Goal: Transaction & Acquisition: Purchase product/service

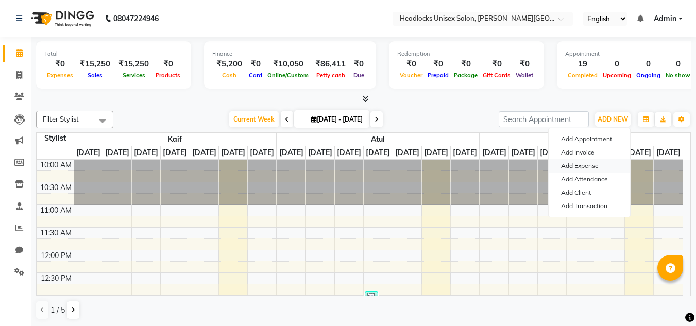
click at [567, 161] on link "Add Expense" at bounding box center [589, 165] width 81 height 13
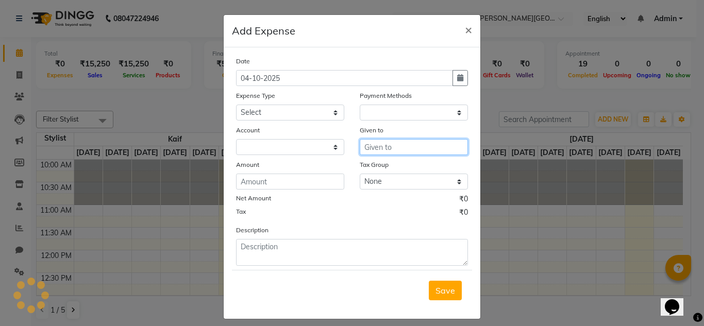
click at [368, 146] on input "text" at bounding box center [414, 147] width 108 height 16
select select "1"
select select "5907"
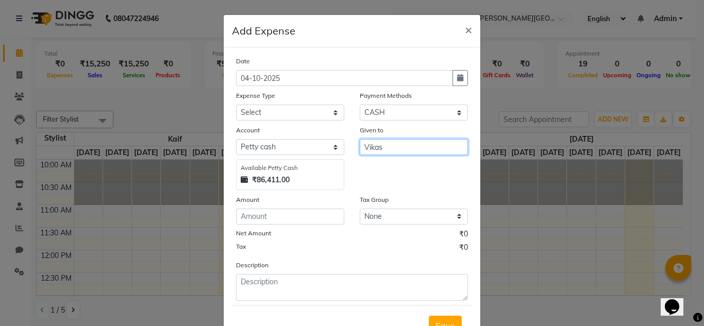
type input "Vikas"
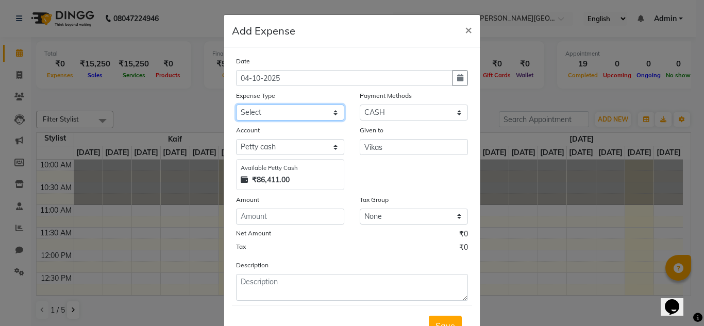
click at [330, 114] on select "Select Advance Salary Bank charges Car maintenance Cash transfer to bank Cash t…" at bounding box center [290, 113] width 108 height 16
select select "16790"
click at [236, 105] on select "Select Advance Salary Bank charges Car maintenance Cash transfer to bank Cash t…" at bounding box center [290, 113] width 108 height 16
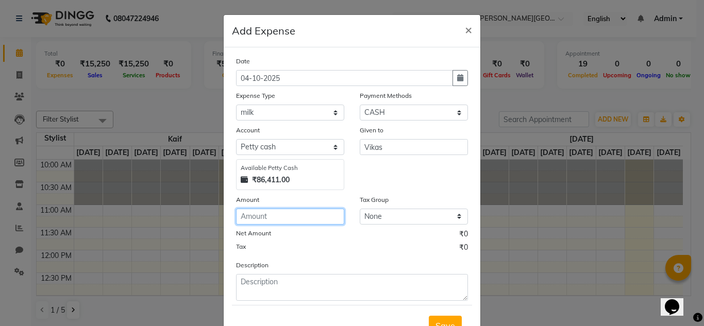
click at [265, 216] on input "number" at bounding box center [290, 217] width 108 height 16
type input "40"
click at [451, 318] on button "Save" at bounding box center [445, 326] width 33 height 20
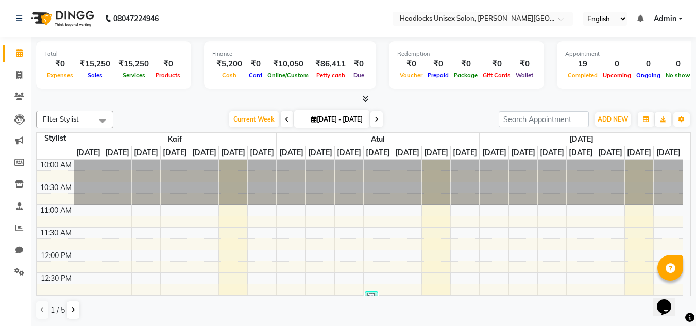
click at [451, 318] on div "1 / 5" at bounding box center [363, 310] width 655 height 20
click at [19, 79] on span at bounding box center [19, 76] width 18 height 12
select select "service"
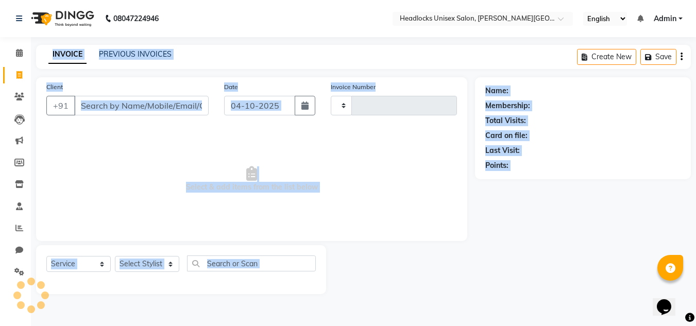
type input "3922"
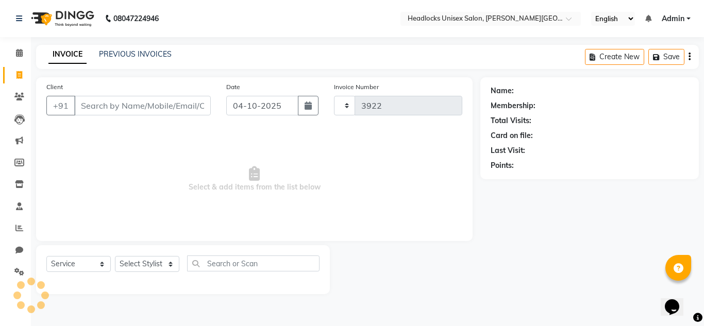
select select "6850"
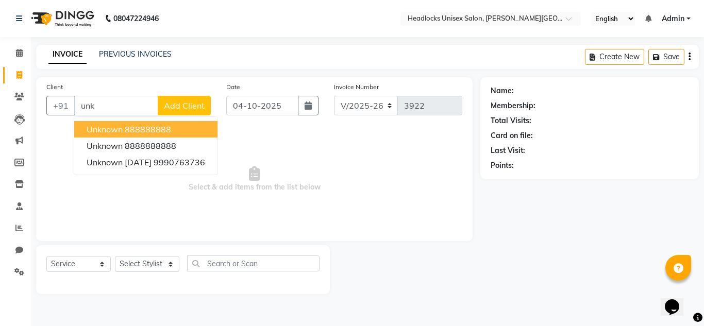
click at [158, 129] on ngb-highlight "888888888" at bounding box center [148, 129] width 46 height 10
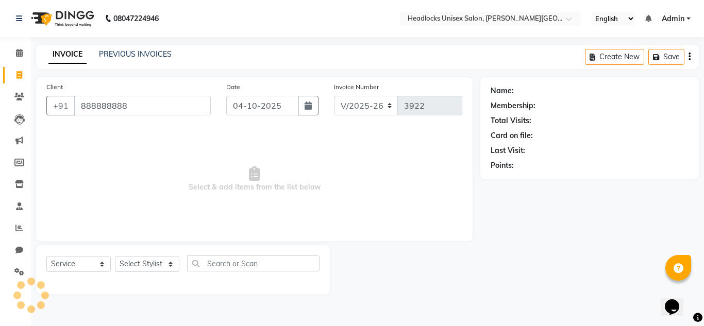
type input "888888888"
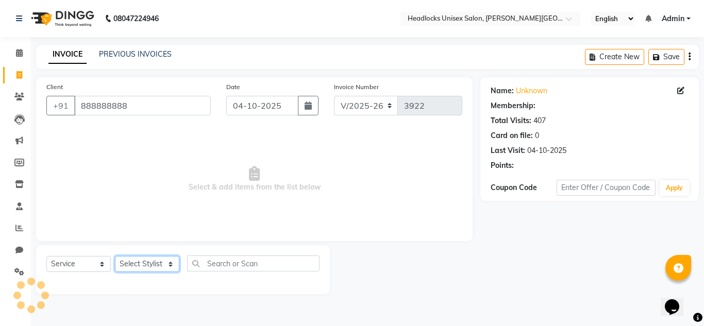
click at [163, 261] on select "Select Stylist Atul Kaif [DATE] [PERSON_NAME] [PERSON_NAME] [PERSON_NAME] [PERS…" at bounding box center [147, 264] width 64 height 16
select select "53613"
click at [115, 256] on select "Select Stylist Atul Kaif [DATE] [PERSON_NAME] [PERSON_NAME] [PERSON_NAME] [PERS…" at bounding box center [147, 264] width 64 height 16
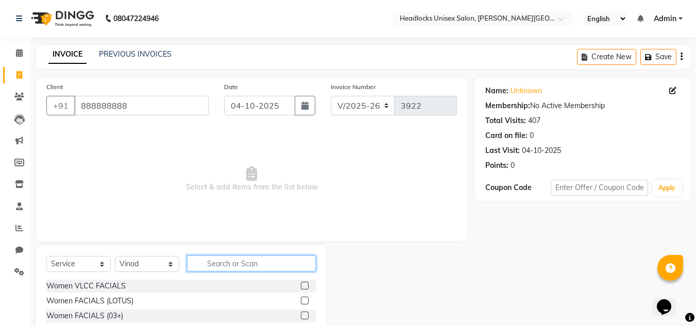
click at [252, 264] on input "text" at bounding box center [251, 263] width 129 height 16
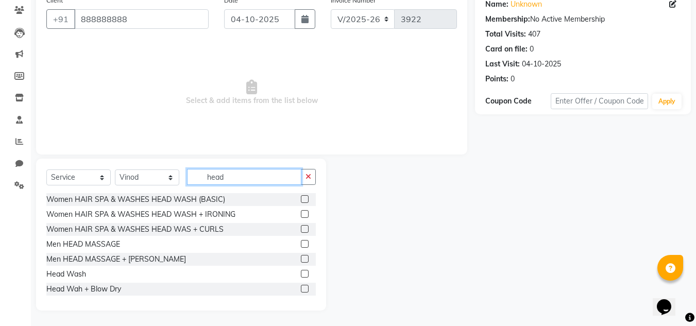
type input "head"
click at [301, 286] on label at bounding box center [305, 289] width 8 height 8
click at [301, 286] on input "checkbox" at bounding box center [304, 289] width 7 height 7
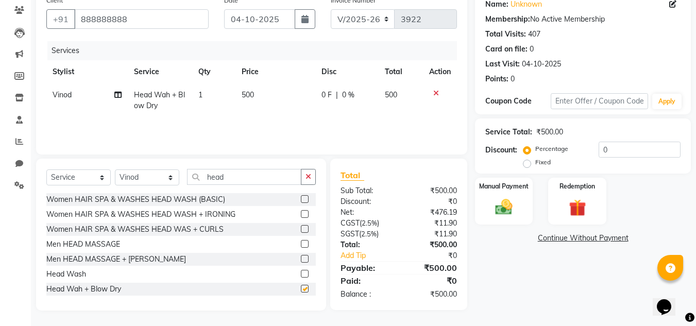
checkbox input "false"
click at [246, 94] on span "500" at bounding box center [248, 94] width 12 height 9
select select "53613"
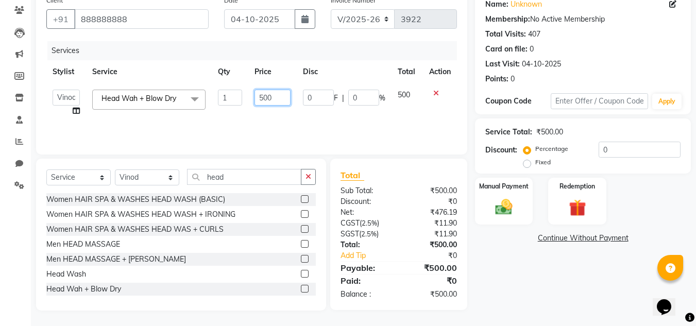
click at [264, 96] on input "500" at bounding box center [272, 98] width 36 height 16
type input "600"
click at [551, 269] on div "Name: Unknown Membership: No Active Membership Total Visits: 407 Card on file: …" at bounding box center [587, 151] width 224 height 320
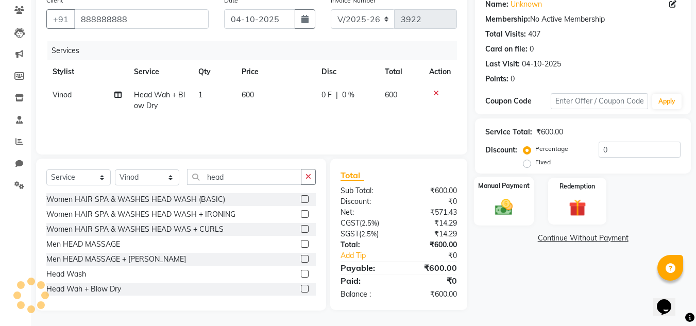
click at [501, 205] on img at bounding box center [503, 207] width 29 height 21
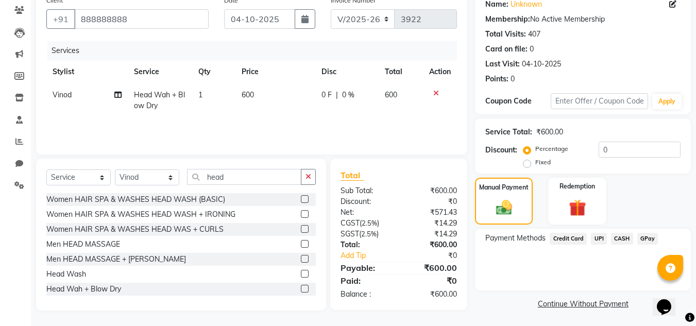
click at [613, 241] on span "CASH" at bounding box center [622, 239] width 22 height 12
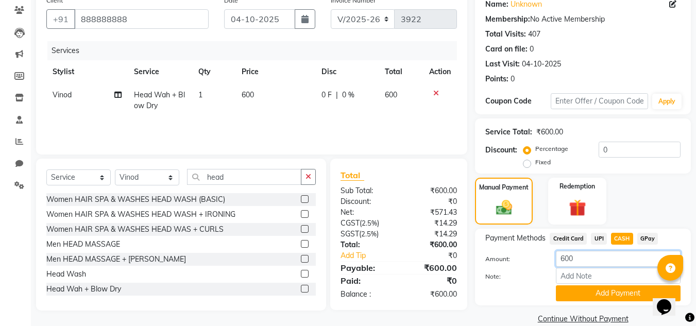
click at [565, 259] on input "600" at bounding box center [618, 259] width 125 height 16
type input "300"
click at [563, 291] on button "Add Payment" at bounding box center [618, 293] width 125 height 16
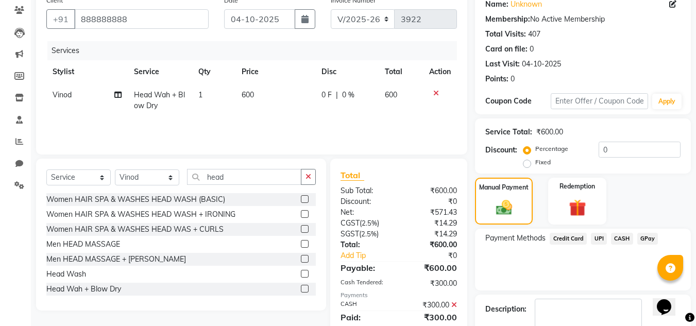
click at [598, 237] on span "UPI" at bounding box center [599, 239] width 16 height 12
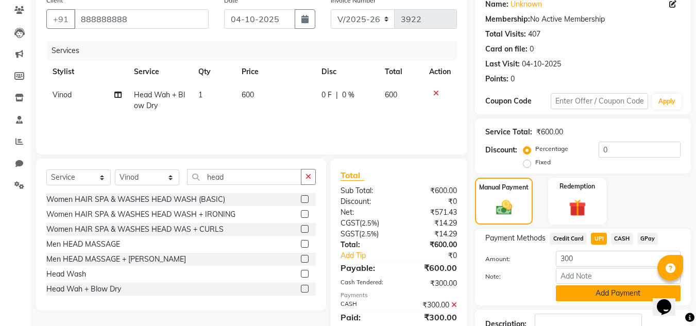
click at [573, 293] on button "Add Payment" at bounding box center [618, 293] width 125 height 16
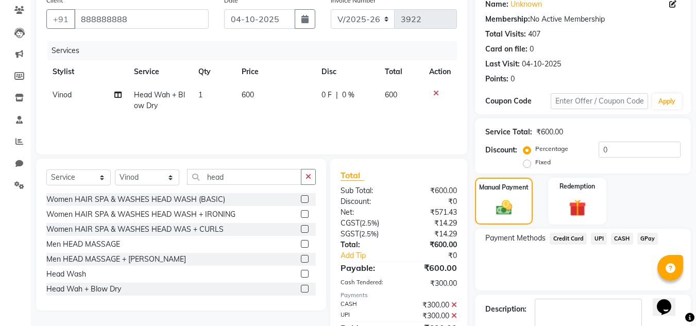
scroll to position [144, 0]
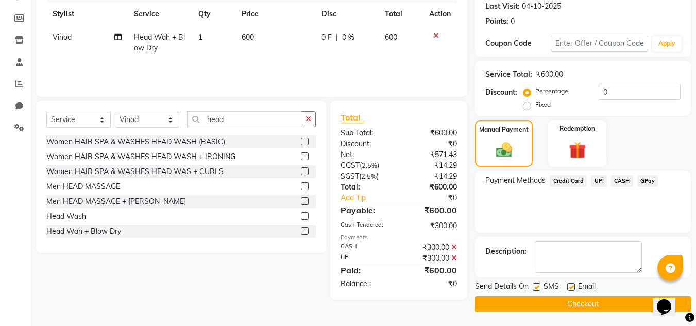
click at [575, 308] on button "Checkout" at bounding box center [583, 304] width 216 height 16
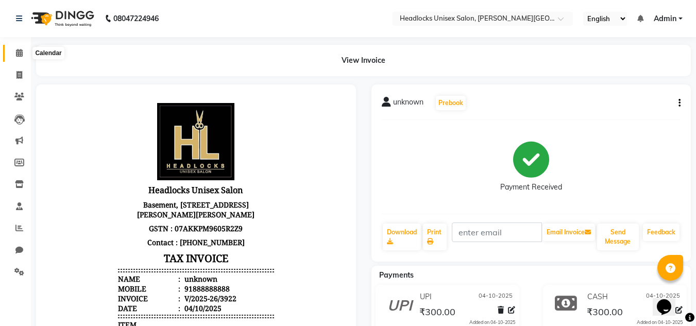
click at [18, 51] on icon at bounding box center [19, 53] width 7 height 8
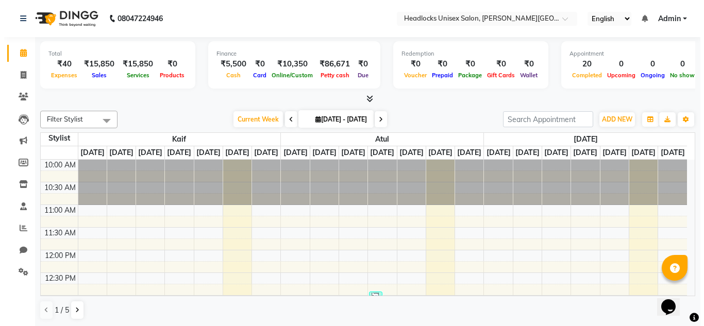
scroll to position [399, 0]
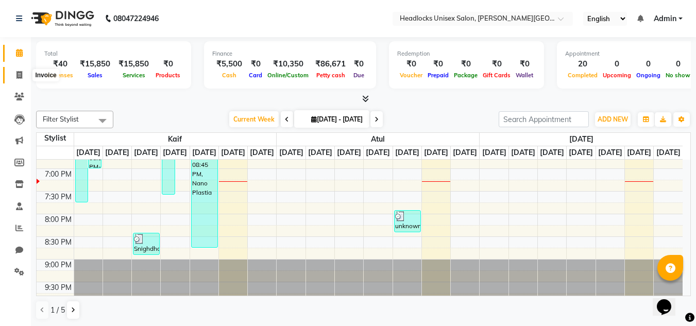
click at [21, 73] on icon at bounding box center [19, 75] width 6 height 8
select select "service"
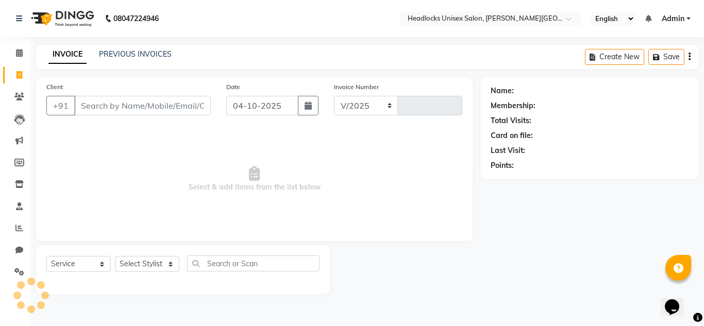
select select "6850"
type input "3923"
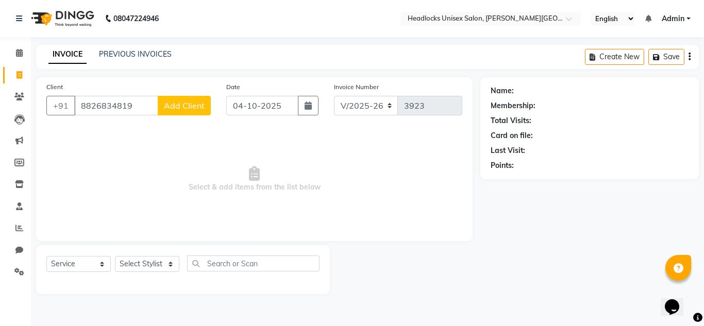
type input "8826834819"
click at [173, 107] on span "Add Client" at bounding box center [184, 105] width 41 height 10
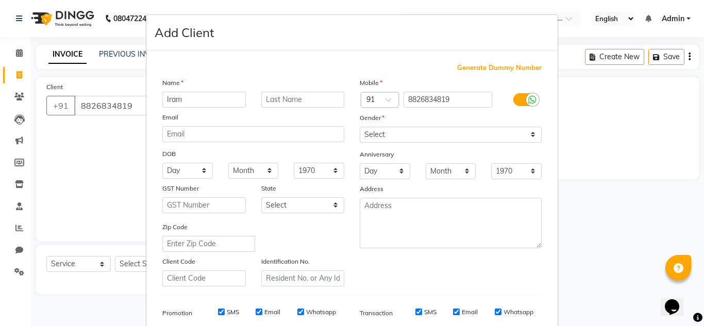
type input "Iram"
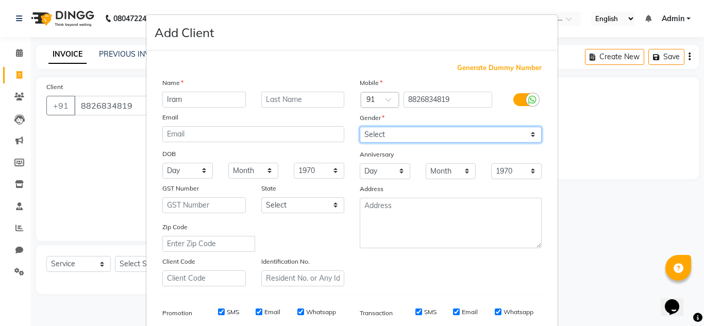
click at [522, 134] on select "Select [DEMOGRAPHIC_DATA] [DEMOGRAPHIC_DATA] Other Prefer Not To Say" at bounding box center [451, 135] width 182 height 16
select select "[DEMOGRAPHIC_DATA]"
click at [360, 127] on select "Select [DEMOGRAPHIC_DATA] [DEMOGRAPHIC_DATA] Other Prefer Not To Say" at bounding box center [451, 135] width 182 height 16
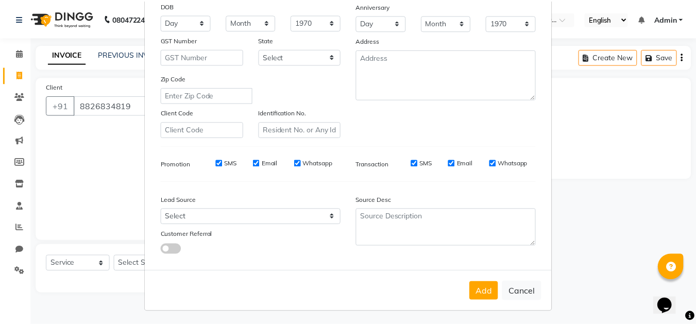
scroll to position [149, 0]
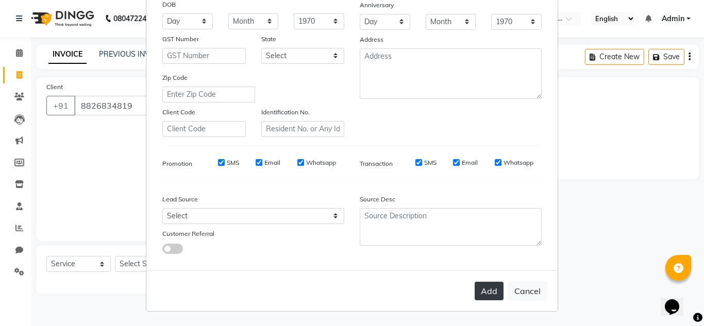
click at [485, 291] on button "Add" at bounding box center [488, 291] width 29 height 19
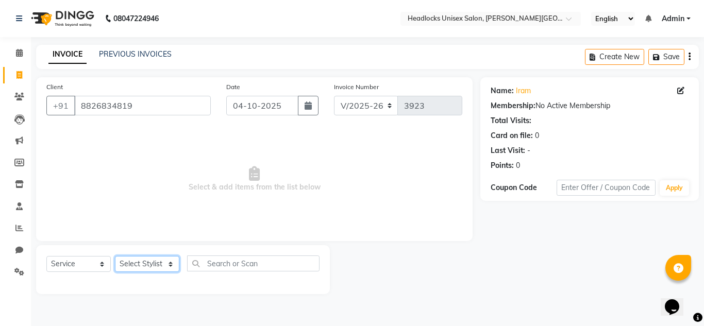
click at [157, 265] on select "Select Stylist Atul Kaif [DATE] [PERSON_NAME] [PERSON_NAME] [PERSON_NAME] [PERS…" at bounding box center [147, 264] width 64 height 16
select select "66496"
click at [115, 256] on select "Select Stylist Atul Kaif [DATE] [PERSON_NAME] [PERSON_NAME] [PERSON_NAME] [PERS…" at bounding box center [147, 264] width 64 height 16
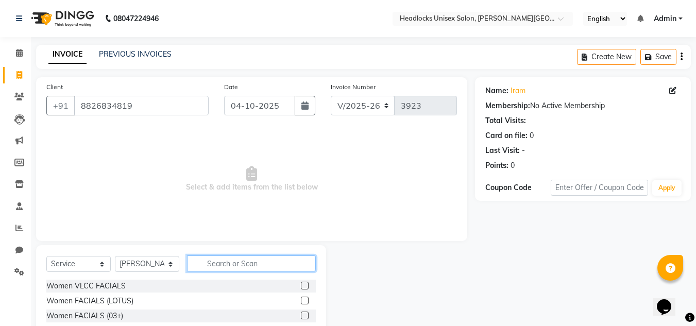
click at [228, 263] on input "text" at bounding box center [251, 263] width 129 height 16
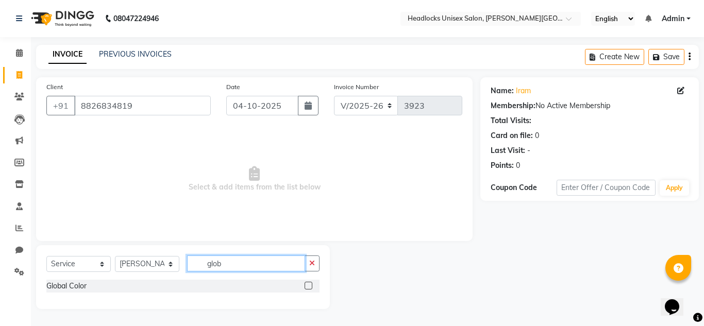
type input "glob"
click at [308, 285] on label at bounding box center [308, 286] width 8 height 8
click at [308, 285] on input "checkbox" at bounding box center [307, 286] width 7 height 7
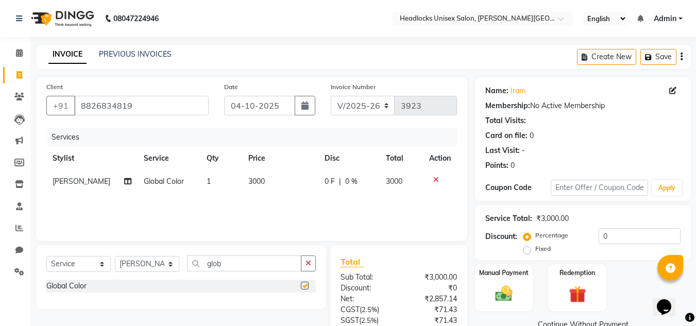
checkbox input "false"
click at [251, 179] on span "3000" at bounding box center [256, 181] width 16 height 9
select select "66496"
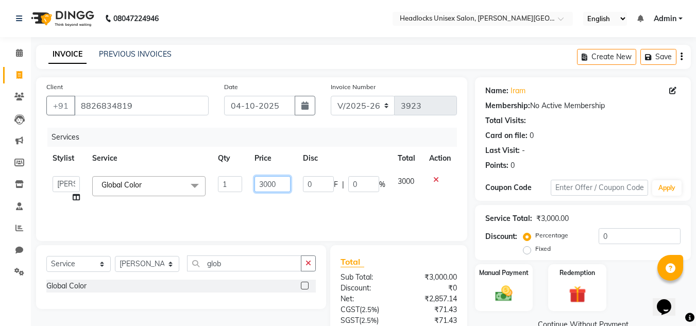
click at [267, 183] on input "3000" at bounding box center [272, 184] width 36 height 16
type input "4500"
click at [637, 282] on div "Manual Payment Redemption" at bounding box center [582, 287] width 231 height 47
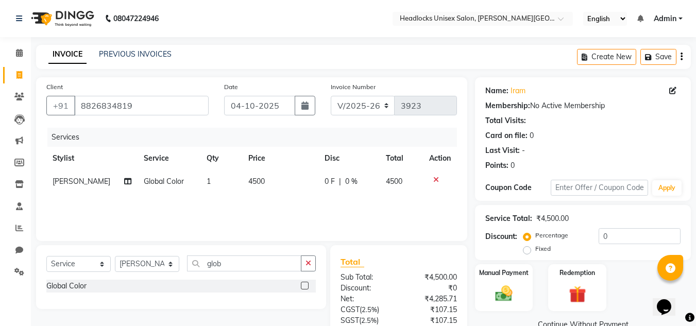
scroll to position [86, 0]
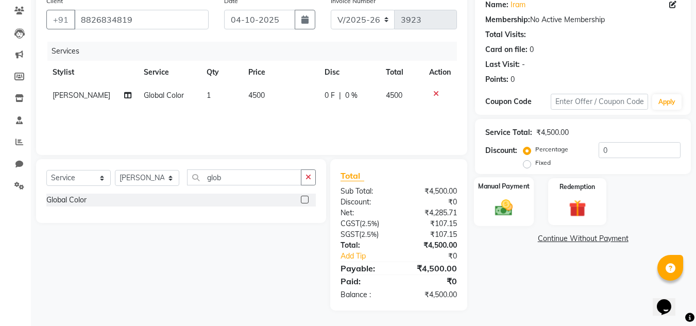
click at [507, 211] on img at bounding box center [503, 207] width 29 height 21
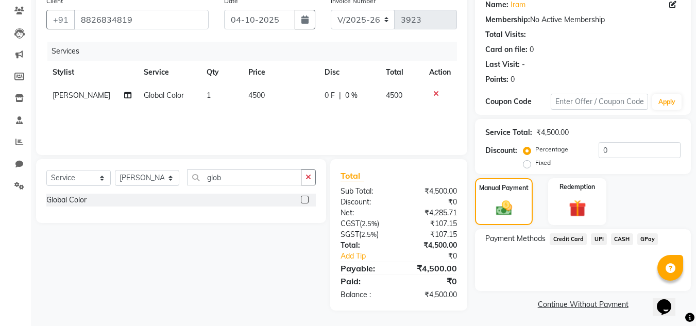
click at [594, 237] on span "UPI" at bounding box center [599, 239] width 16 height 12
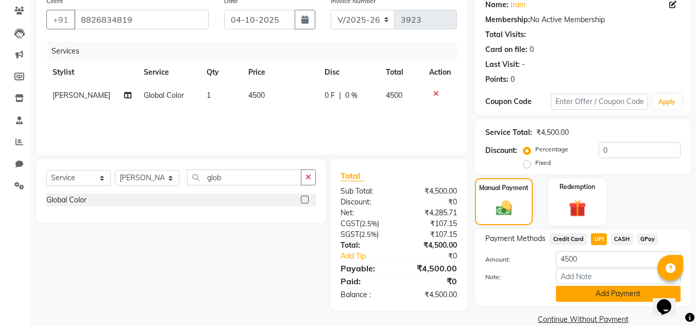
click at [577, 294] on button "Add Payment" at bounding box center [618, 294] width 125 height 16
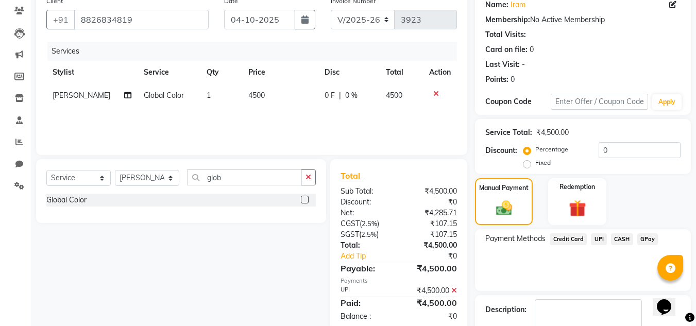
scroll to position [143, 0]
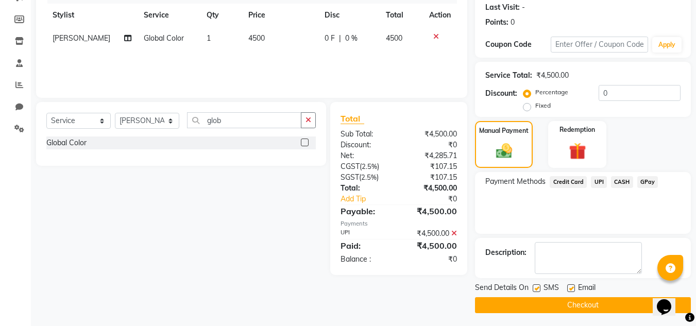
click at [633, 300] on button "Checkout" at bounding box center [583, 305] width 216 height 16
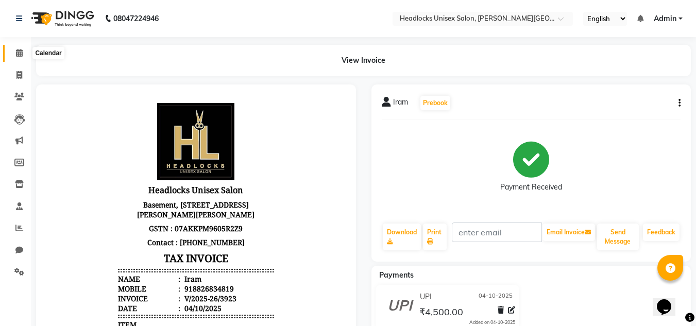
click at [18, 53] on icon at bounding box center [19, 53] width 7 height 8
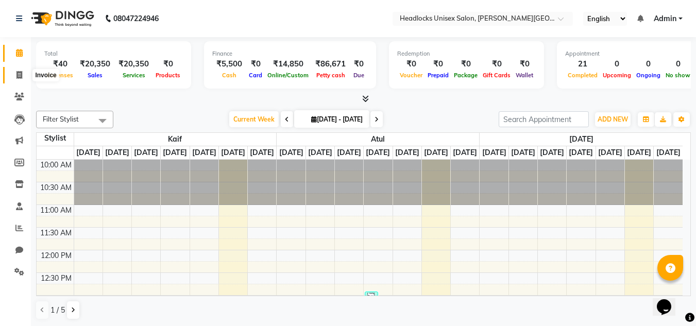
click at [20, 75] on icon at bounding box center [19, 75] width 6 height 8
select select "service"
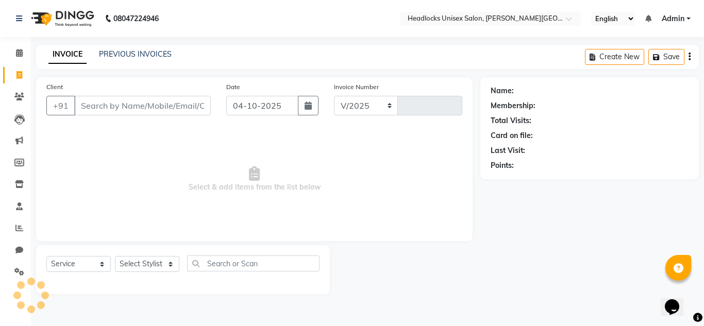
select select "6850"
type input "3924"
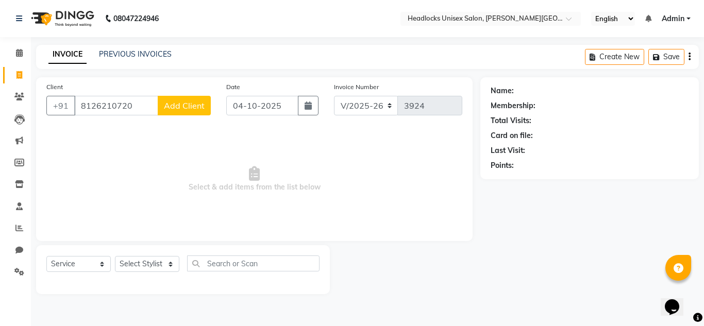
type input "8126210720"
click at [192, 107] on span "Add Client" at bounding box center [184, 105] width 41 height 10
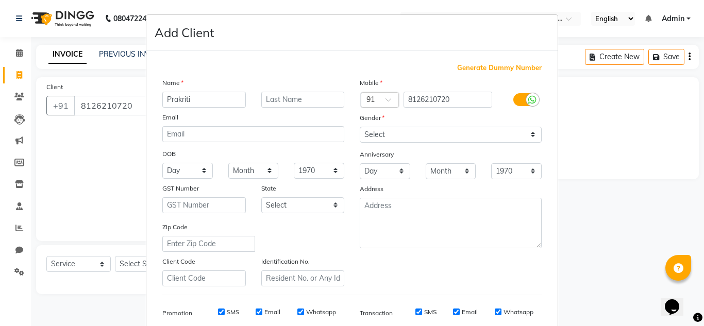
type input "Prakriti"
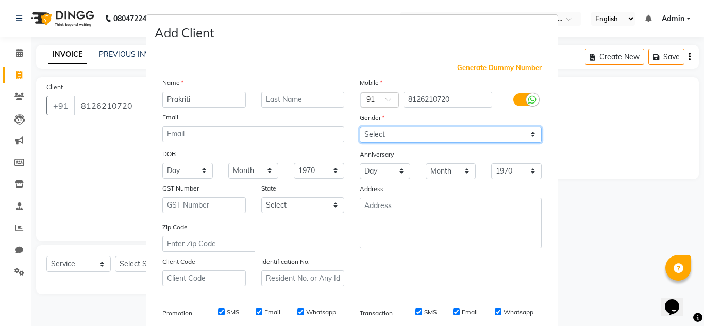
click at [520, 134] on select "Select [DEMOGRAPHIC_DATA] [DEMOGRAPHIC_DATA] Other Prefer Not To Say" at bounding box center [451, 135] width 182 height 16
select select "[DEMOGRAPHIC_DATA]"
click at [360, 127] on select "Select [DEMOGRAPHIC_DATA] [DEMOGRAPHIC_DATA] Other Prefer Not To Say" at bounding box center [451, 135] width 182 height 16
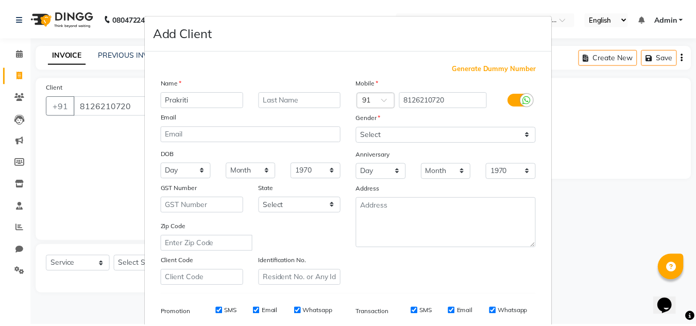
scroll to position [149, 0]
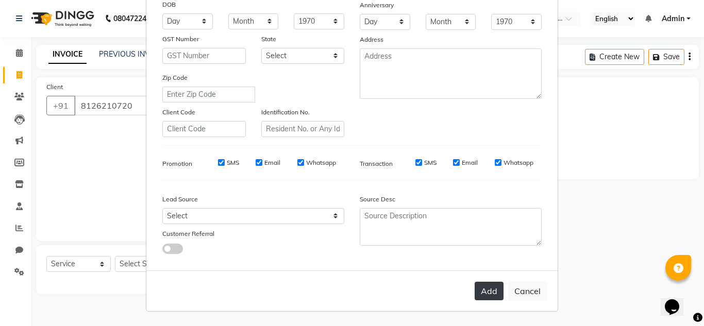
click at [481, 289] on button "Add" at bounding box center [488, 291] width 29 height 19
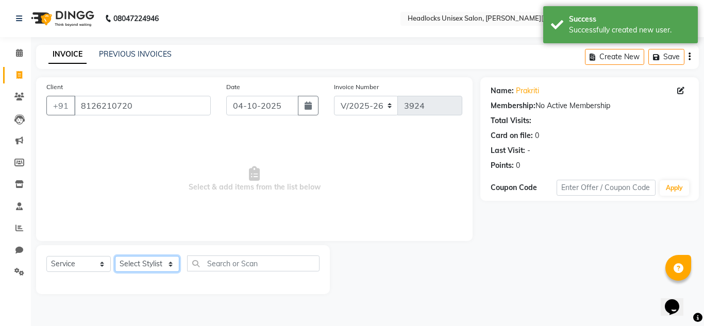
click at [170, 264] on select "Select Stylist Atul Kaif [DATE] [PERSON_NAME] [PERSON_NAME] [PERSON_NAME] [PERS…" at bounding box center [147, 264] width 64 height 16
select select "53625"
click at [115, 256] on select "Select Stylist Atul Kaif [DATE] [PERSON_NAME] [PERSON_NAME] [PERSON_NAME] [PERS…" at bounding box center [147, 264] width 64 height 16
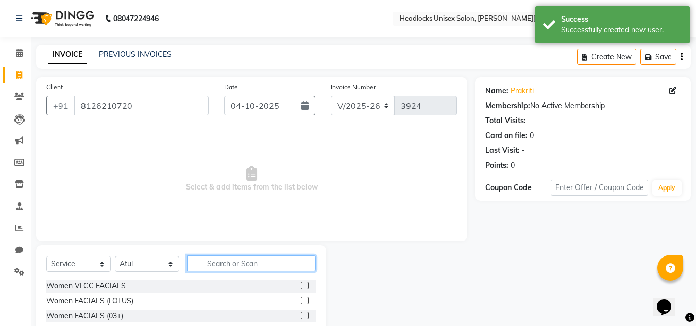
click at [250, 257] on input "text" at bounding box center [251, 263] width 129 height 16
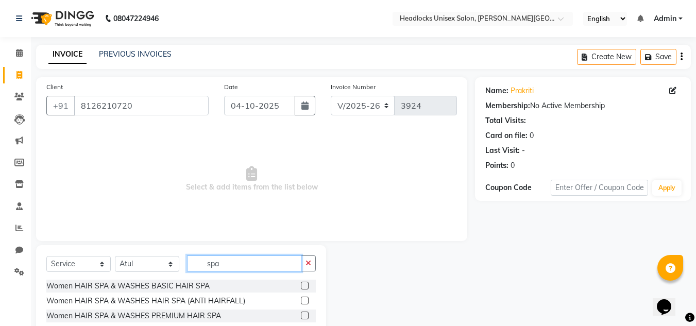
type input "spa"
click at [301, 314] on label at bounding box center [305, 316] width 8 height 8
click at [301, 314] on input "checkbox" at bounding box center [304, 316] width 7 height 7
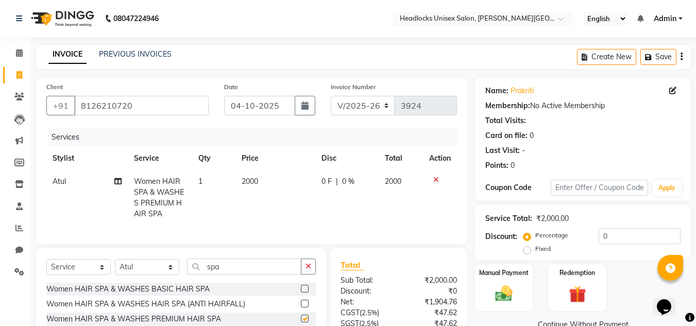
checkbox input "false"
click at [250, 181] on span "2000" at bounding box center [250, 181] width 16 height 9
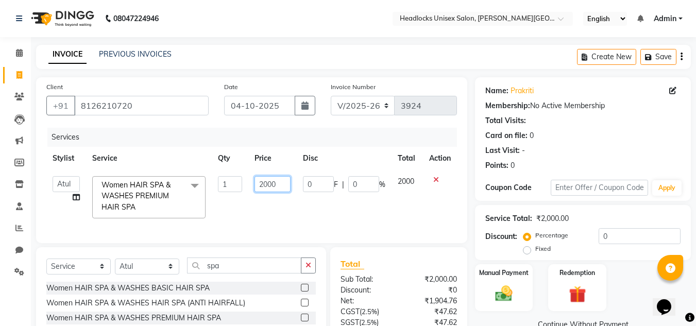
click at [268, 186] on input "2000" at bounding box center [272, 184] width 36 height 16
type input "1500"
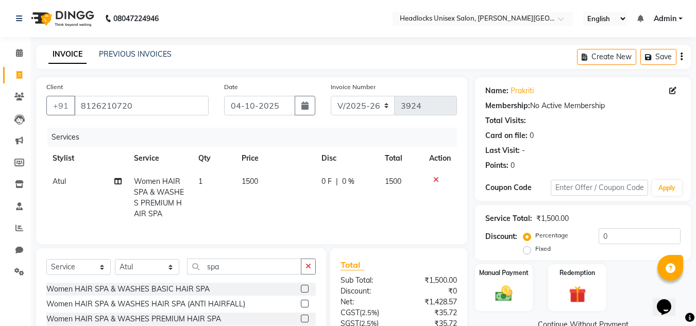
click at [624, 270] on div "Manual Payment Redemption" at bounding box center [582, 287] width 231 height 47
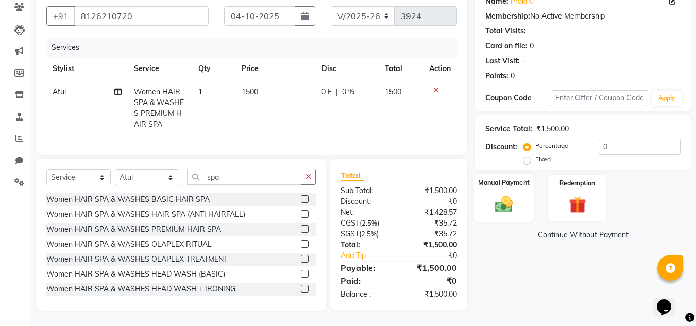
click at [500, 194] on img at bounding box center [503, 204] width 29 height 21
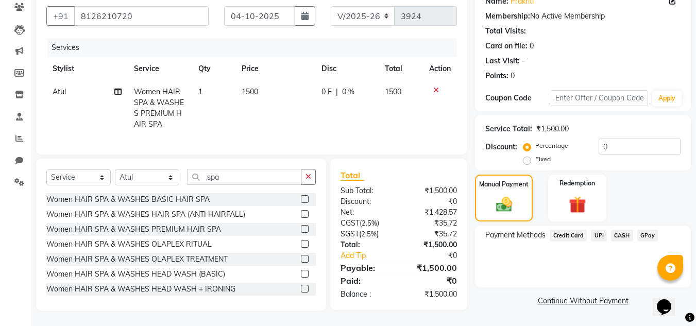
click at [598, 230] on span "UPI" at bounding box center [599, 236] width 16 height 12
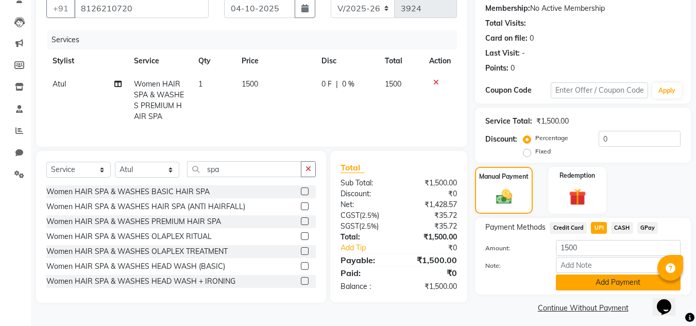
click at [575, 282] on button "Add Payment" at bounding box center [618, 283] width 125 height 16
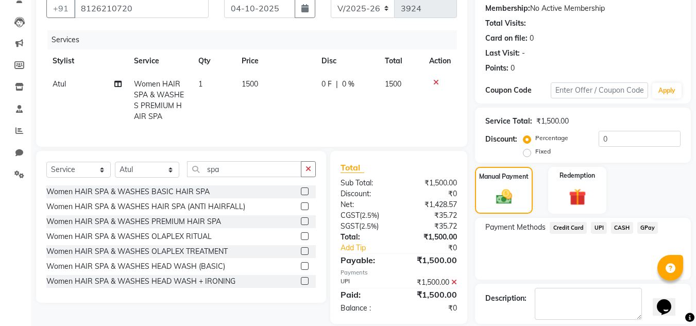
scroll to position [143, 0]
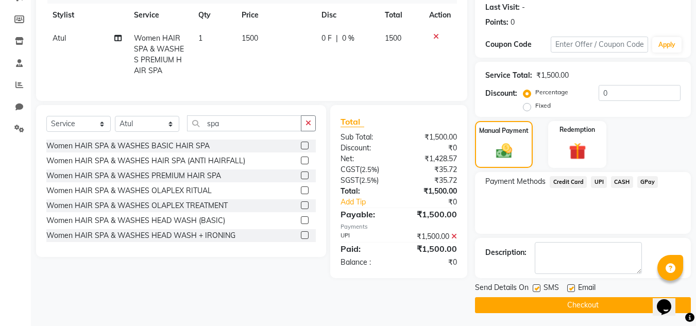
click at [612, 298] on button "Checkout" at bounding box center [583, 305] width 216 height 16
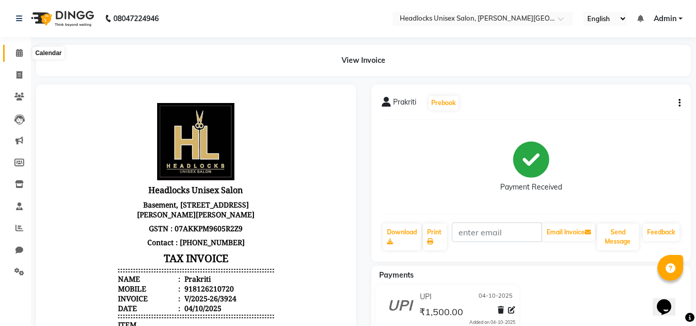
click at [20, 53] on icon at bounding box center [19, 53] width 7 height 8
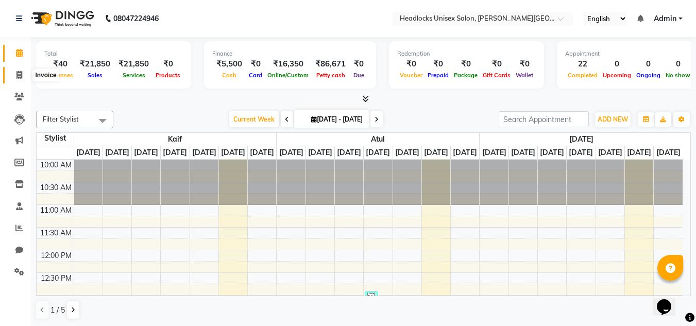
click at [20, 70] on span at bounding box center [19, 76] width 18 height 12
select select "6850"
select select "service"
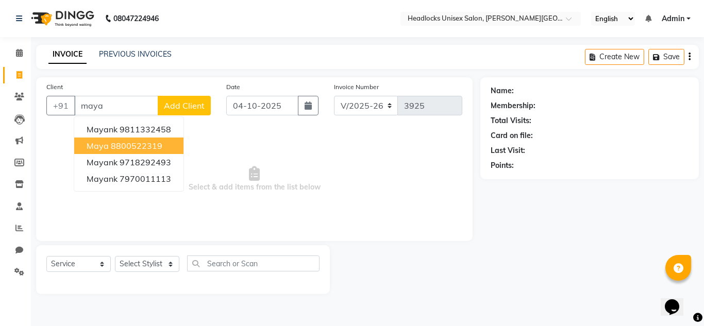
click at [105, 141] on span "Maya" at bounding box center [98, 146] width 22 height 10
type input "8800522319"
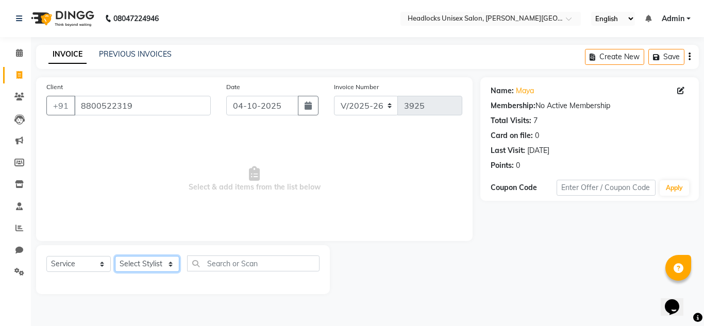
click at [164, 265] on select "Select Stylist Atul Kaif [DATE] [PERSON_NAME] [PERSON_NAME] [PERSON_NAME] [PERS…" at bounding box center [147, 264] width 64 height 16
select select "53614"
click at [115, 256] on select "Select Stylist Atul Kaif [DATE] [PERSON_NAME] [PERSON_NAME] [PERSON_NAME] [PERS…" at bounding box center [147, 264] width 64 height 16
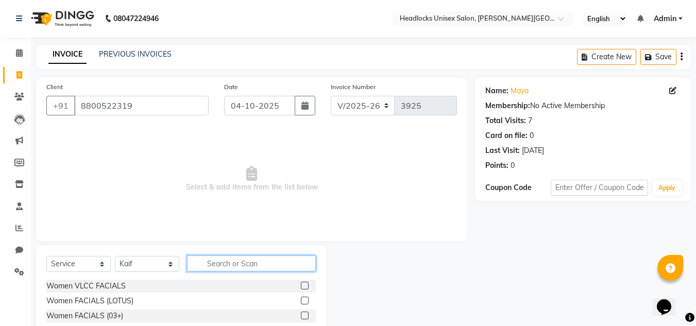
click at [208, 270] on input "text" at bounding box center [251, 263] width 129 height 16
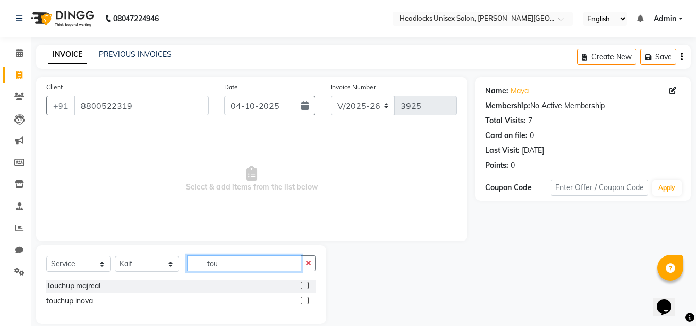
type input "tou"
click at [302, 286] on label at bounding box center [305, 286] width 8 height 8
click at [302, 286] on input "checkbox" at bounding box center [304, 286] width 7 height 7
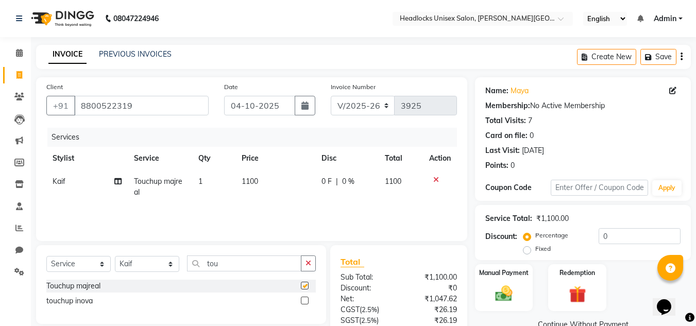
checkbox input "false"
click at [248, 183] on span "1100" at bounding box center [250, 181] width 16 height 9
select select "53614"
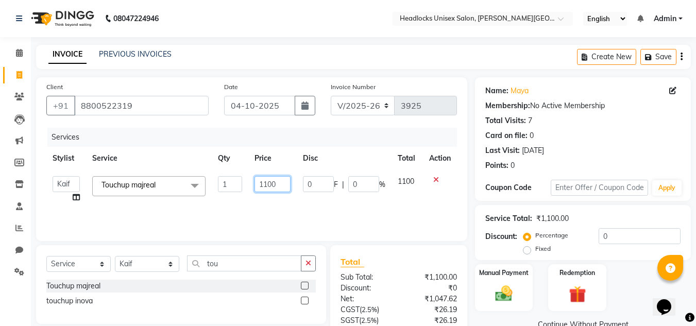
click at [269, 186] on input "1100" at bounding box center [272, 184] width 36 height 16
type input "900"
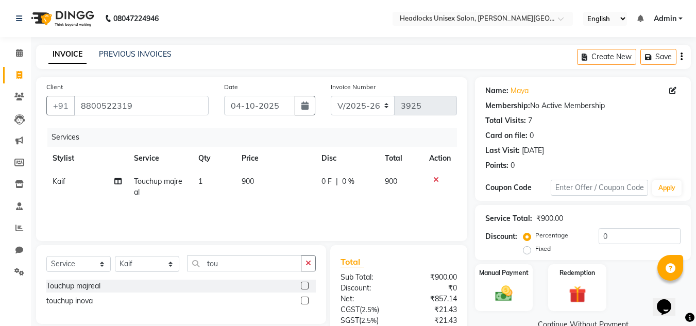
click at [643, 275] on div "Manual Payment Redemption" at bounding box center [582, 287] width 231 height 47
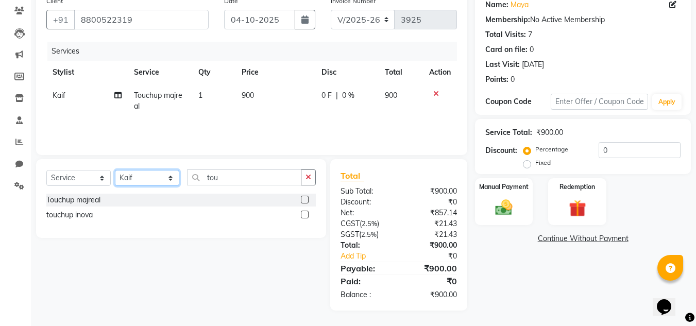
click at [169, 178] on select "Select Stylist Atul Kaif [DATE] [PERSON_NAME] [PERSON_NAME] [PERSON_NAME] [PERS…" at bounding box center [147, 178] width 64 height 16
select select "58762"
click at [115, 170] on select "Select Stylist Atul Kaif [DATE] [PERSON_NAME] [PERSON_NAME] [PERSON_NAME] [PERS…" at bounding box center [147, 178] width 64 height 16
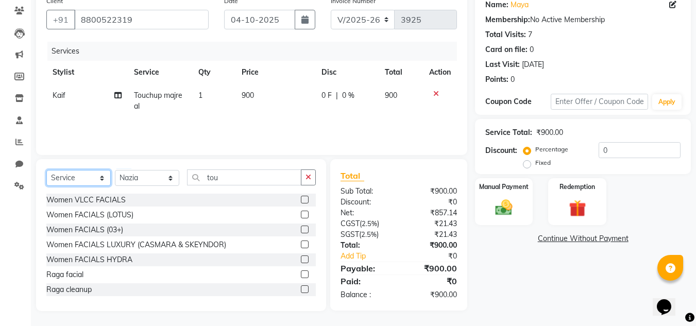
click at [98, 179] on select "Select Service Product Membership Package Voucher Prepaid Gift Card" at bounding box center [78, 178] width 64 height 16
select select "product"
click at [46, 170] on select "Select Service Product Membership Package Voucher Prepaid Gift Card" at bounding box center [78, 178] width 64 height 16
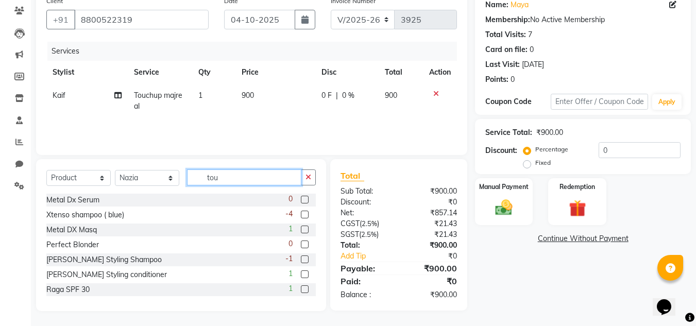
click at [238, 179] on input "tou" at bounding box center [244, 177] width 114 height 16
type input "t"
click at [301, 230] on label at bounding box center [305, 230] width 8 height 8
click at [301, 230] on input "checkbox" at bounding box center [304, 230] width 7 height 7
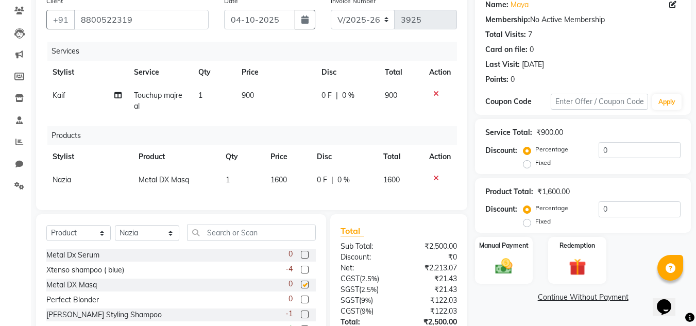
checkbox input "false"
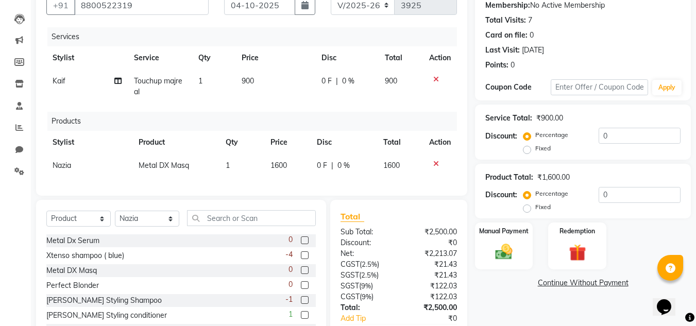
scroll to position [171, 0]
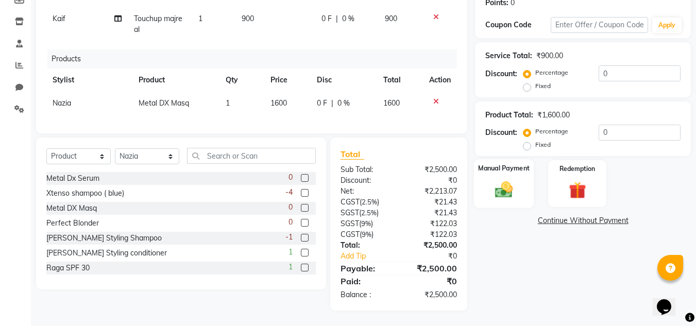
click at [506, 184] on img at bounding box center [503, 190] width 29 height 21
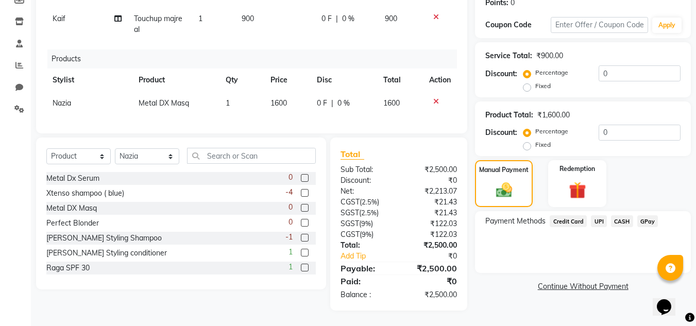
click at [598, 215] on span "UPI" at bounding box center [599, 221] width 16 height 12
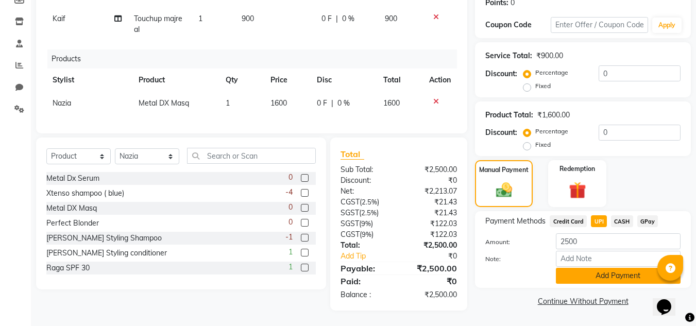
click at [606, 268] on button "Add Payment" at bounding box center [618, 276] width 125 height 16
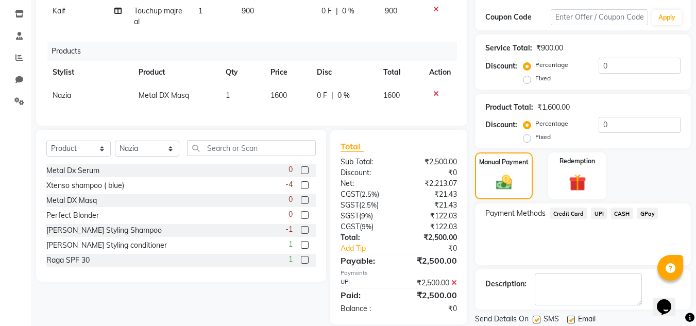
scroll to position [202, 0]
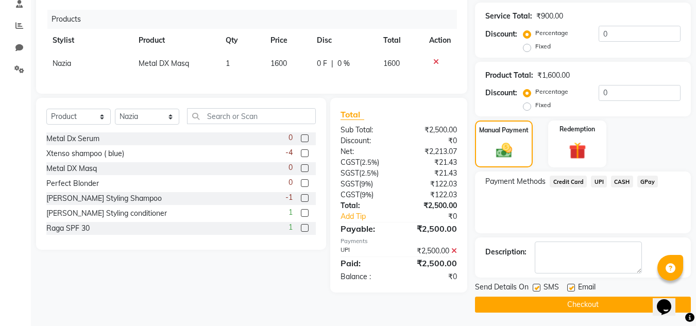
click at [581, 302] on button "Checkout" at bounding box center [583, 305] width 216 height 16
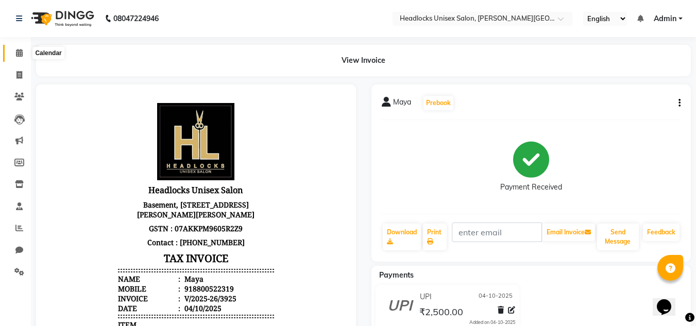
click at [20, 52] on icon at bounding box center [19, 53] width 7 height 8
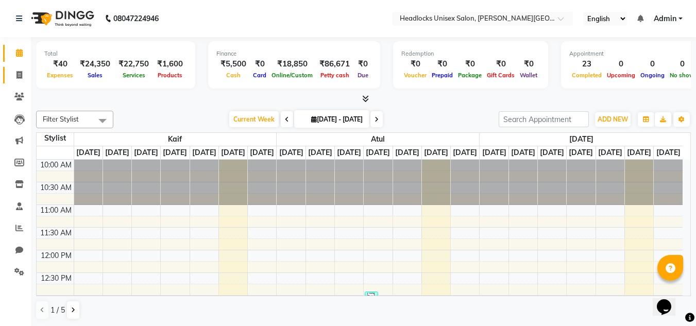
click at [21, 69] on link "Invoice" at bounding box center [15, 75] width 25 height 17
select select "service"
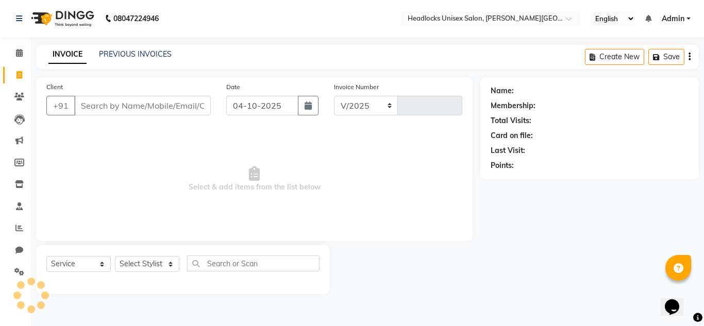
select select "6850"
type input "3926"
type input "u"
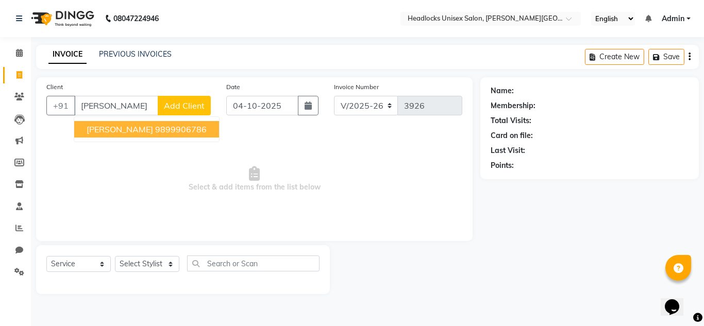
click at [101, 130] on span "[PERSON_NAME]" at bounding box center [120, 129] width 66 height 10
type input "9899906786"
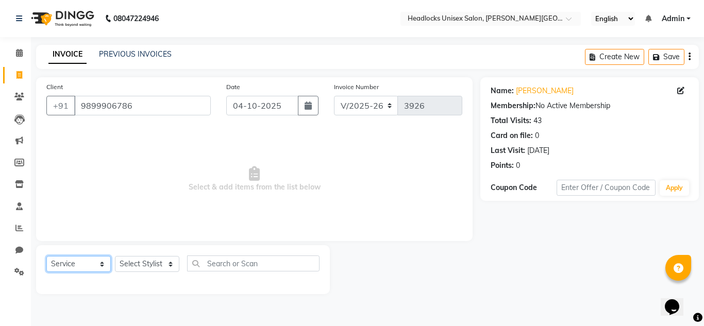
click at [96, 268] on select "Select Service Product Membership Package Voucher Prepaid Gift Card" at bounding box center [78, 264] width 64 height 16
select select "product"
click at [46, 256] on select "Select Service Product Membership Package Voucher Prepaid Gift Card" at bounding box center [78, 264] width 64 height 16
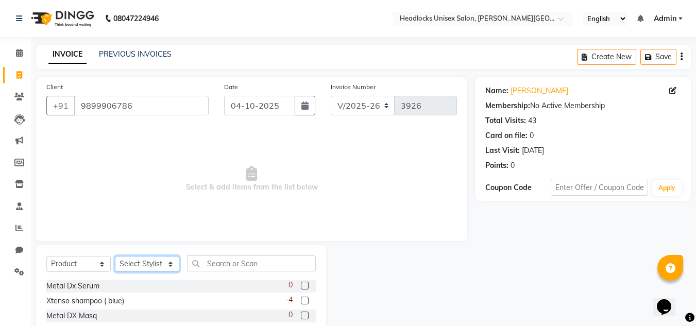
click at [164, 264] on select "Select Stylist Atul Kaif [DATE] [PERSON_NAME] [PERSON_NAME] [PERSON_NAME] [PERS…" at bounding box center [147, 264] width 64 height 16
select select "66496"
click at [115, 256] on select "Select Stylist Atul Kaif [DATE] [PERSON_NAME] [PERSON_NAME] [PERSON_NAME] [PERS…" at bounding box center [147, 264] width 64 height 16
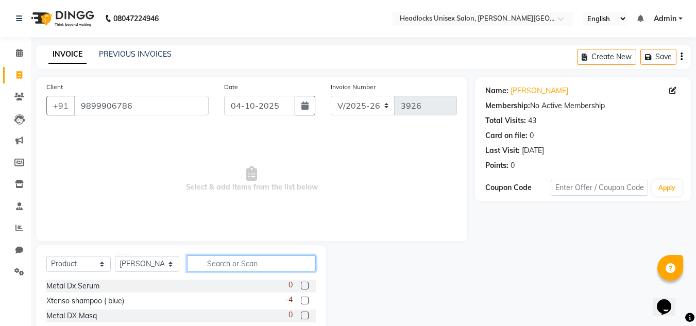
click at [227, 263] on input "text" at bounding box center [251, 263] width 129 height 16
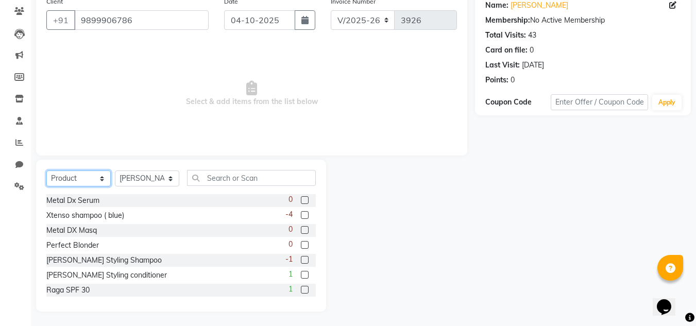
click at [107, 185] on select "Select Service Product Membership Package Voucher Prepaid Gift Card" at bounding box center [78, 179] width 64 height 16
select select "package"
click at [46, 186] on select "Select Service Product Membership Package Voucher Prepaid Gift Card" at bounding box center [78, 179] width 64 height 16
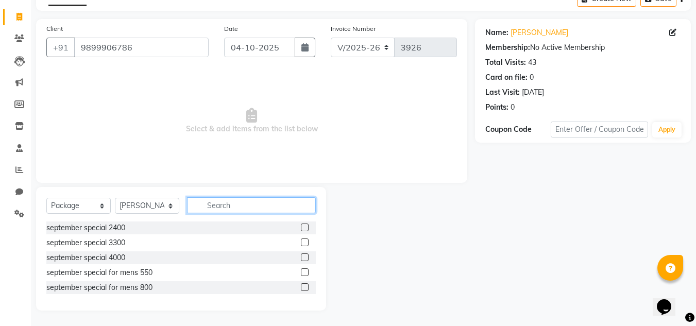
click at [212, 205] on input "text" at bounding box center [251, 205] width 129 height 16
click at [304, 286] on label at bounding box center [305, 287] width 8 height 8
click at [304, 286] on input "checkbox" at bounding box center [304, 287] width 7 height 7
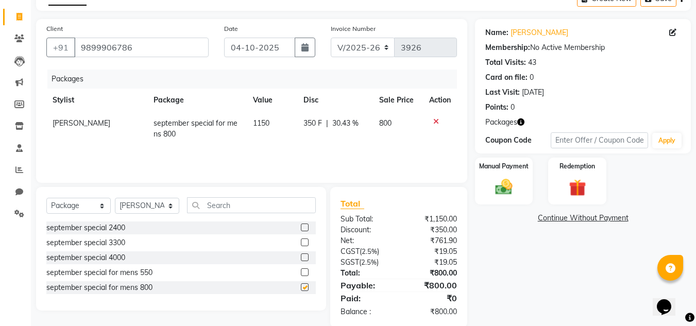
checkbox input "false"
click at [387, 124] on span "800" at bounding box center [385, 122] width 12 height 9
select select "66496"
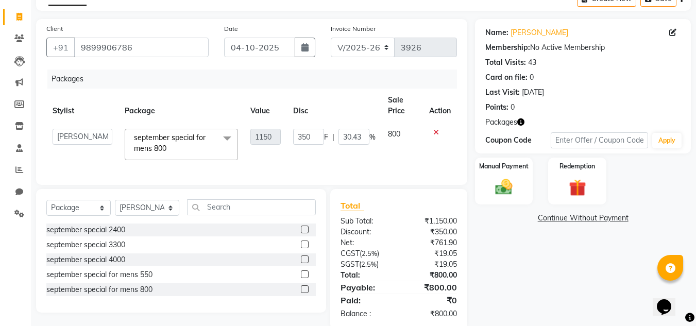
click at [396, 134] on span "800" at bounding box center [394, 133] width 12 height 9
click at [396, 132] on span "800" at bounding box center [394, 133] width 12 height 9
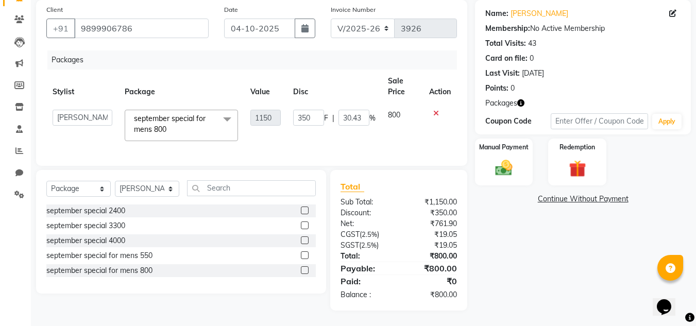
click at [434, 110] on icon at bounding box center [436, 113] width 6 height 7
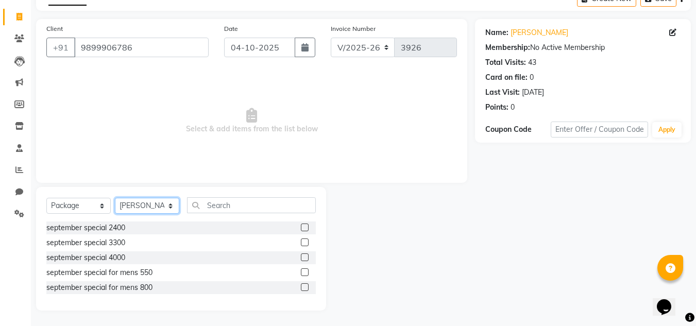
click at [158, 207] on select "Select Stylist Atul Kaif [DATE] [PERSON_NAME] [PERSON_NAME] [PERSON_NAME] [PERS…" at bounding box center [147, 206] width 64 height 16
click at [257, 163] on span "Select & add items from the list below" at bounding box center [251, 121] width 411 height 103
click at [98, 203] on select "Select Service Product Membership Package Voucher Prepaid Gift Card" at bounding box center [78, 206] width 64 height 16
select select "service"
click at [46, 198] on select "Select Service Product Membership Package Voucher Prepaid Gift Card" at bounding box center [78, 206] width 64 height 16
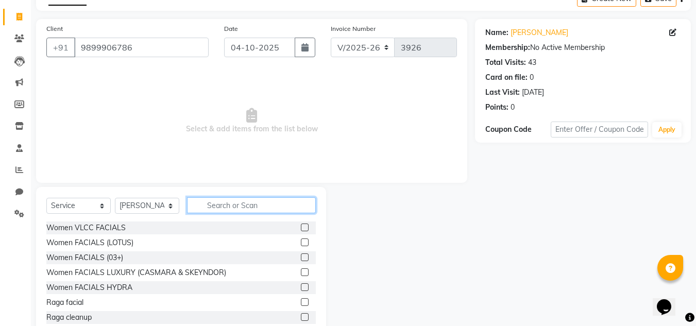
click at [235, 206] on input "text" at bounding box center [251, 205] width 129 height 16
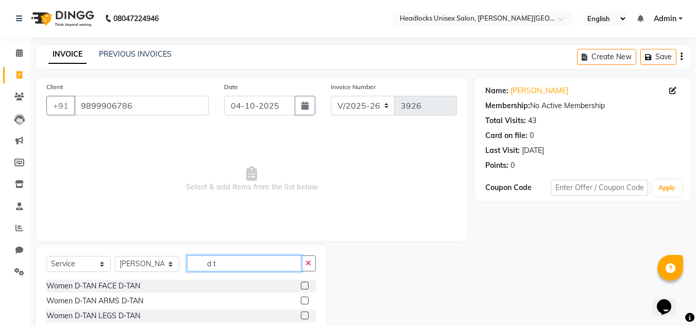
scroll to position [87, 0]
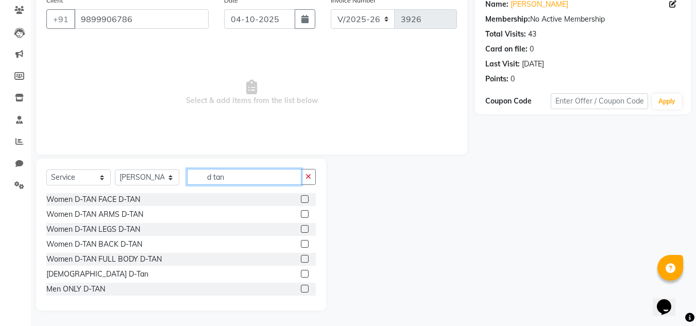
type input "d tan"
click at [301, 272] on label at bounding box center [305, 274] width 8 height 8
click at [301, 272] on input "checkbox" at bounding box center [304, 274] width 7 height 7
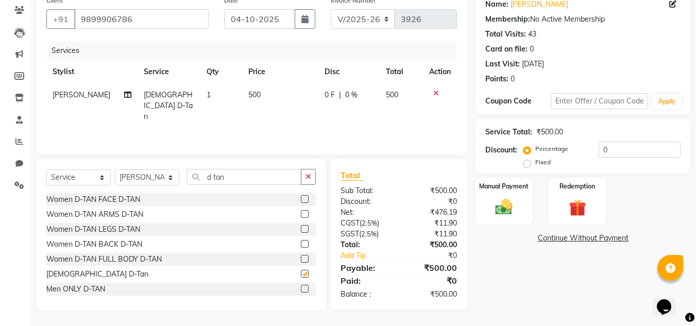
checkbox input "false"
click at [248, 175] on input "d tan" at bounding box center [244, 177] width 114 height 16
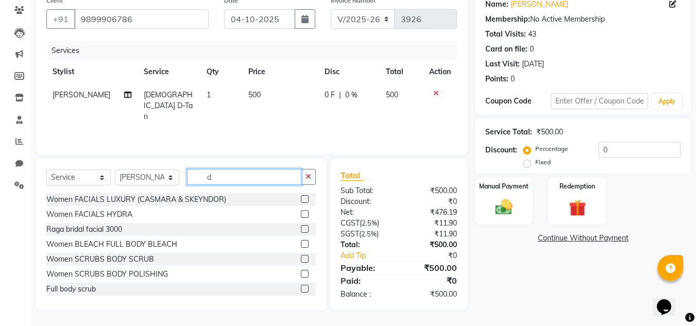
type input "d"
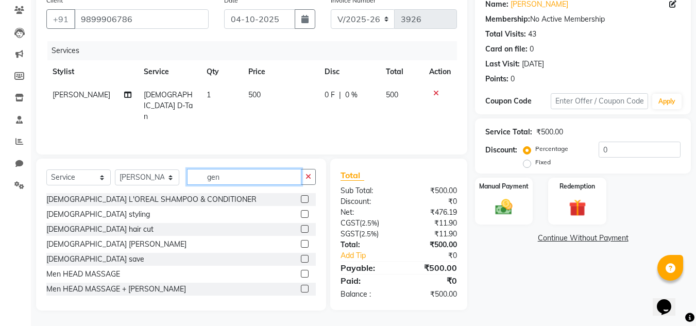
scroll to position [86, 0]
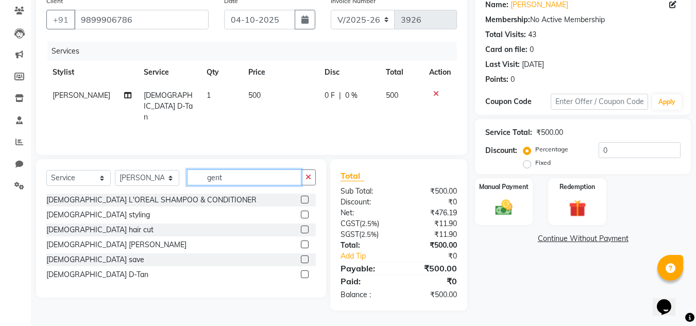
type input "gent"
click at [304, 246] on label at bounding box center [305, 245] width 8 height 8
click at [304, 246] on input "checkbox" at bounding box center [304, 245] width 7 height 7
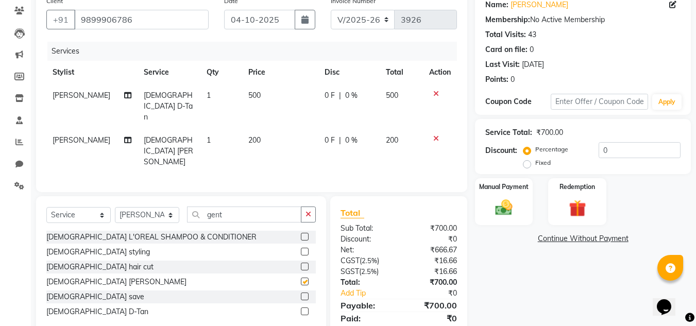
checkbox input "false"
click at [305, 263] on label at bounding box center [305, 267] width 8 height 8
click at [305, 264] on input "checkbox" at bounding box center [304, 267] width 7 height 7
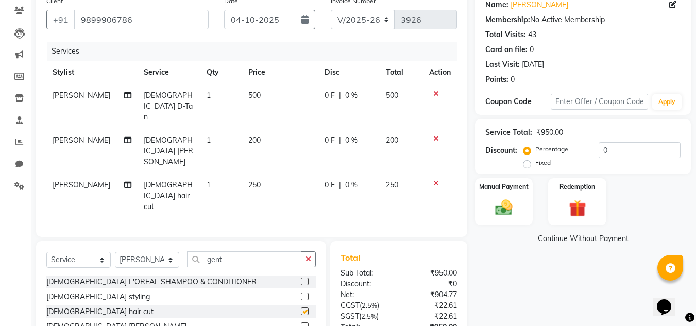
checkbox input "false"
click at [251, 180] on span "250" at bounding box center [254, 184] width 12 height 9
select select "66496"
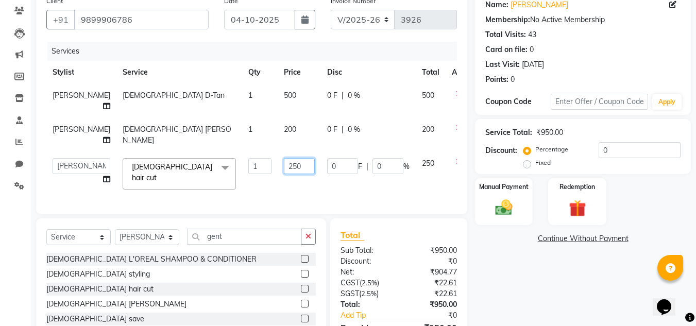
click at [284, 165] on input "250" at bounding box center [299, 166] width 31 height 16
type input "150"
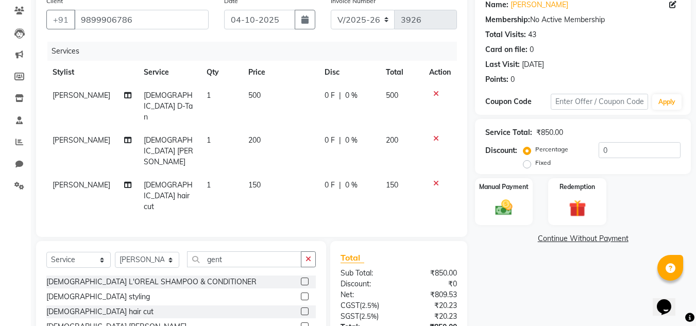
click at [600, 267] on div "Name: [PERSON_NAME] Membership: No Active Membership Total Visits: 43 Card on f…" at bounding box center [587, 191] width 224 height 401
click at [509, 208] on img at bounding box center [503, 207] width 29 height 21
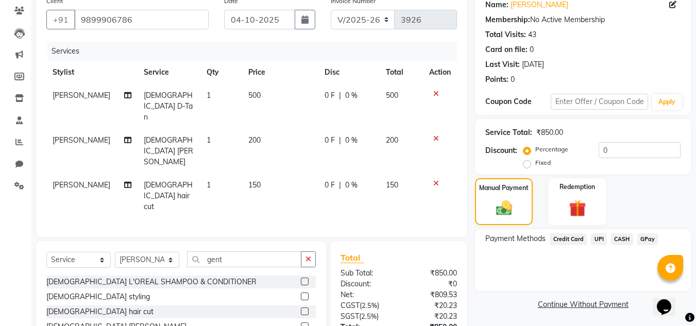
click at [599, 238] on span "UPI" at bounding box center [599, 239] width 16 height 12
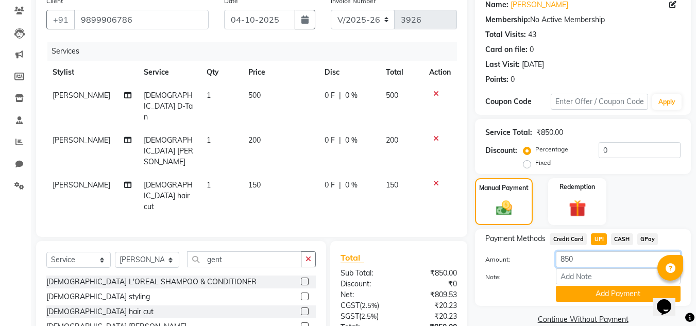
click at [565, 258] on input "850" at bounding box center [618, 259] width 125 height 16
type input "950"
click at [577, 290] on button "Add Payment" at bounding box center [618, 294] width 125 height 16
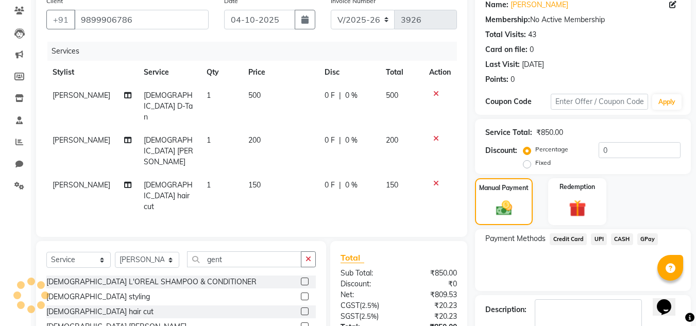
scroll to position [144, 0]
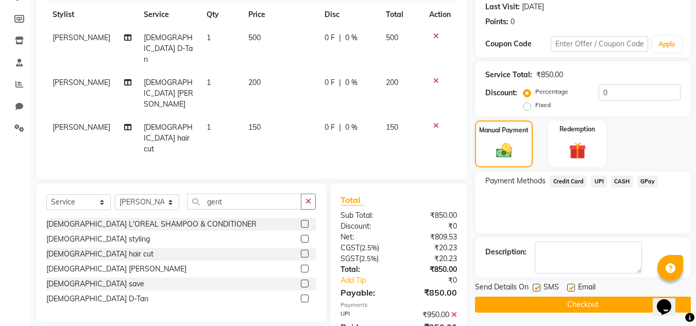
click at [595, 305] on button "Checkout" at bounding box center [583, 305] width 216 height 16
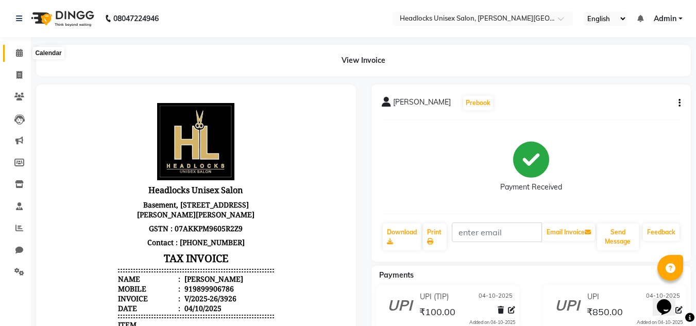
click at [20, 52] on icon at bounding box center [19, 53] width 7 height 8
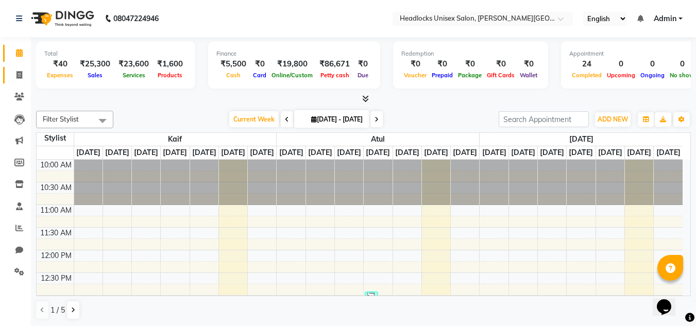
click at [24, 79] on span at bounding box center [19, 76] width 18 height 12
select select "service"
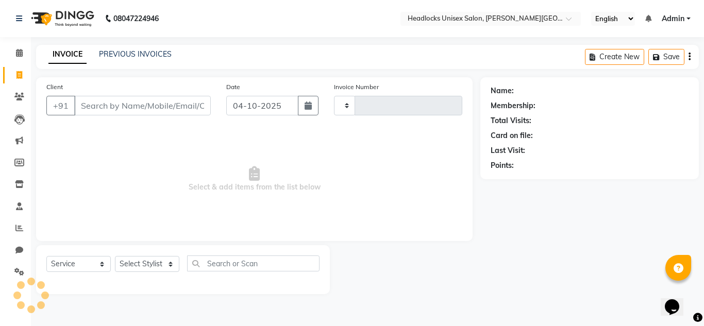
type input "3927"
select select "6850"
click at [100, 108] on input "Client" at bounding box center [142, 106] width 137 height 20
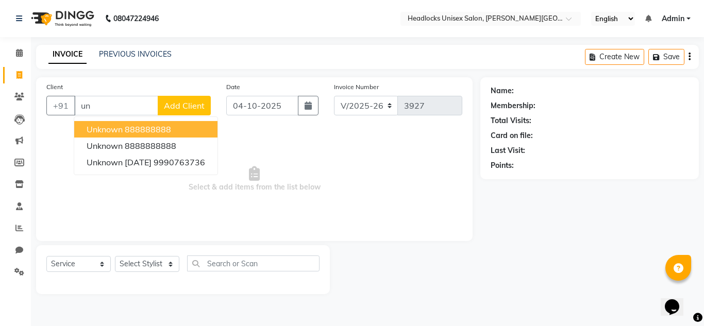
type input "u"
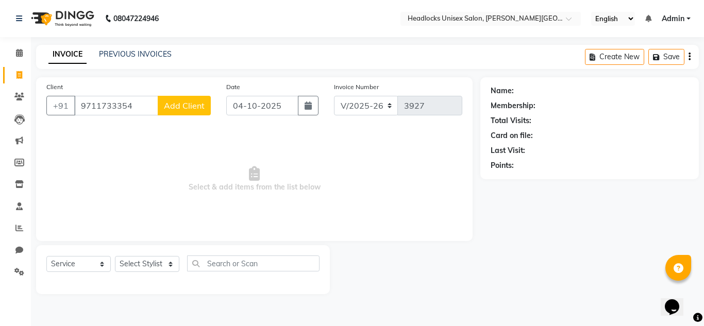
type input "9711733354"
click at [192, 101] on span "Add Client" at bounding box center [184, 105] width 41 height 10
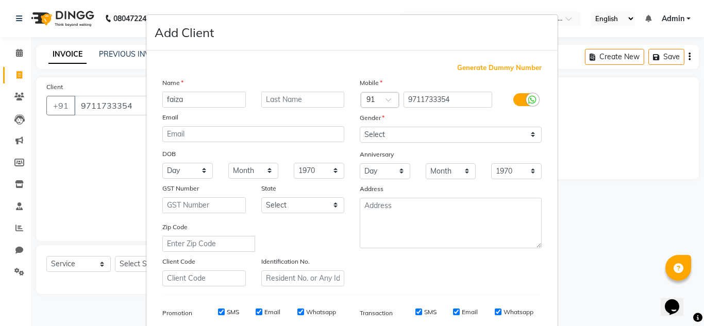
type input "faiza"
drag, startPoint x: 399, startPoint y: 125, endPoint x: 400, endPoint y: 134, distance: 8.9
click at [400, 134] on div "Mobile Country Code × 91 9711733354 Gender Select [DEMOGRAPHIC_DATA] [DEMOGRAPH…" at bounding box center [450, 181] width 197 height 209
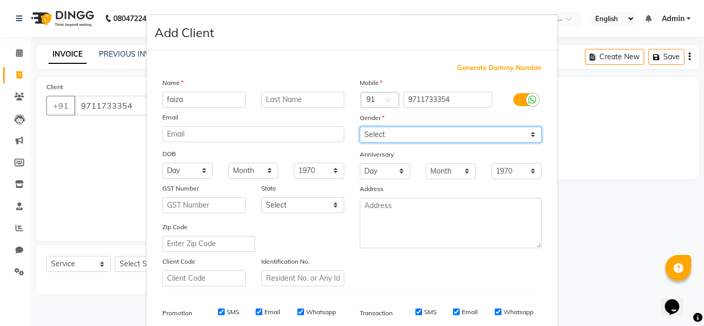
click at [400, 134] on select "Select [DEMOGRAPHIC_DATA] [DEMOGRAPHIC_DATA] Other Prefer Not To Say" at bounding box center [451, 135] width 182 height 16
select select "[DEMOGRAPHIC_DATA]"
click at [360, 127] on select "Select [DEMOGRAPHIC_DATA] [DEMOGRAPHIC_DATA] Other Prefer Not To Say" at bounding box center [451, 135] width 182 height 16
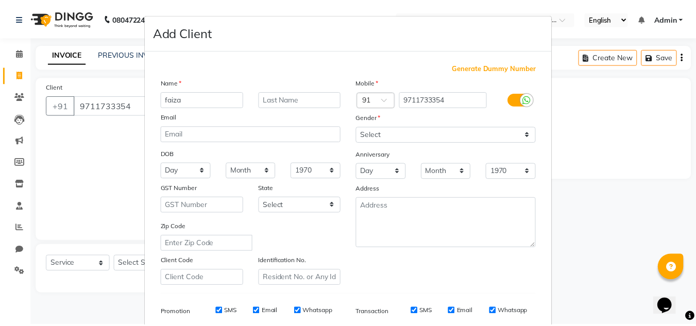
scroll to position [149, 0]
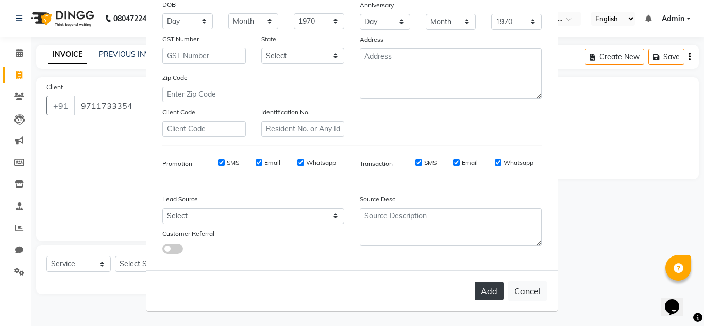
click at [489, 294] on button "Add" at bounding box center [488, 291] width 29 height 19
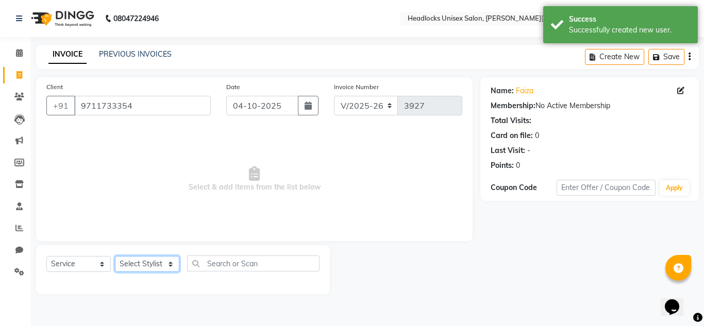
click at [160, 261] on select "Select Stylist Atul Kaif [DATE] [PERSON_NAME] [PERSON_NAME] [PERSON_NAME] [PERS…" at bounding box center [147, 264] width 64 height 16
select select "53615"
click at [115, 256] on select "Select Stylist Atul Kaif [DATE] [PERSON_NAME] [PERSON_NAME] [PERSON_NAME] [PERS…" at bounding box center [147, 264] width 64 height 16
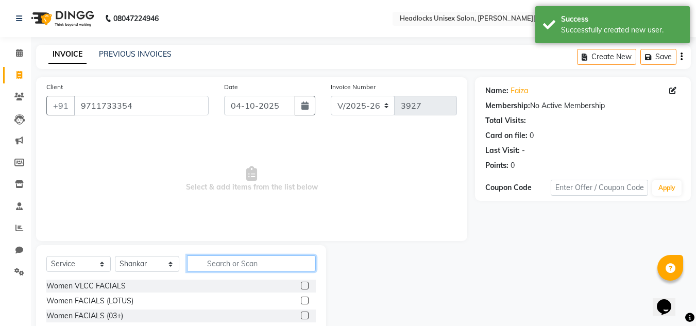
click at [241, 261] on input "text" at bounding box center [251, 263] width 129 height 16
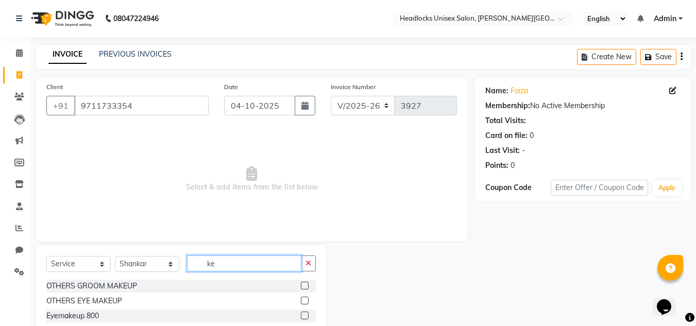
type input "k"
type input "spa"
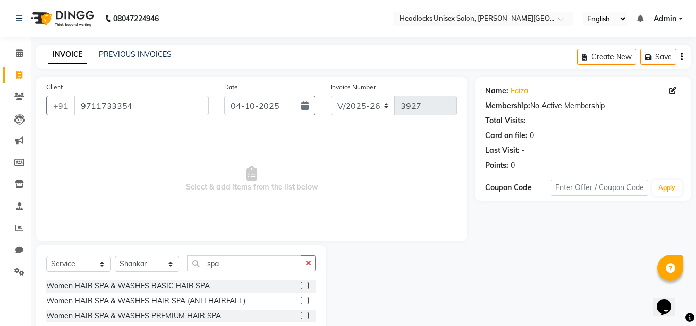
drag, startPoint x: 694, startPoint y: 260, endPoint x: 702, endPoint y: 260, distance: 7.7
click at [695, 260] on html "08047224946 Select Location × Headlocks Unisex Salon, [PERSON_NAME] Nagar Engli…" at bounding box center [348, 163] width 696 height 326
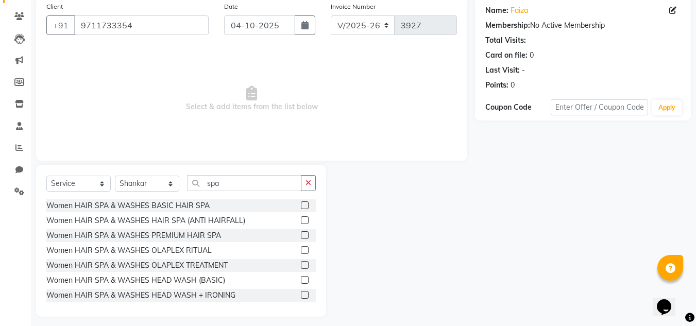
click at [301, 234] on label at bounding box center [305, 235] width 8 height 8
click at [301, 234] on input "checkbox" at bounding box center [304, 235] width 7 height 7
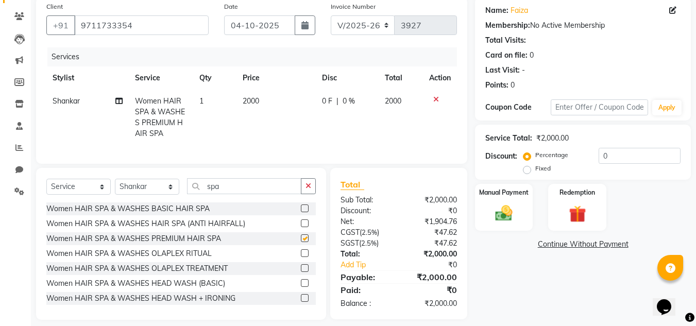
checkbox input "false"
click at [262, 98] on td "2000" at bounding box center [275, 118] width 79 height 56
select select "53615"
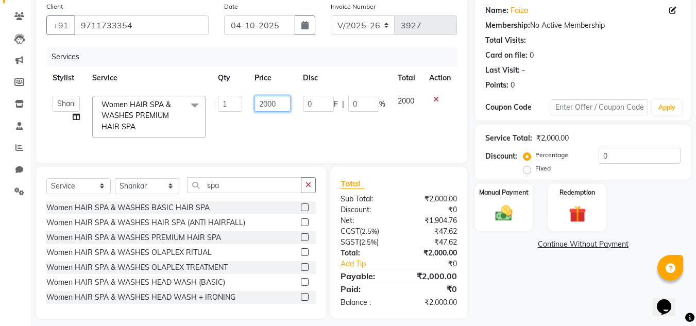
click at [279, 102] on input "2000" at bounding box center [272, 104] width 36 height 16
type input "2"
type input "1500"
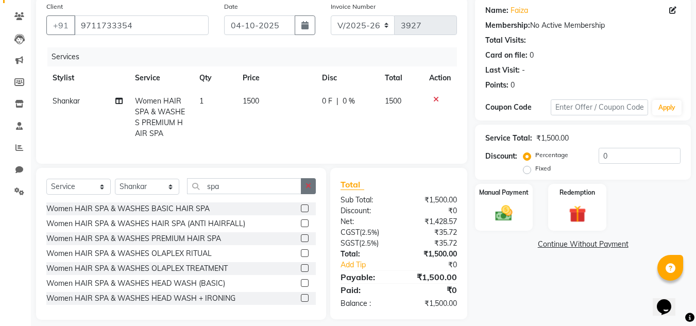
click at [308, 190] on icon "button" at bounding box center [308, 185] width 6 height 7
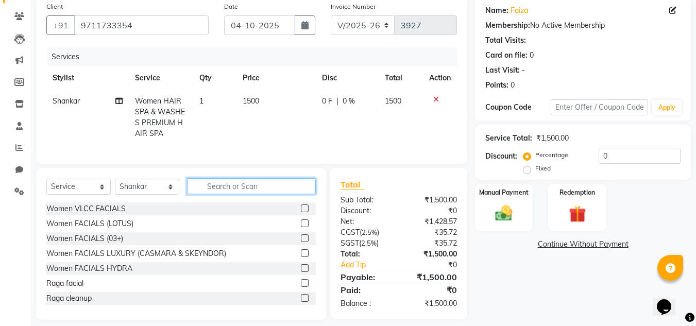
click at [308, 194] on input "text" at bounding box center [251, 186] width 129 height 16
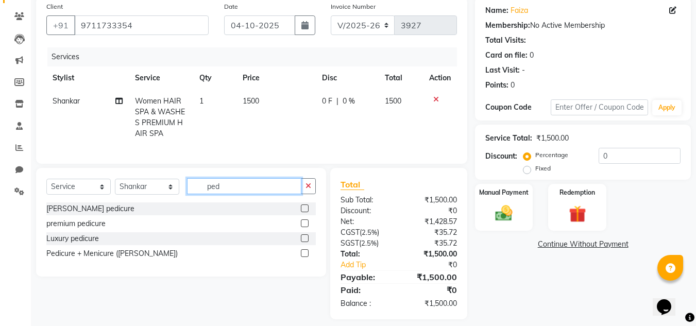
type input "ped"
click at [303, 257] on label at bounding box center [305, 253] width 8 height 8
click at [303, 257] on input "checkbox" at bounding box center [304, 253] width 7 height 7
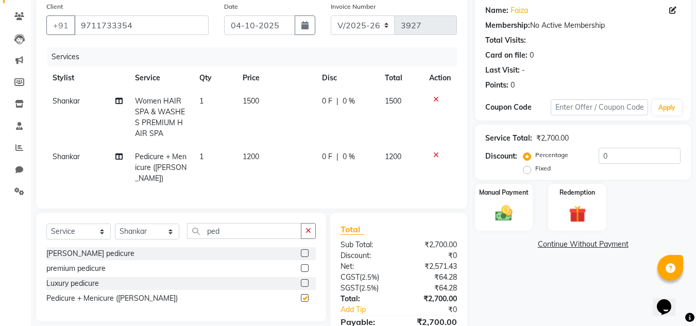
checkbox input "false"
click at [250, 155] on span "1200" at bounding box center [251, 156] width 16 height 9
select select "53615"
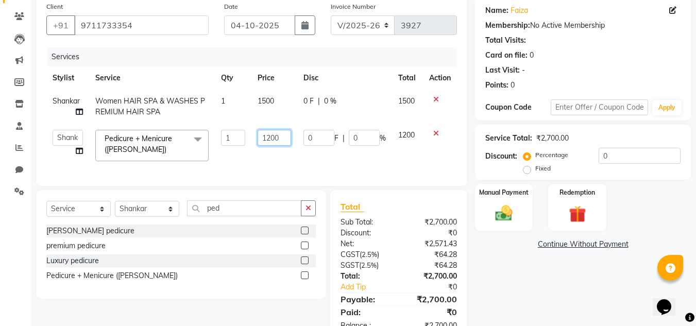
click at [271, 134] on input "1200" at bounding box center [275, 138] width 34 height 16
type input "1800"
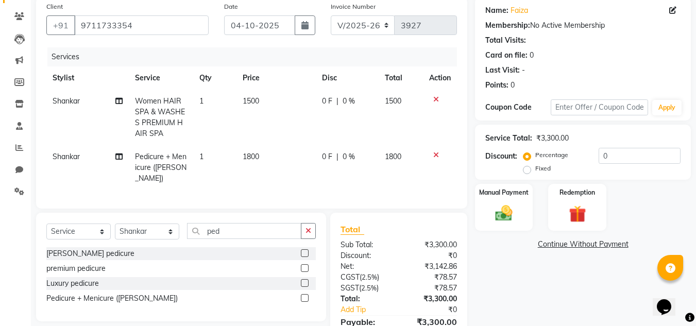
click at [541, 264] on div "Name: Faiza Membership: No Active Membership Total Visits: Card on file: 0 Last…" at bounding box center [587, 180] width 224 height 367
click at [169, 225] on select "Select Stylist Atul Kaif [DATE] [PERSON_NAME] [PERSON_NAME] [PERSON_NAME] [PERS…" at bounding box center [147, 232] width 64 height 16
select select "53627"
click at [115, 224] on select "Select Stylist Atul Kaif [DATE] [PERSON_NAME] [PERSON_NAME] [PERSON_NAME] [PERS…" at bounding box center [147, 232] width 64 height 16
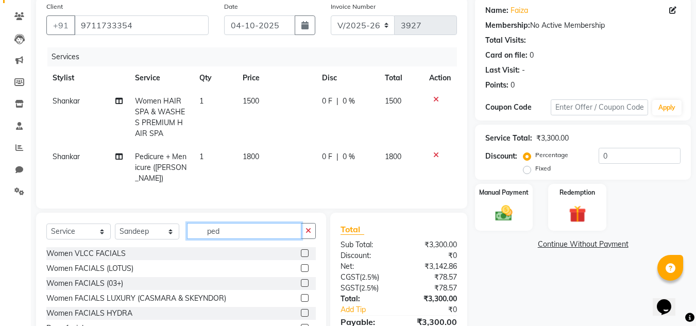
click at [232, 224] on input "ped" at bounding box center [244, 231] width 114 height 16
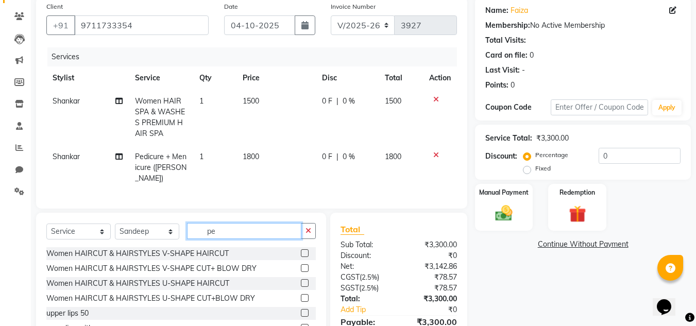
type input "p"
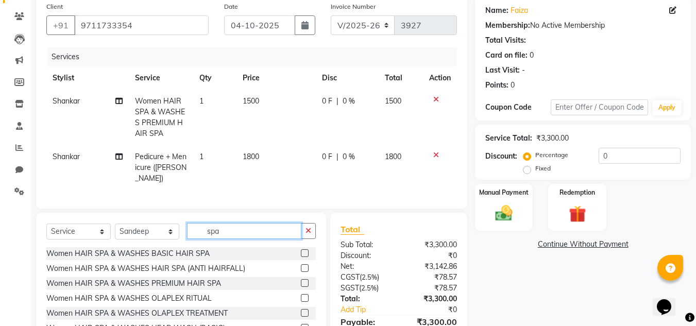
type input "spa"
click at [301, 250] on label at bounding box center [305, 253] width 8 height 8
click at [301, 250] on input "checkbox" at bounding box center [304, 253] width 7 height 7
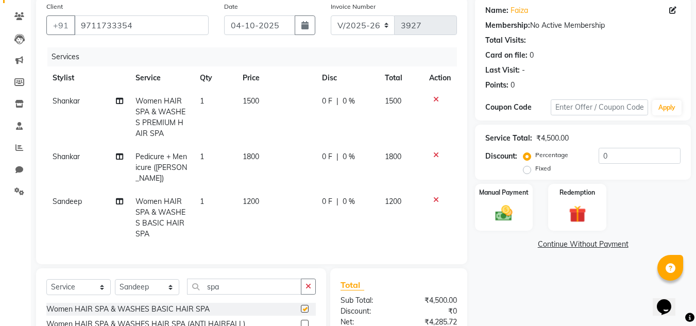
checkbox input "false"
click at [252, 197] on span "1200" at bounding box center [251, 201] width 16 height 9
select select "53627"
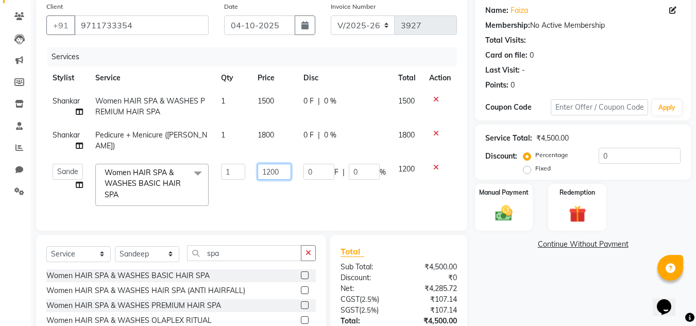
click at [270, 172] on input "1200" at bounding box center [275, 172] width 34 height 16
type input "1000"
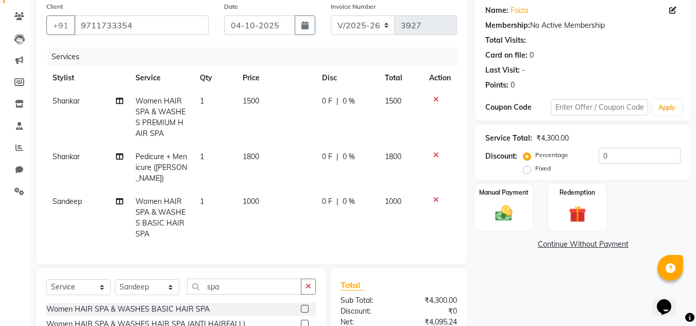
click at [564, 306] on div "Name: Faiza Membership: No Active Membership Total Visits: Card on file: 0 Last…" at bounding box center [587, 208] width 224 height 423
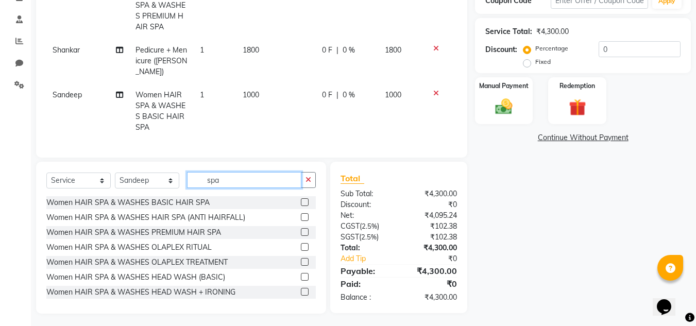
click at [248, 172] on input "spa" at bounding box center [244, 180] width 114 height 16
type input "s"
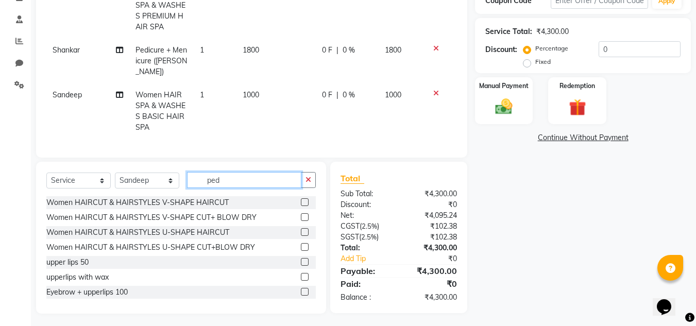
scroll to position [186, 0]
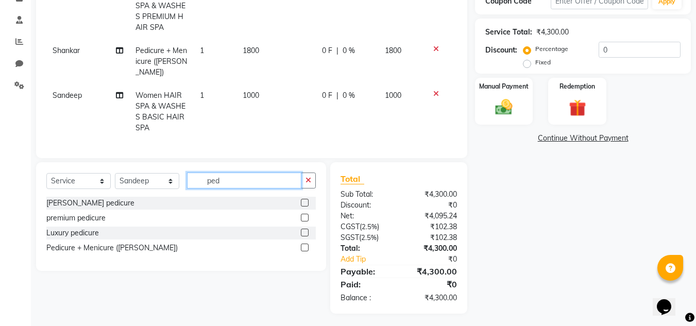
type input "ped"
click at [304, 244] on label at bounding box center [305, 248] width 8 height 8
click at [304, 245] on input "checkbox" at bounding box center [304, 248] width 7 height 7
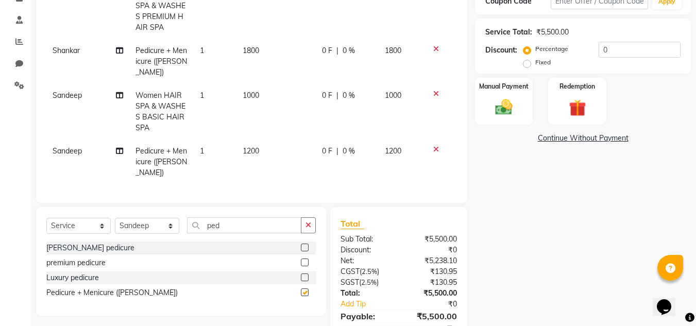
checkbox input "false"
click at [253, 146] on span "1200" at bounding box center [251, 150] width 16 height 9
select select "53627"
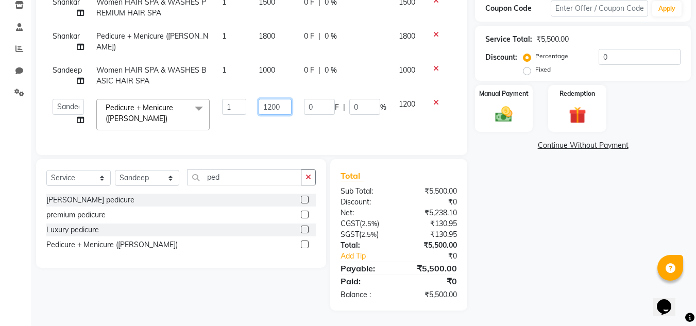
click at [271, 99] on input "1200" at bounding box center [275, 107] width 33 height 16
type input "1000"
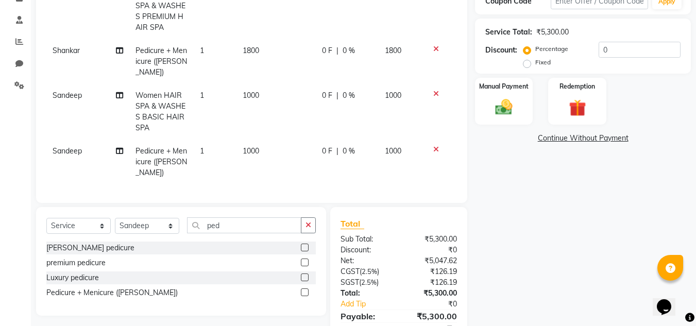
click at [594, 200] on div "Name: Faiza Membership: No Active Membership Total Visits: Card on file: 0 Last…" at bounding box center [587, 125] width 224 height 468
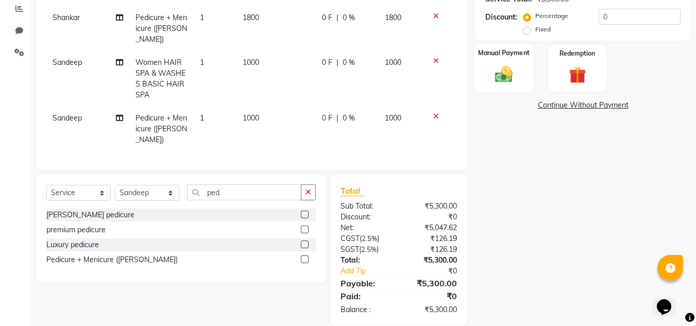
click at [516, 74] on img at bounding box center [503, 74] width 29 height 21
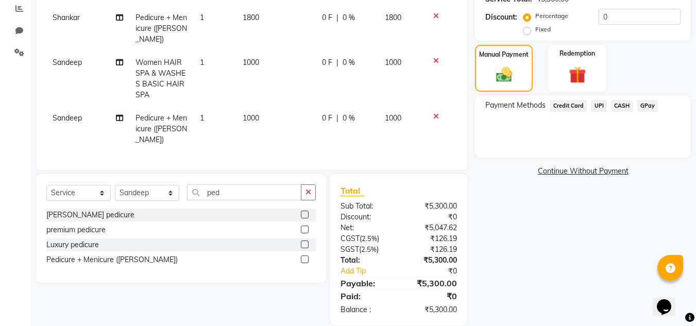
click at [598, 106] on span "UPI" at bounding box center [599, 106] width 16 height 12
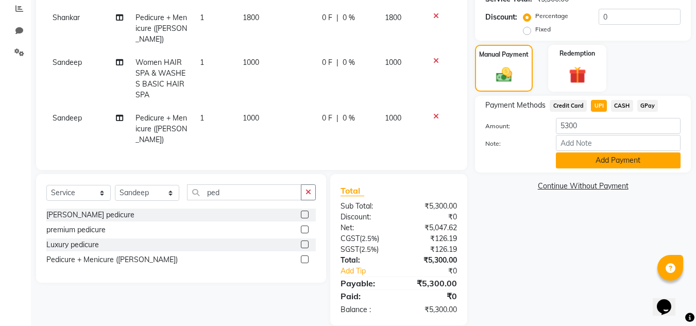
click at [585, 159] on button "Add Payment" at bounding box center [618, 160] width 125 height 16
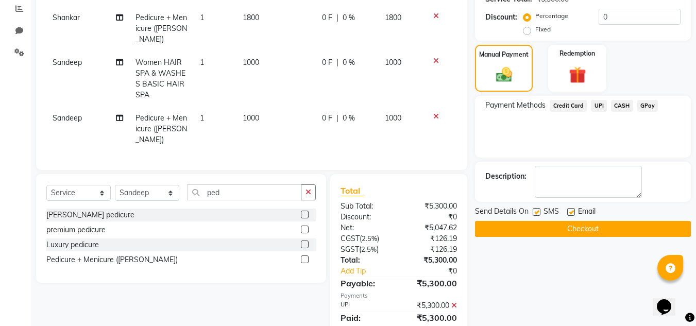
click at [562, 230] on button "Checkout" at bounding box center [583, 229] width 216 height 16
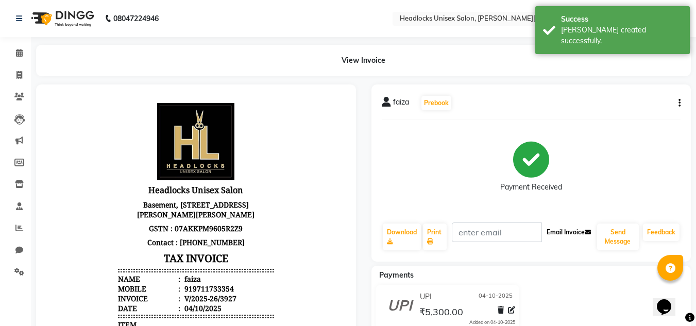
click at [557, 232] on button "Email Invoice" at bounding box center [568, 233] width 53 height 18
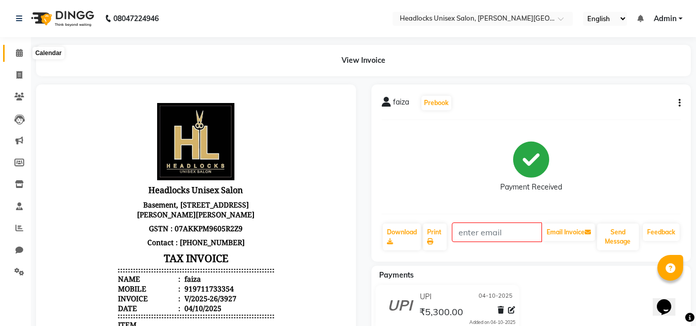
click at [18, 53] on icon at bounding box center [19, 53] width 7 height 8
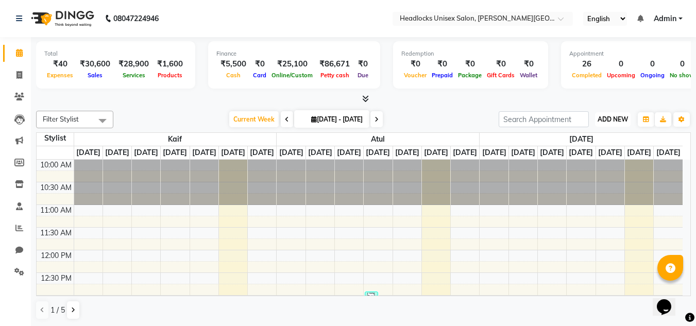
click at [618, 120] on span "ADD NEW" at bounding box center [613, 119] width 30 height 8
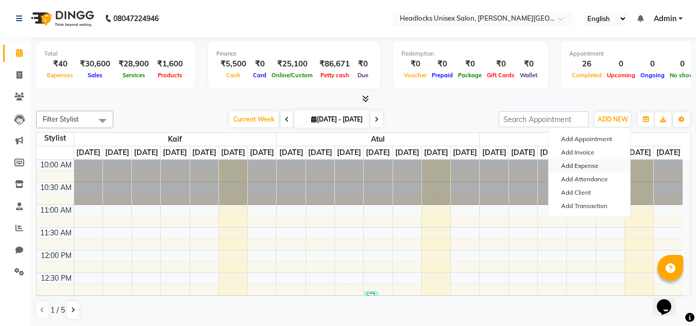
click at [582, 164] on link "Add Expense" at bounding box center [589, 165] width 81 height 13
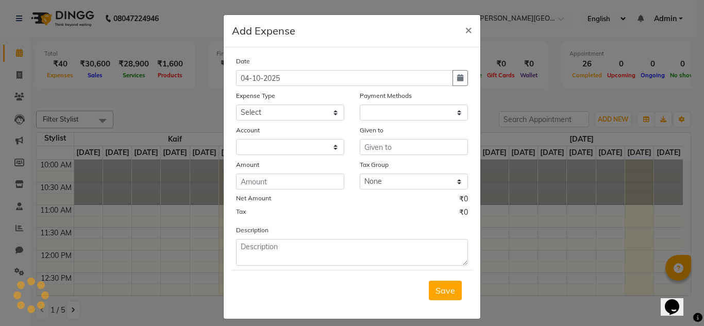
select select "1"
select select "5907"
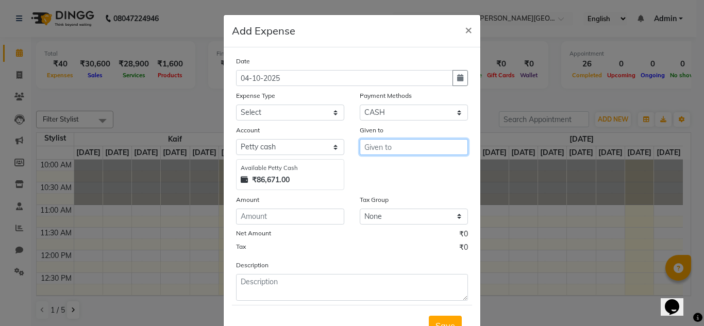
click at [381, 143] on input "text" at bounding box center [414, 147] width 108 height 16
type input "Sudhir"
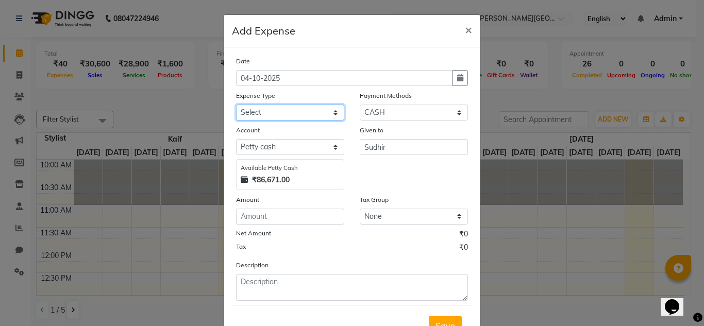
click at [330, 111] on select "Select Advance Salary Bank charges Car maintenance Cash transfer to bank Cash t…" at bounding box center [290, 113] width 108 height 16
select select "16769"
click at [236, 105] on select "Select Advance Salary Bank charges Car maintenance Cash transfer to bank Cash t…" at bounding box center [290, 113] width 108 height 16
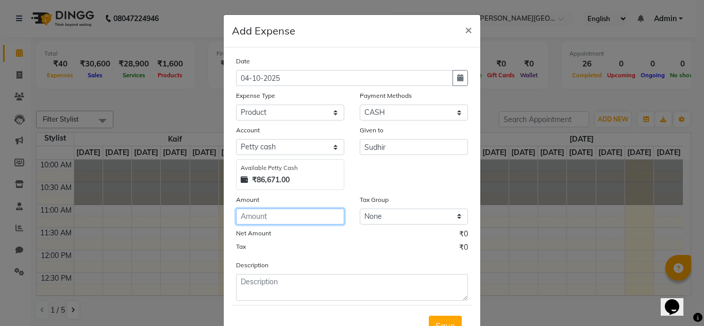
click at [266, 218] on input "number" at bounding box center [290, 217] width 108 height 16
type input "100"
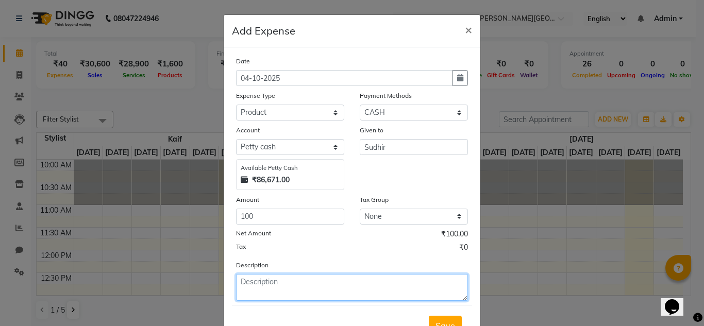
click at [263, 283] on textarea at bounding box center [352, 287] width 232 height 27
type textarea "glass and rubber"
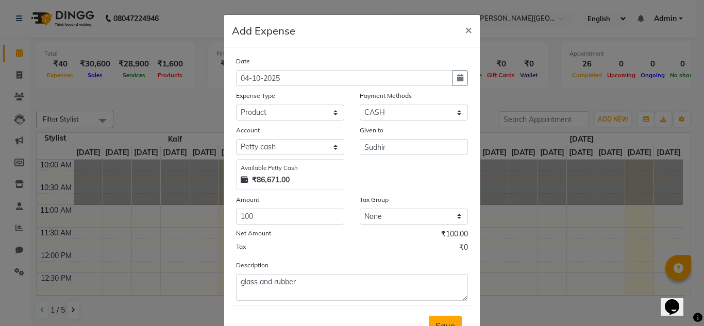
click at [435, 321] on span "Save" at bounding box center [445, 325] width 20 height 10
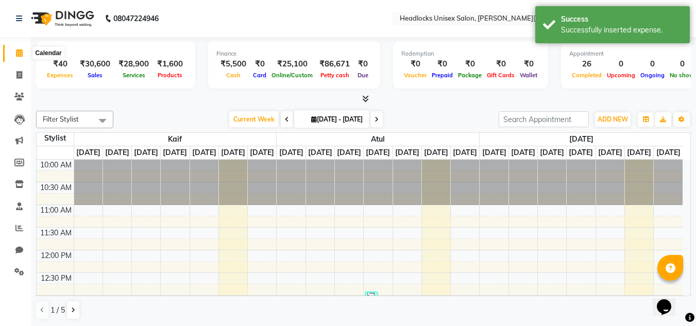
click at [21, 55] on icon at bounding box center [19, 53] width 7 height 8
click at [23, 70] on span at bounding box center [19, 76] width 18 height 12
select select "service"
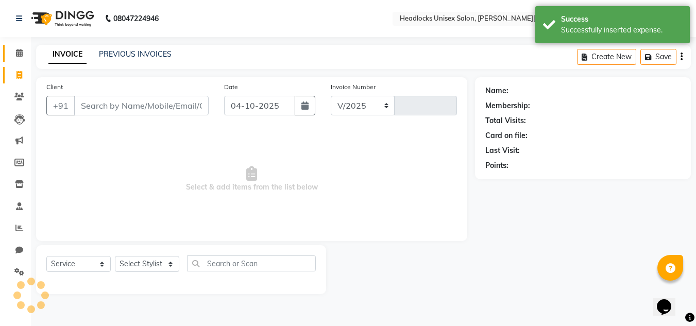
select select "6850"
type input "3928"
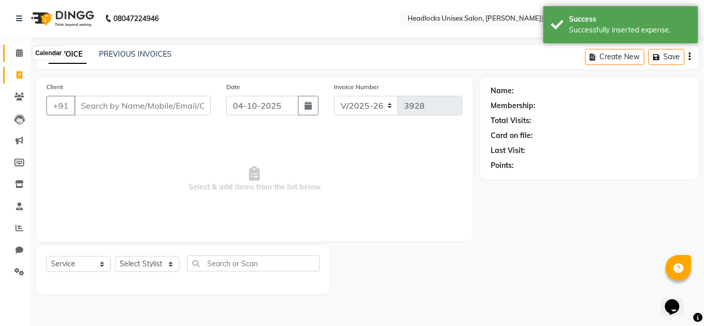
click at [19, 56] on icon at bounding box center [19, 53] width 7 height 8
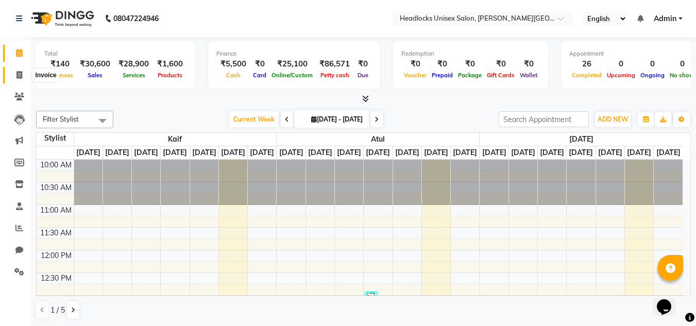
click at [19, 74] on icon at bounding box center [19, 75] width 6 height 8
select select "service"
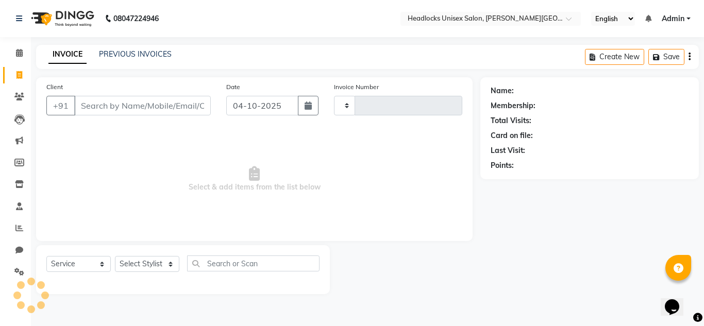
type input "3928"
select select "6850"
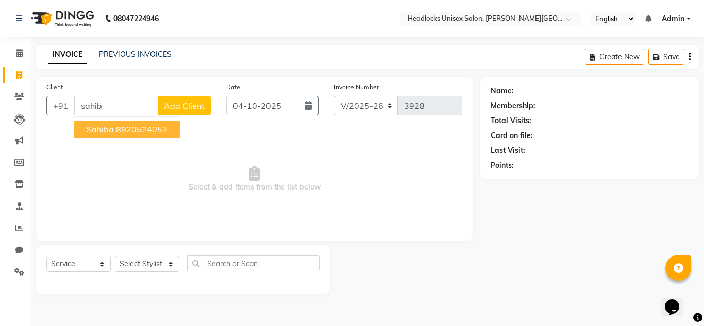
click at [131, 127] on ngb-highlight "8920524053" at bounding box center [142, 129] width 52 height 10
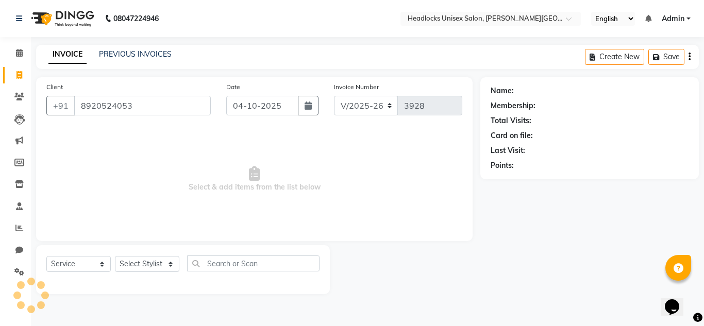
type input "8920524053"
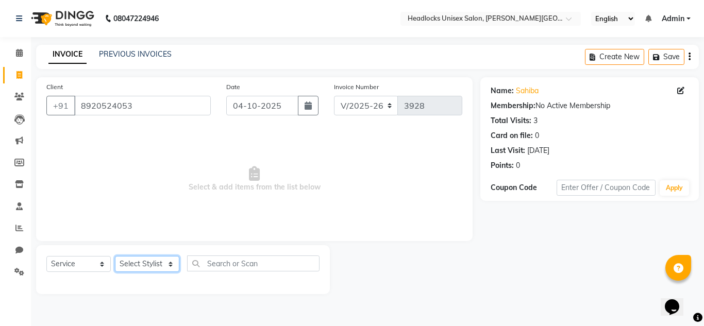
click at [152, 262] on select "Select Stylist Atul Kaif [DATE] [PERSON_NAME] [PERSON_NAME] [PERSON_NAME] [PERS…" at bounding box center [147, 264] width 64 height 16
select select "93712"
click at [115, 256] on select "Select Stylist Atul Kaif [DATE] [PERSON_NAME] [PERSON_NAME] [PERSON_NAME] [PERS…" at bounding box center [147, 264] width 64 height 16
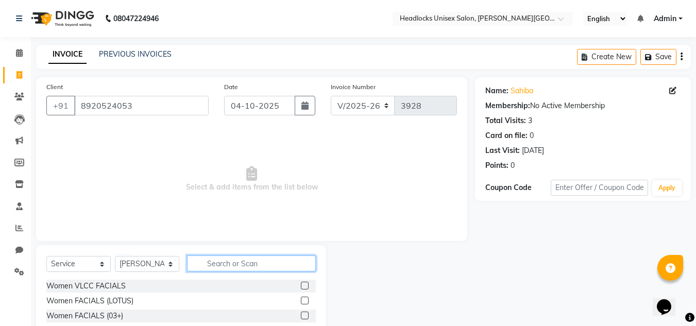
click at [254, 263] on input "text" at bounding box center [251, 263] width 129 height 16
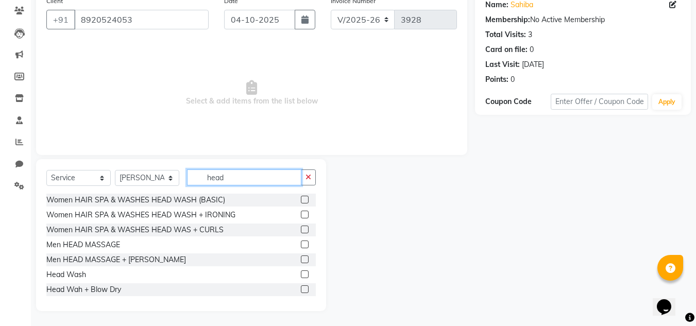
type input "head"
click at [301, 273] on label at bounding box center [305, 274] width 8 height 8
click at [301, 273] on input "checkbox" at bounding box center [304, 274] width 7 height 7
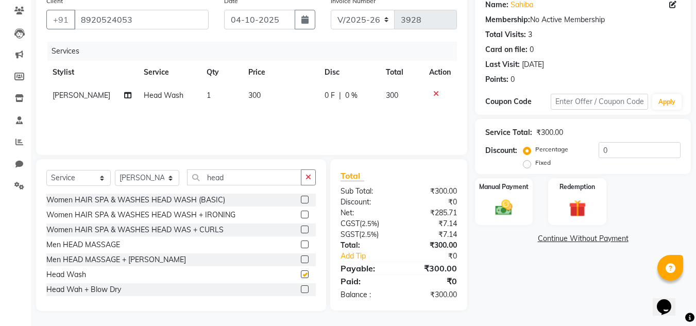
checkbox input "false"
click at [248, 95] on span "300" at bounding box center [254, 95] width 12 height 9
select select "93712"
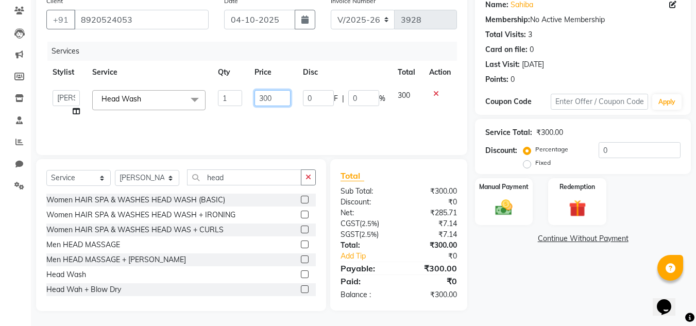
click at [268, 98] on input "300" at bounding box center [272, 98] width 36 height 16
type input "250"
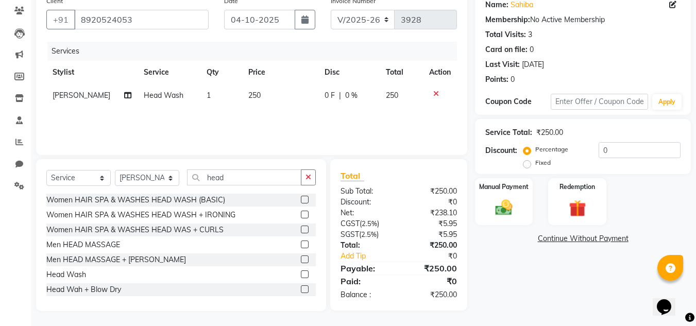
click at [529, 298] on div "Name: Sahiba Membership: No Active Membership Total Visits: 3 Card on file: 0 L…" at bounding box center [587, 151] width 224 height 320
click at [168, 177] on select "Select Stylist Atul Kaif [DATE] [PERSON_NAME] [PERSON_NAME] [PERSON_NAME] [PERS…" at bounding box center [147, 178] width 64 height 16
select select "84322"
click at [115, 170] on select "Select Stylist Atul Kaif [DATE] [PERSON_NAME] [PERSON_NAME] [PERSON_NAME] [PERS…" at bounding box center [147, 178] width 64 height 16
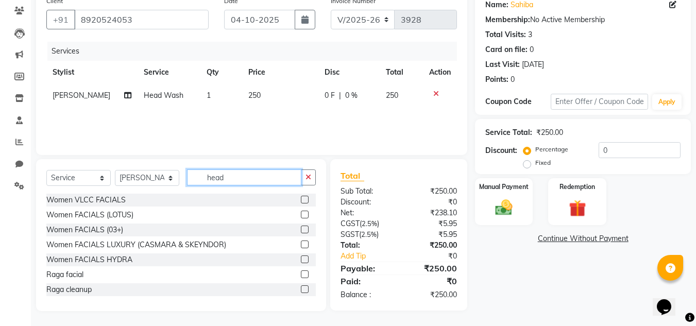
click at [250, 178] on input "head" at bounding box center [244, 177] width 114 height 16
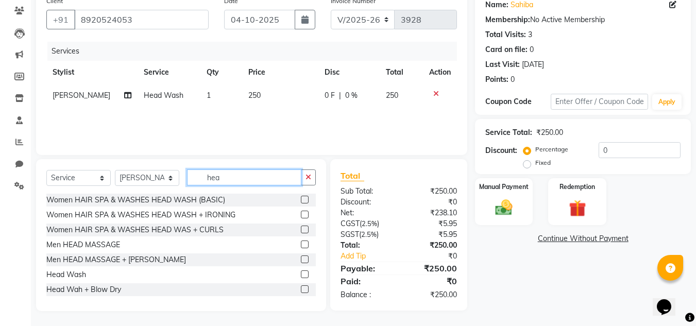
type input "hea"
click at [301, 275] on label at bounding box center [305, 274] width 8 height 8
click at [301, 275] on input "checkbox" at bounding box center [304, 274] width 7 height 7
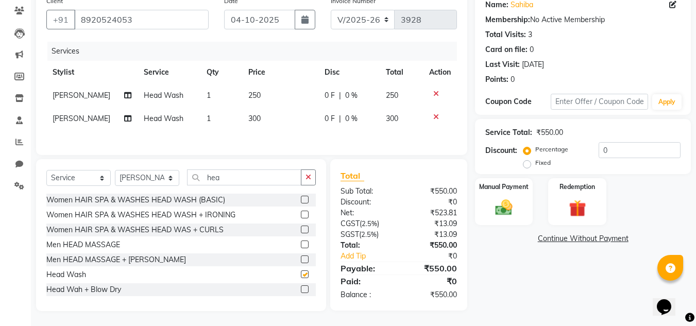
checkbox input "false"
click at [250, 119] on span "300" at bounding box center [254, 118] width 12 height 9
select select "84322"
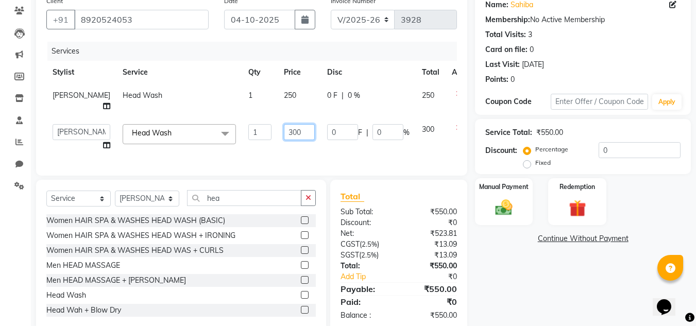
click at [284, 140] on input "300" at bounding box center [299, 132] width 31 height 16
type input "350"
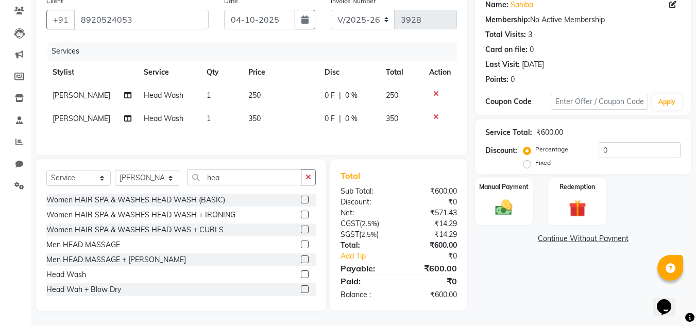
click at [546, 286] on div "Name: Sahiba Membership: No Active Membership Total Visits: 3 Card on file: 0 L…" at bounding box center [587, 151] width 224 height 320
click at [504, 202] on img at bounding box center [503, 207] width 29 height 21
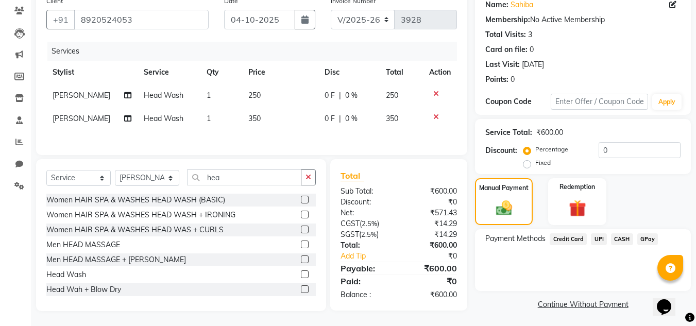
click at [598, 238] on span "UPI" at bounding box center [599, 239] width 16 height 12
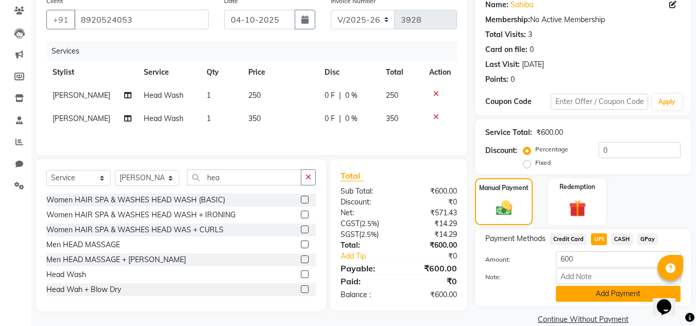
click at [571, 291] on button "Add Payment" at bounding box center [618, 294] width 125 height 16
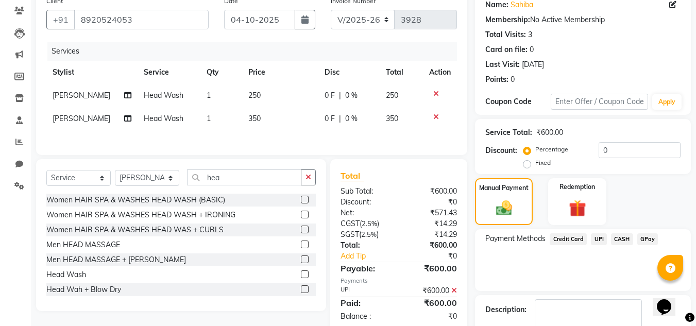
scroll to position [144, 0]
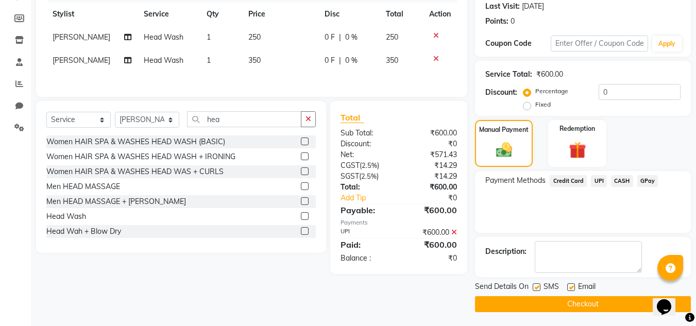
click at [578, 302] on button "Checkout" at bounding box center [583, 304] width 216 height 16
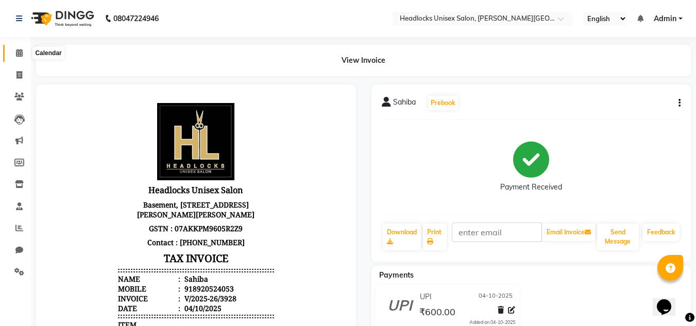
click at [20, 53] on icon at bounding box center [19, 53] width 7 height 8
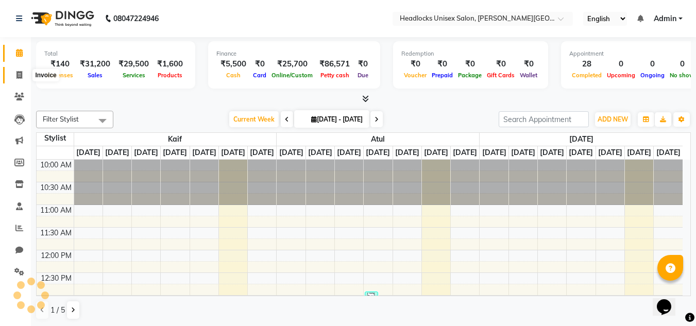
click at [17, 74] on icon at bounding box center [19, 75] width 6 height 8
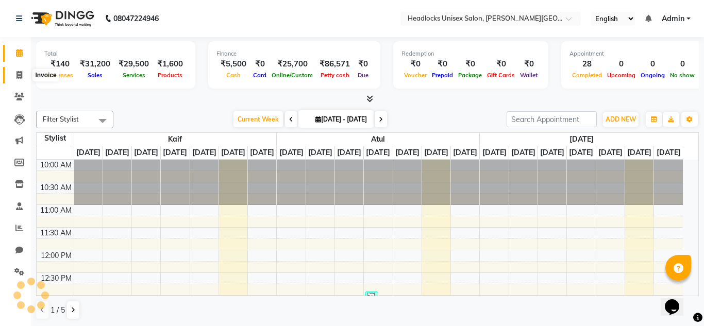
select select "service"
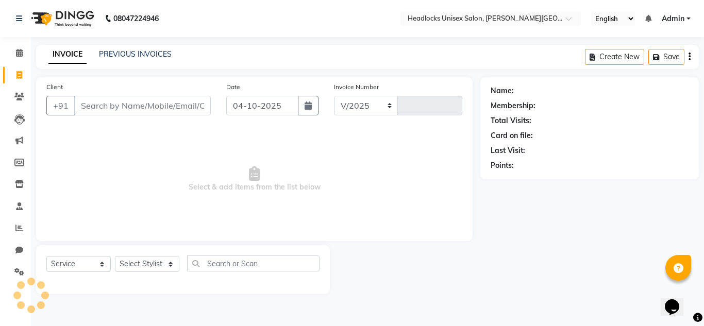
select select "6850"
type input "3929"
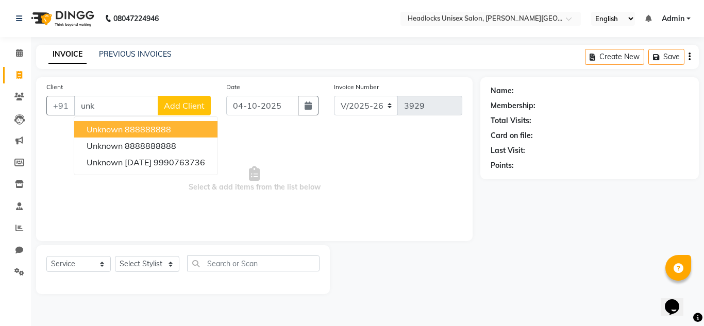
click at [120, 130] on span "unknown" at bounding box center [105, 129] width 36 height 10
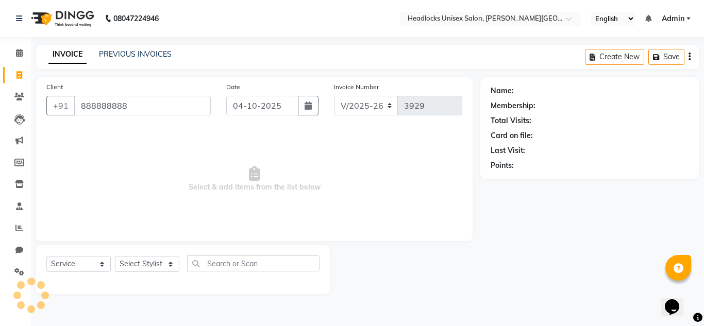
type input "888888888"
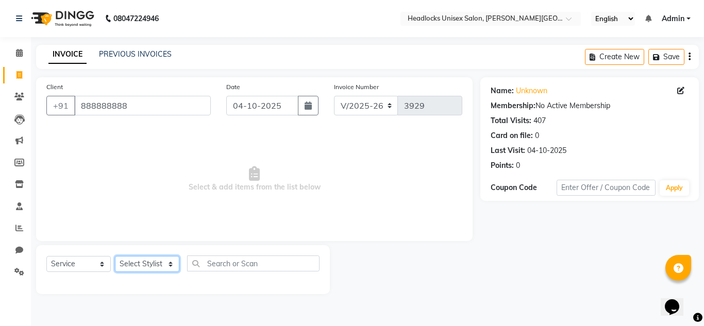
click at [157, 263] on select "Select Stylist Atul Kaif [DATE] [PERSON_NAME] [PERSON_NAME] [PERSON_NAME] [PERS…" at bounding box center [147, 264] width 64 height 16
select select "66496"
click at [115, 256] on select "Select Stylist Atul Kaif [DATE] [PERSON_NAME] [PERSON_NAME] [PERSON_NAME] [PERS…" at bounding box center [147, 264] width 64 height 16
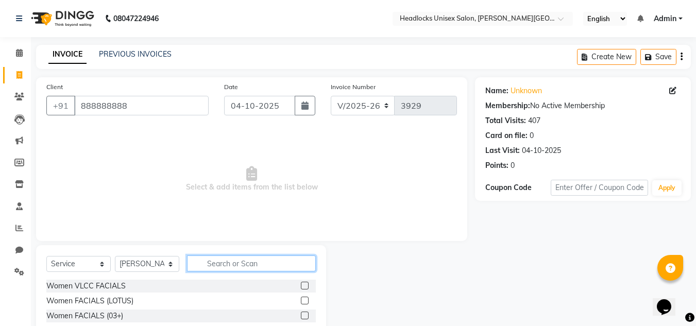
click at [218, 260] on input "text" at bounding box center [251, 263] width 129 height 16
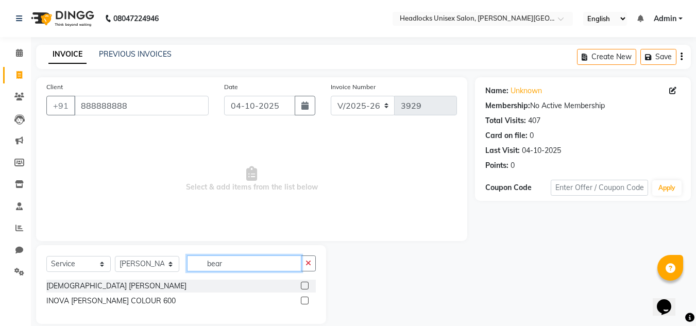
type input "bear"
click at [307, 283] on label at bounding box center [305, 286] width 8 height 8
click at [307, 283] on input "checkbox" at bounding box center [304, 286] width 7 height 7
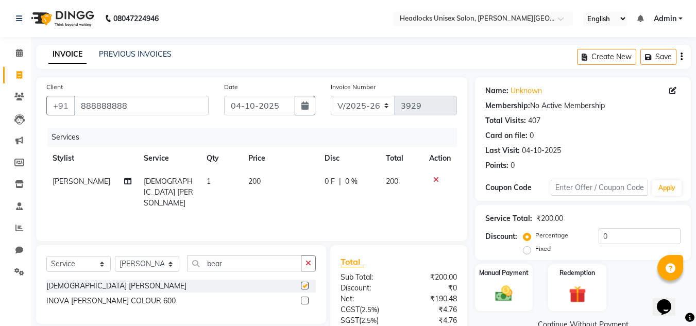
checkbox input "false"
click at [249, 179] on span "200" at bounding box center [254, 181] width 12 height 9
select select "66496"
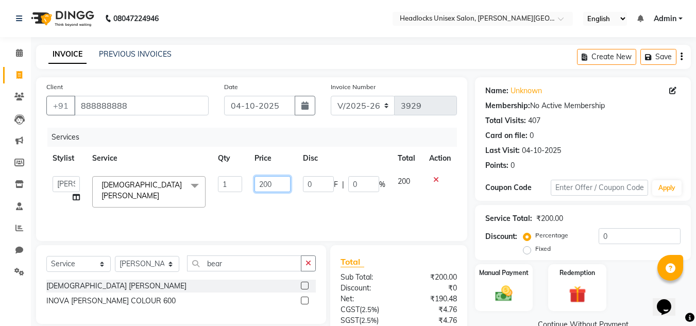
click at [268, 185] on input "200" at bounding box center [272, 184] width 36 height 16
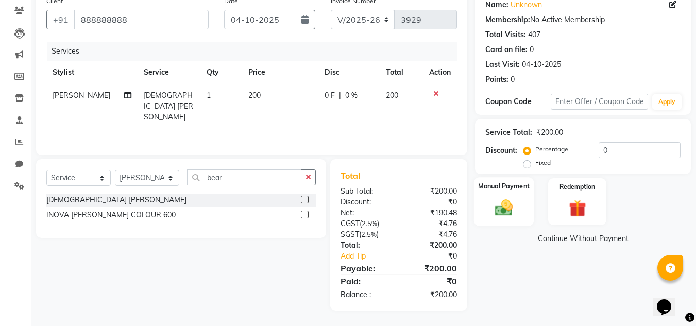
click at [498, 210] on img at bounding box center [503, 207] width 29 height 21
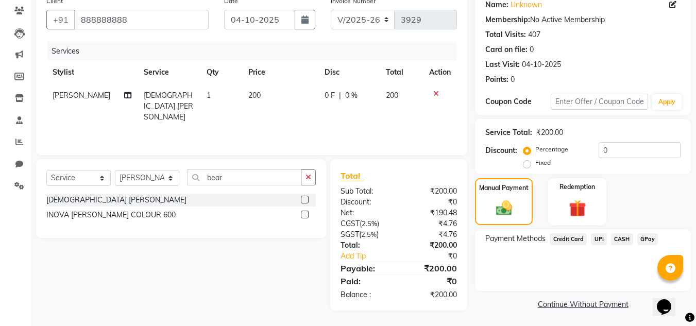
click at [599, 240] on span "UPI" at bounding box center [599, 239] width 16 height 12
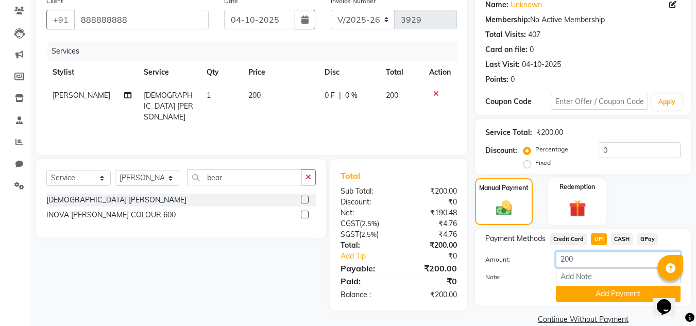
click at [567, 260] on input "200" at bounding box center [618, 259] width 125 height 16
click at [570, 262] on input "200" at bounding box center [618, 259] width 125 height 16
type input "250"
click at [570, 291] on button "Add Payment" at bounding box center [618, 294] width 125 height 16
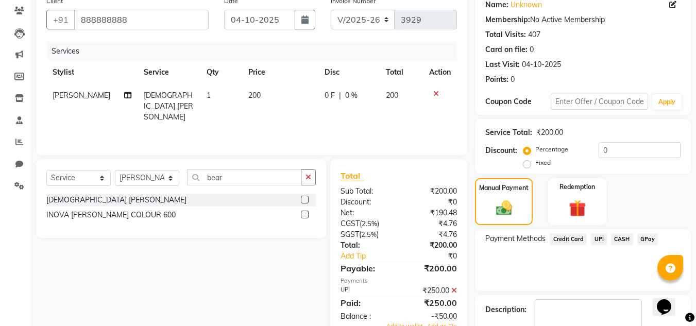
scroll to position [146, 0]
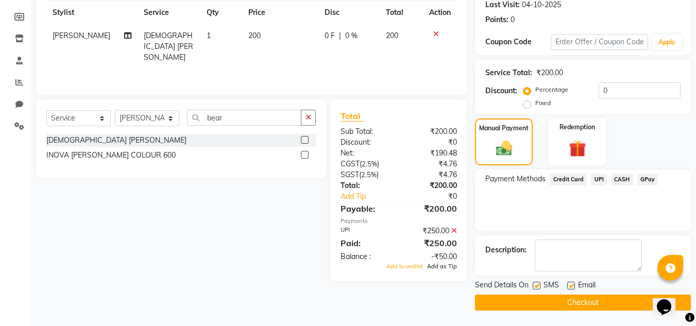
click at [441, 264] on span "Add as Tip" at bounding box center [442, 266] width 30 height 7
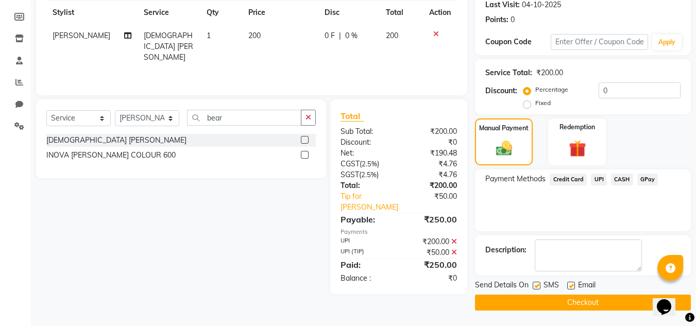
click at [575, 301] on button "Checkout" at bounding box center [583, 303] width 216 height 16
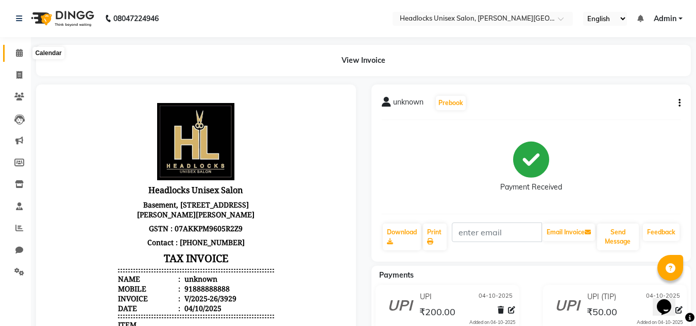
click at [21, 55] on icon at bounding box center [19, 53] width 7 height 8
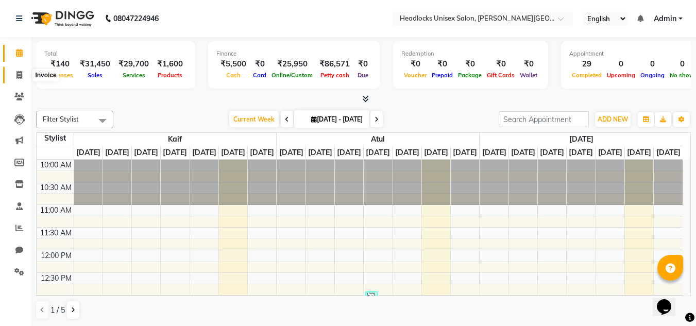
click at [23, 76] on span at bounding box center [19, 76] width 18 height 12
select select "service"
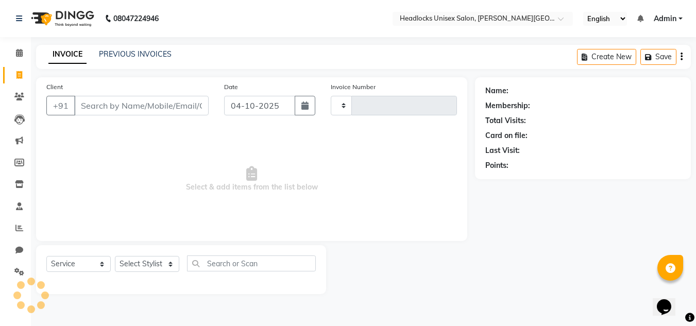
type input "3930"
select select "6850"
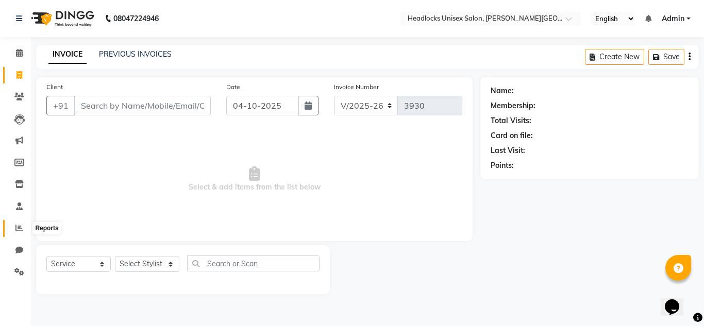
click at [16, 227] on icon at bounding box center [19, 228] width 8 height 8
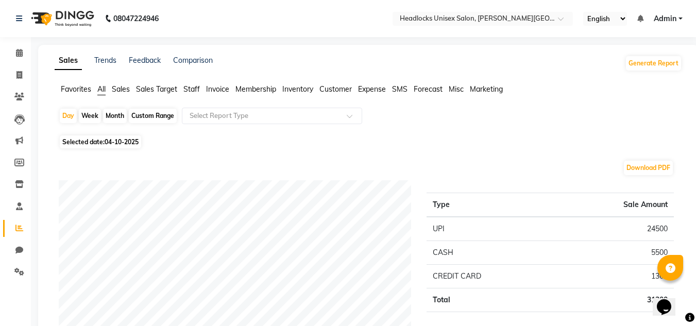
click at [193, 88] on span "Staff" at bounding box center [191, 88] width 16 height 9
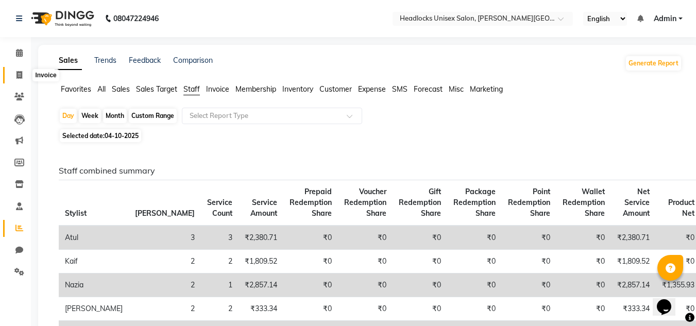
click at [20, 74] on icon at bounding box center [19, 75] width 6 height 8
click at [20, 75] on icon at bounding box center [19, 75] width 6 height 8
select select "service"
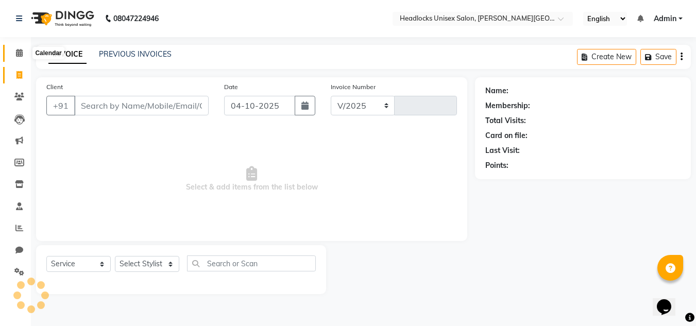
select select "6850"
type input "3930"
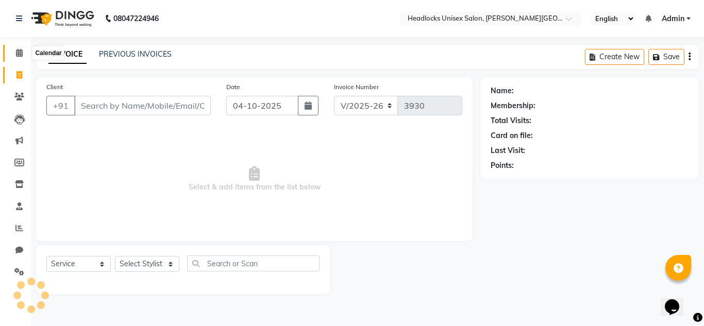
click at [19, 50] on icon at bounding box center [19, 53] width 7 height 8
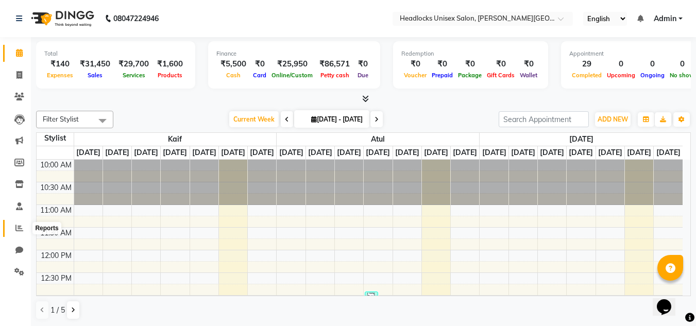
click at [18, 229] on icon at bounding box center [19, 228] width 8 height 8
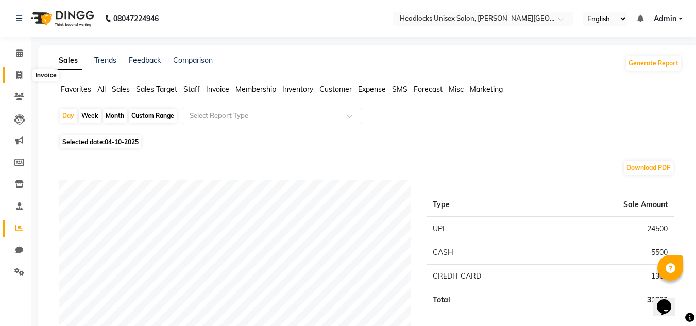
click at [19, 79] on span at bounding box center [19, 76] width 18 height 12
select select "service"
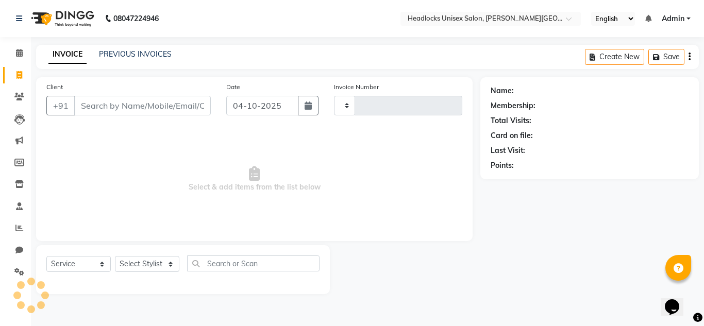
type input "3930"
select select "6850"
click at [106, 100] on input "Client" at bounding box center [142, 106] width 137 height 20
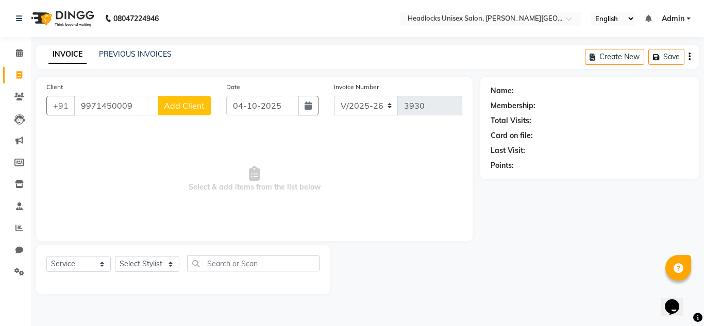
type input "9971450009"
click at [172, 110] on span "Add Client" at bounding box center [184, 105] width 41 height 10
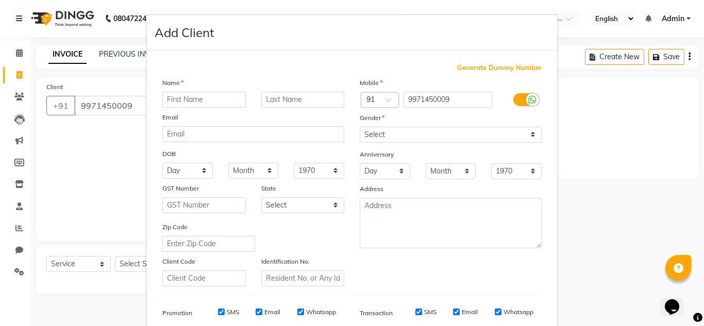
click at [177, 100] on input "text" at bounding box center [203, 100] width 83 height 16
type input "sandeep"
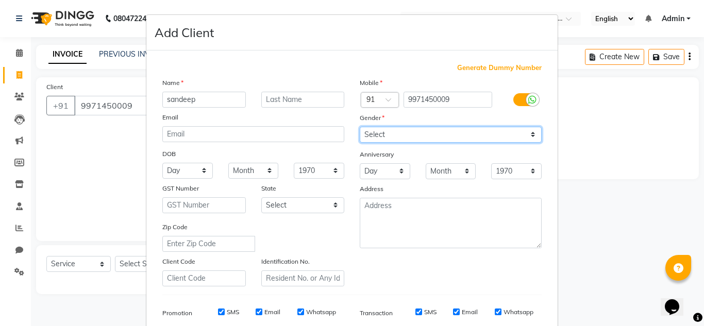
click at [426, 134] on select "Select [DEMOGRAPHIC_DATA] [DEMOGRAPHIC_DATA] Other Prefer Not To Say" at bounding box center [451, 135] width 182 height 16
select select "[DEMOGRAPHIC_DATA]"
click at [360, 127] on select "Select [DEMOGRAPHIC_DATA] [DEMOGRAPHIC_DATA] Other Prefer Not To Say" at bounding box center [451, 135] width 182 height 16
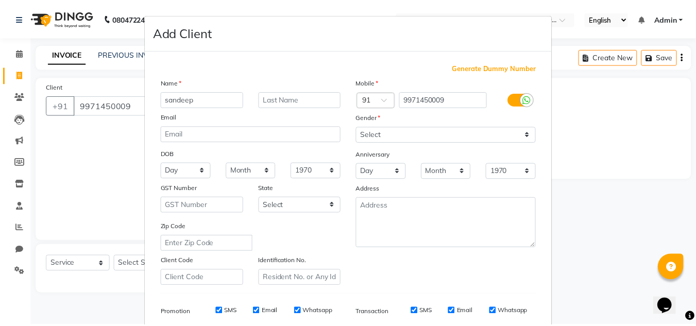
scroll to position [149, 0]
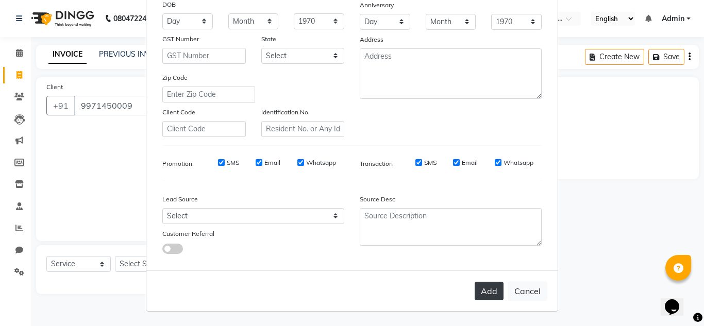
click at [488, 297] on button "Add" at bounding box center [488, 291] width 29 height 19
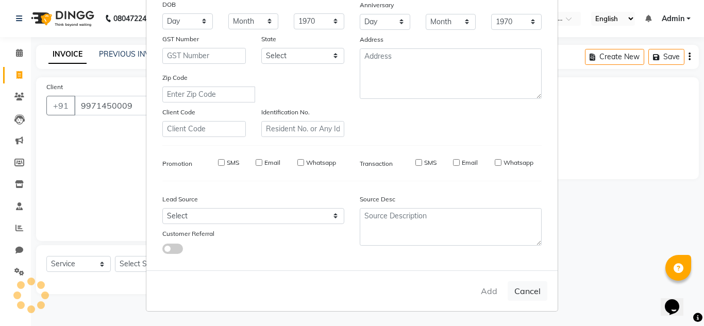
select select
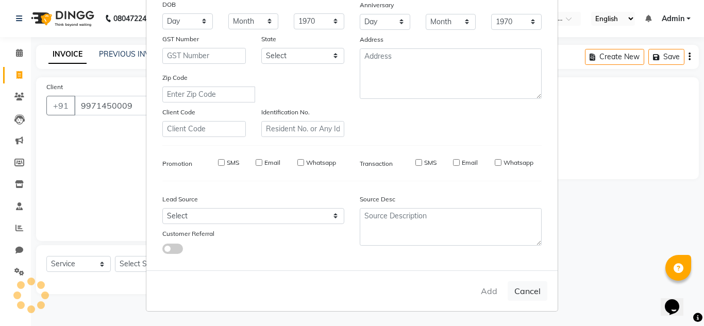
select select
checkbox input "false"
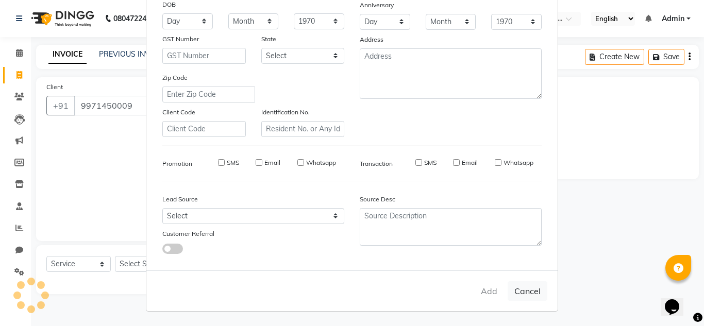
checkbox input "false"
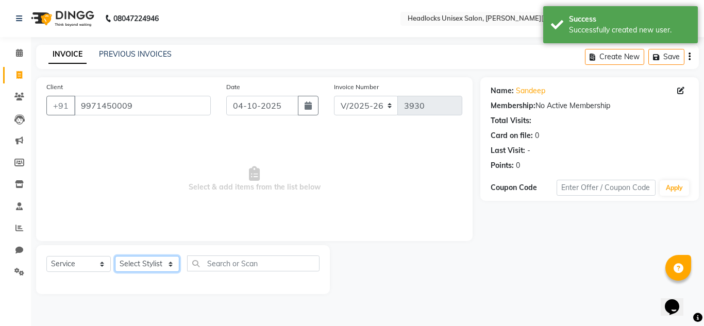
click at [141, 258] on select "Select Stylist Atul Kaif [DATE] [PERSON_NAME] [PERSON_NAME] [PERSON_NAME] [PERS…" at bounding box center [147, 264] width 64 height 16
click at [115, 256] on select "Select Stylist Atul Kaif [DATE] [PERSON_NAME] [PERSON_NAME] [PERSON_NAME] [PERS…" at bounding box center [147, 264] width 64 height 16
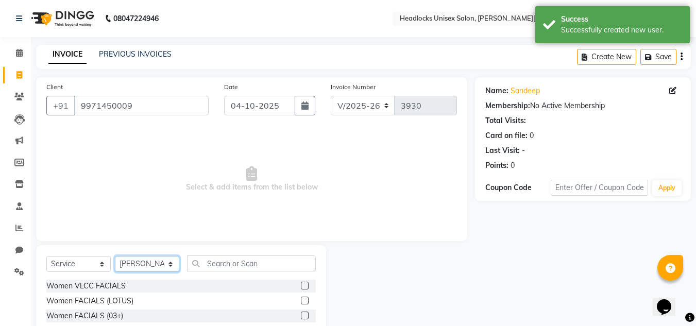
click at [148, 259] on select "Select Stylist Atul Kaif [DATE] [PERSON_NAME] [PERSON_NAME] [PERSON_NAME] [PERS…" at bounding box center [147, 264] width 64 height 16
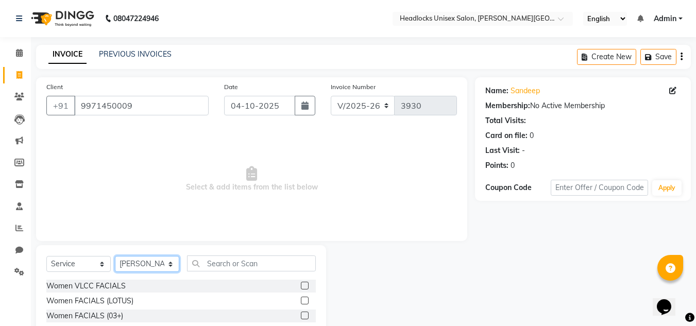
select select "53614"
click at [115, 256] on select "Select Stylist Atul Kaif [DATE] [PERSON_NAME] [PERSON_NAME] [PERSON_NAME] [PERS…" at bounding box center [147, 264] width 64 height 16
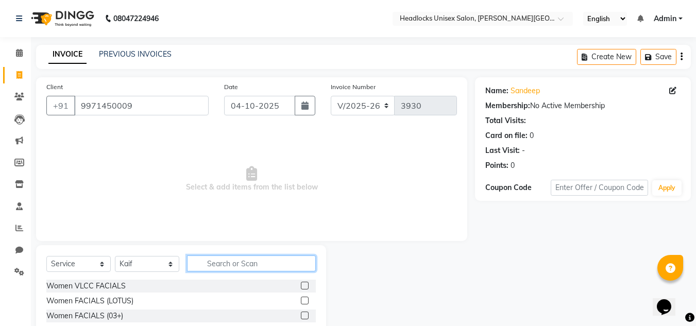
click at [233, 268] on input "text" at bounding box center [251, 263] width 129 height 16
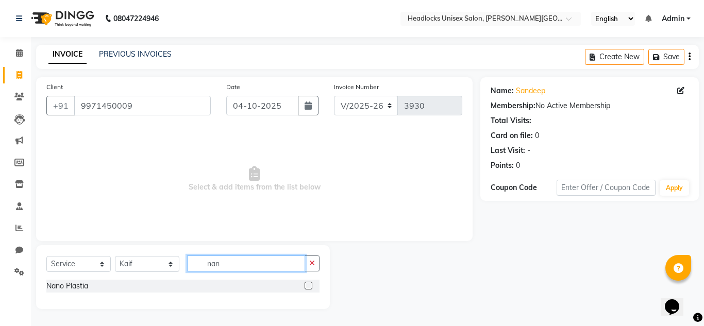
type input "nan"
click at [311, 285] on label at bounding box center [308, 286] width 8 height 8
click at [311, 285] on input "checkbox" at bounding box center [307, 286] width 7 height 7
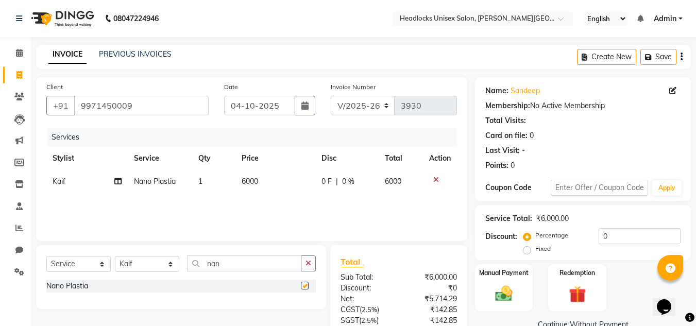
checkbox input "false"
click at [258, 181] on span "6000" at bounding box center [250, 181] width 16 height 9
select select "53614"
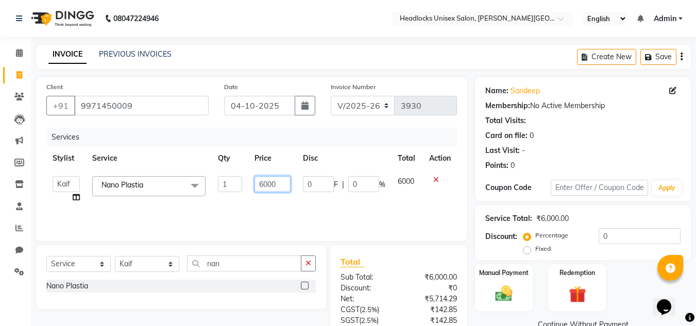
click at [280, 188] on input "6000" at bounding box center [272, 184] width 36 height 16
type input "6"
type input "7000"
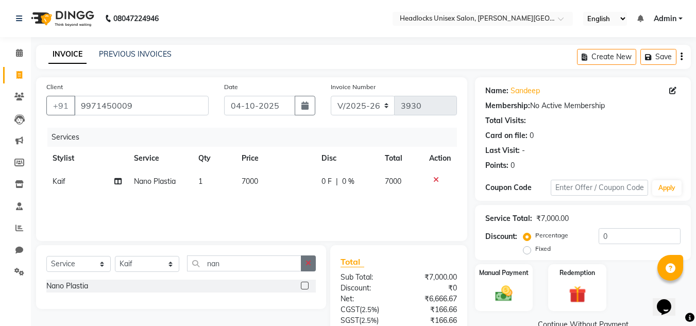
click at [306, 265] on icon "button" at bounding box center [308, 263] width 6 height 7
click at [259, 254] on div "Select Service Product Membership Package Voucher Prepaid Gift Card Select Styl…" at bounding box center [181, 321] width 290 height 152
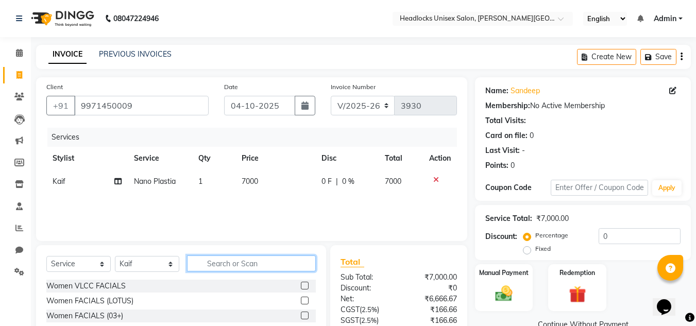
click at [255, 263] on input "text" at bounding box center [251, 263] width 129 height 16
type input "glo"
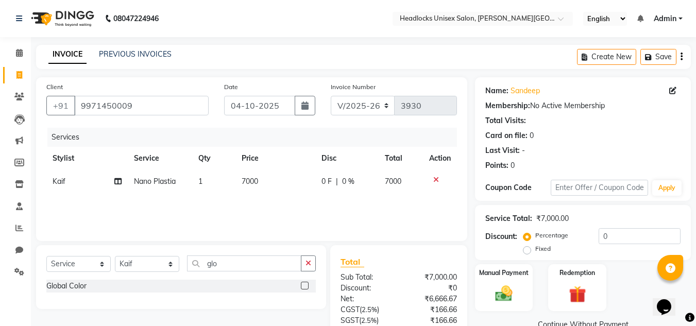
click at [301, 288] on label at bounding box center [305, 286] width 8 height 8
click at [301, 288] on input "checkbox" at bounding box center [304, 286] width 7 height 7
checkbox input "false"
click at [257, 200] on span "3000" at bounding box center [250, 204] width 16 height 9
select select "53614"
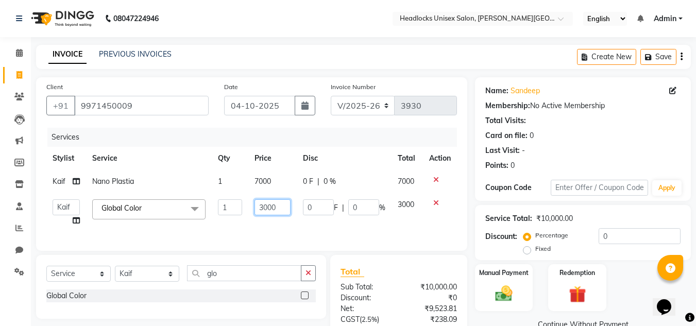
click at [276, 207] on input "3000" at bounding box center [272, 207] width 36 height 16
type input "3"
type input "5000"
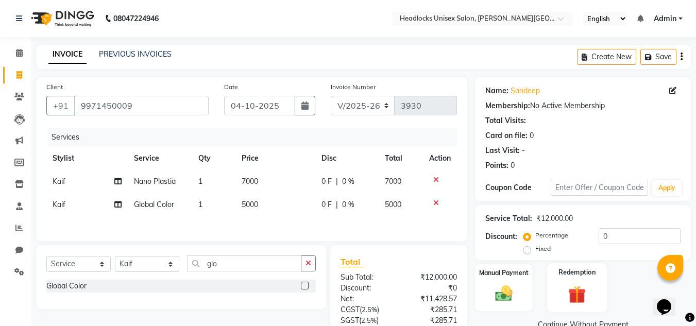
click at [555, 292] on div "Redemption" at bounding box center [577, 287] width 60 height 49
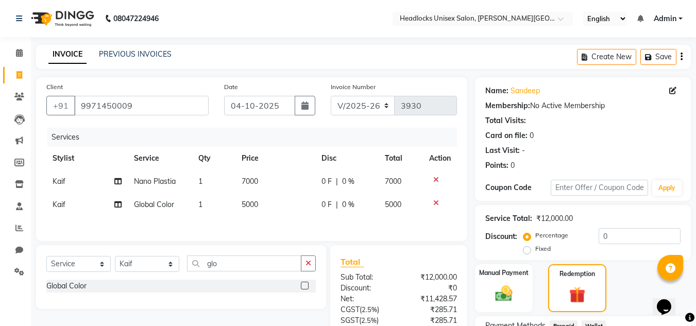
click at [495, 251] on div "Discount: Percentage Fixed 0" at bounding box center [582, 242] width 195 height 28
click at [244, 179] on span "7000" at bounding box center [250, 181] width 16 height 9
select select "53614"
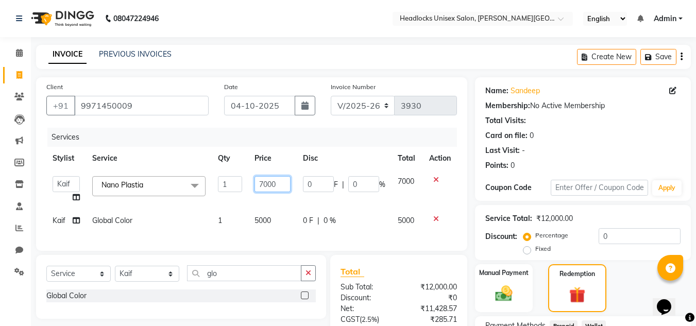
click at [263, 183] on input "7000" at bounding box center [272, 184] width 36 height 16
type input "6000"
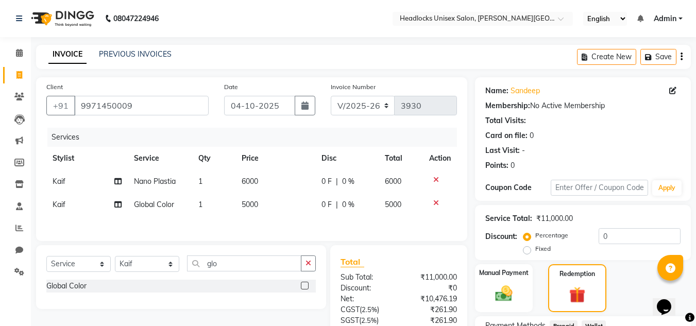
click at [259, 219] on div "Services Stylist Service Qty Price Disc Total Action Kaif Nano Plastia 1 6000 0…" at bounding box center [251, 179] width 411 height 103
click at [246, 205] on span "5000" at bounding box center [250, 204] width 16 height 9
select select "53614"
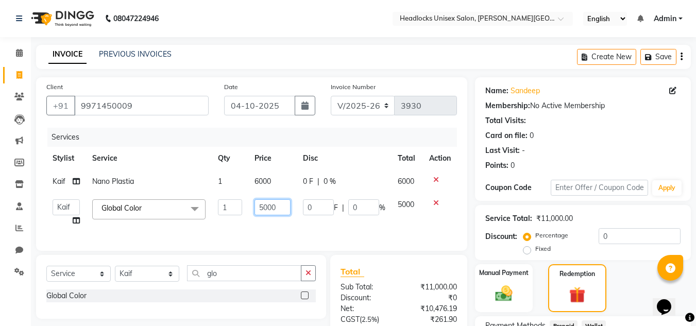
click at [263, 208] on input "5000" at bounding box center [272, 207] width 36 height 16
type input "6000"
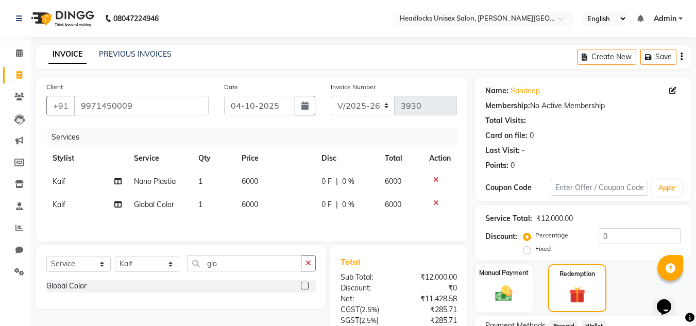
click at [635, 295] on div "Manual Payment Redemption" at bounding box center [582, 288] width 231 height 48
click at [435, 201] on icon at bounding box center [436, 202] width 6 height 7
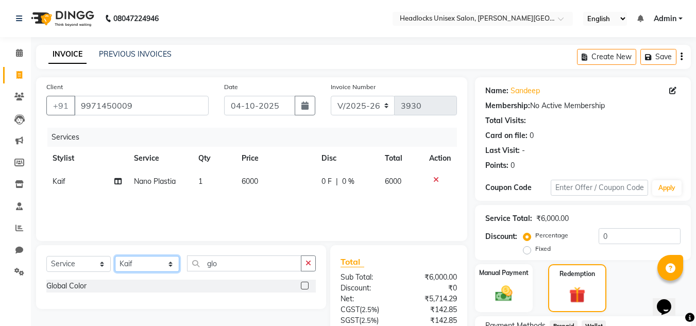
click at [167, 264] on select "Select Stylist Atul Kaif [DATE] [PERSON_NAME] [PERSON_NAME] [PERSON_NAME] [PERS…" at bounding box center [147, 264] width 64 height 16
click at [115, 256] on select "Select Stylist Atul Kaif [DATE] [PERSON_NAME] [PERSON_NAME] [PERSON_NAME] [PERS…" at bounding box center [147, 264] width 64 height 16
click at [171, 269] on select "Select Stylist Atul Kaif [DATE] [PERSON_NAME] [PERSON_NAME] [PERSON_NAME] [PERS…" at bounding box center [147, 264] width 64 height 16
select select "66496"
click at [115, 256] on select "Select Stylist Atul Kaif [DATE] [PERSON_NAME] [PERSON_NAME] [PERSON_NAME] [PERS…" at bounding box center [147, 264] width 64 height 16
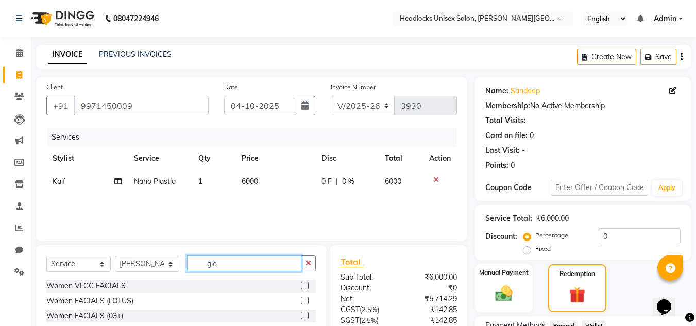
click at [230, 262] on input "glo" at bounding box center [244, 263] width 114 height 16
type input "g"
type input "glo"
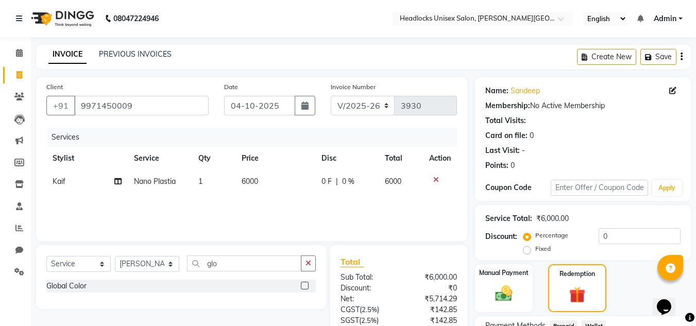
click at [306, 285] on label at bounding box center [305, 286] width 8 height 8
click at [306, 285] on input "checkbox" at bounding box center [304, 286] width 7 height 7
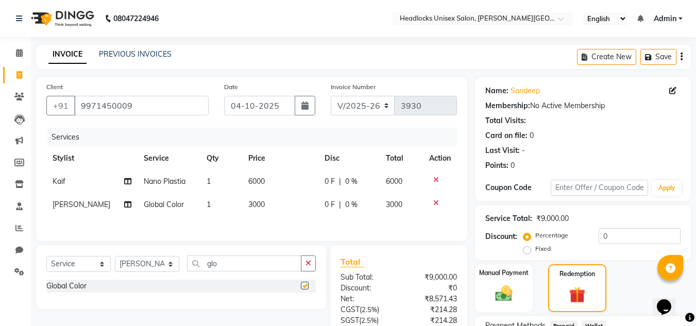
checkbox input "false"
click at [251, 203] on span "3000" at bounding box center [256, 204] width 16 height 9
select select "66496"
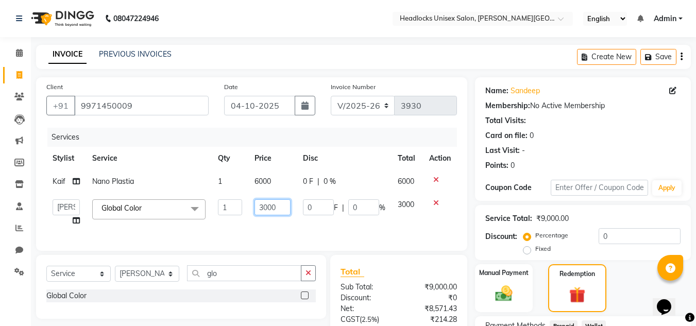
click at [268, 207] on input "3000" at bounding box center [272, 207] width 36 height 16
type input "6000"
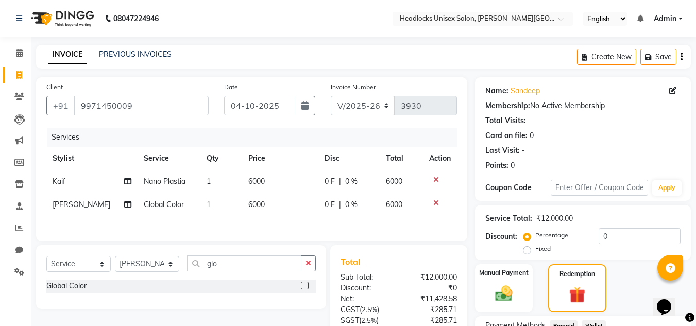
click at [646, 283] on div "Manual Payment Redemption" at bounding box center [582, 288] width 231 height 48
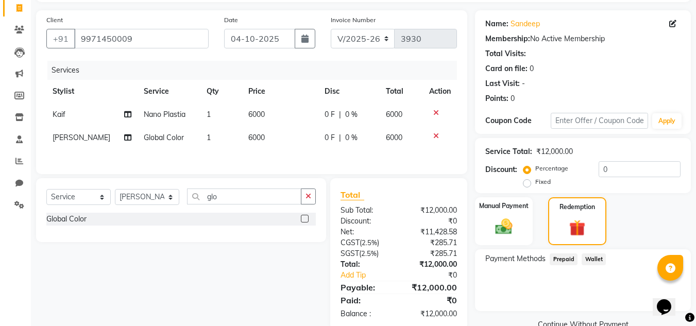
scroll to position [0, 0]
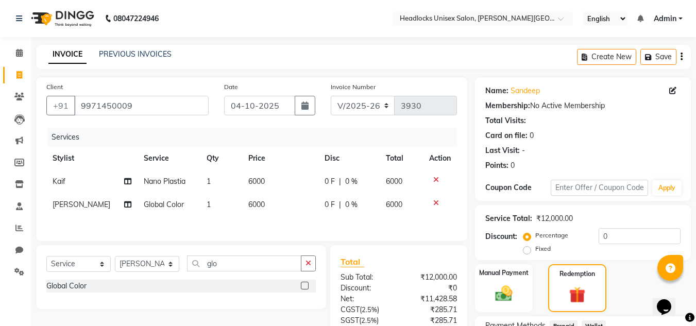
click at [250, 182] on span "6000" at bounding box center [256, 181] width 16 height 9
select select "53614"
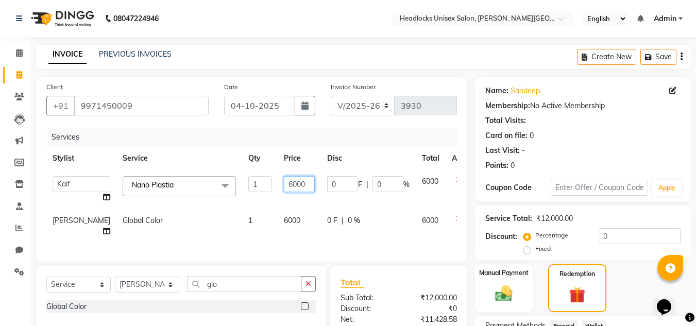
click at [284, 186] on input "6000" at bounding box center [299, 184] width 31 height 16
type input "5400"
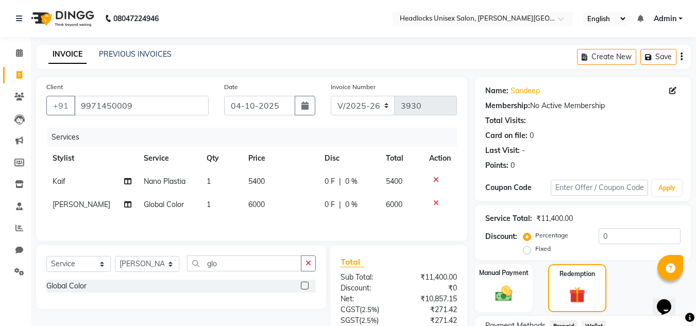
click at [643, 275] on div "Manual Payment Redemption" at bounding box center [582, 288] width 231 height 48
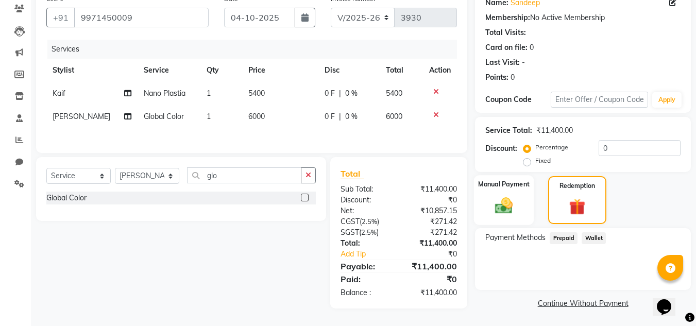
click at [507, 205] on img at bounding box center [503, 205] width 29 height 21
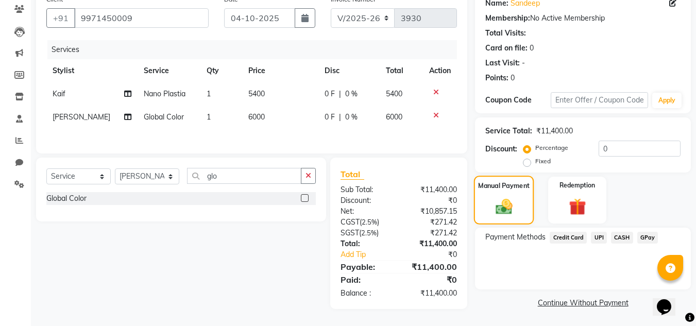
scroll to position [88, 0]
click at [616, 233] on span "CASH" at bounding box center [622, 238] width 22 height 12
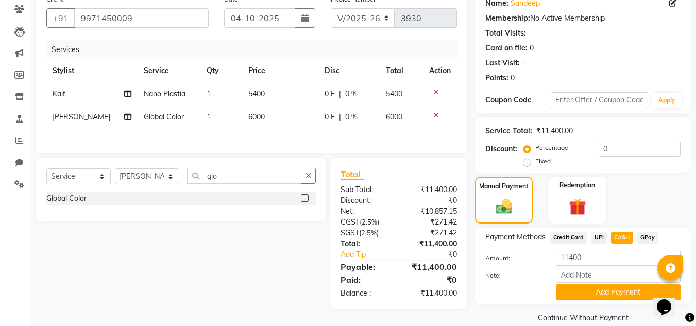
scroll to position [88, 0]
click at [581, 289] on button "Add Payment" at bounding box center [618, 292] width 125 height 16
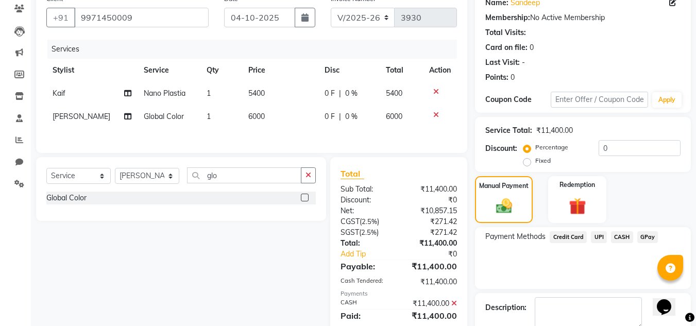
scroll to position [146, 0]
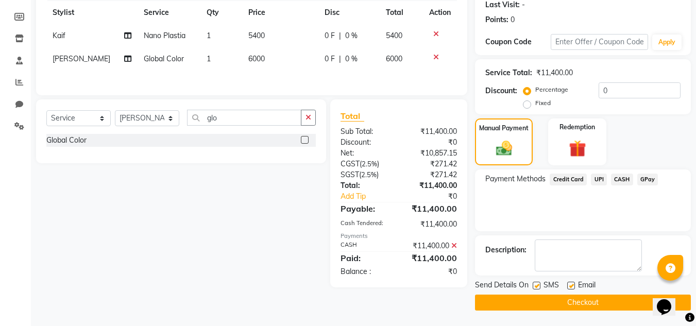
click at [560, 299] on button "Checkout" at bounding box center [583, 303] width 216 height 16
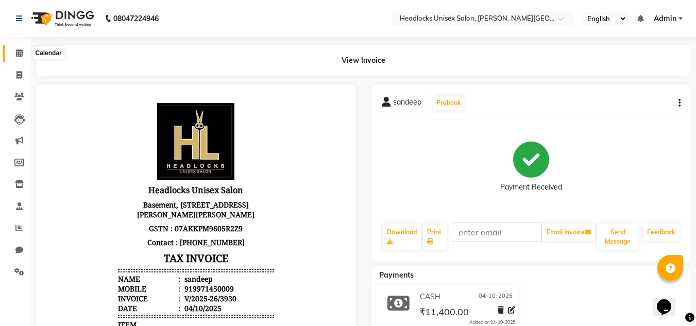
click at [16, 54] on icon at bounding box center [19, 53] width 7 height 8
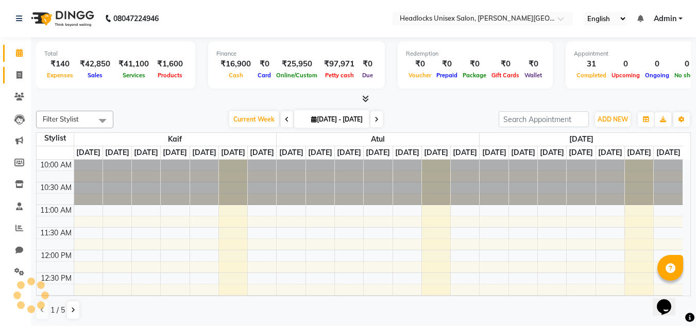
click at [19, 75] on icon at bounding box center [19, 75] width 6 height 8
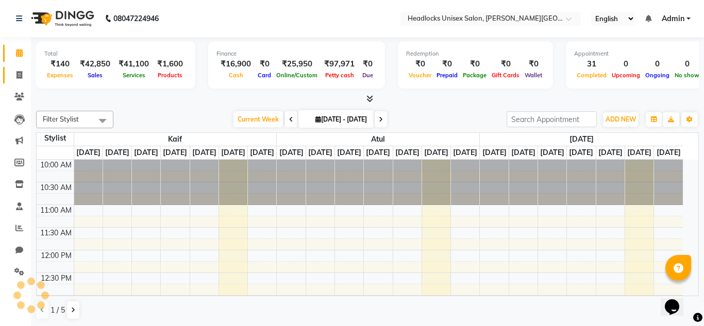
select select "service"
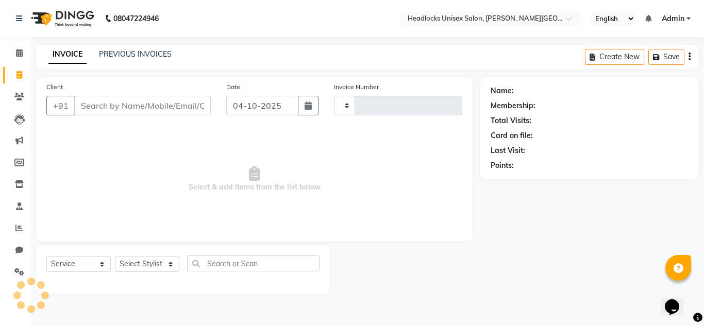
type input "3931"
select select "6850"
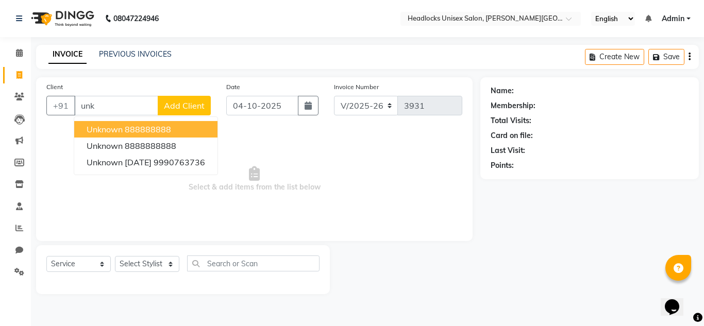
click at [113, 127] on span "unknown" at bounding box center [105, 129] width 36 height 10
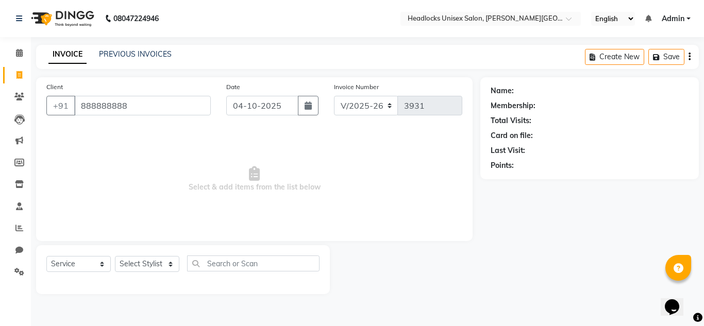
type input "888888888"
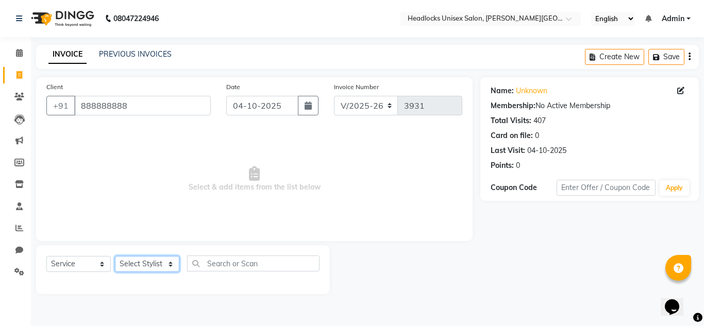
click at [156, 259] on select "Select Stylist Atul Kaif [DATE] [PERSON_NAME] [PERSON_NAME] [PERSON_NAME] [PERS…" at bounding box center [147, 264] width 64 height 16
click at [115, 256] on select "Select Stylist Atul Kaif [DATE] [PERSON_NAME] [PERSON_NAME] [PERSON_NAME] [PERS…" at bounding box center [147, 264] width 64 height 16
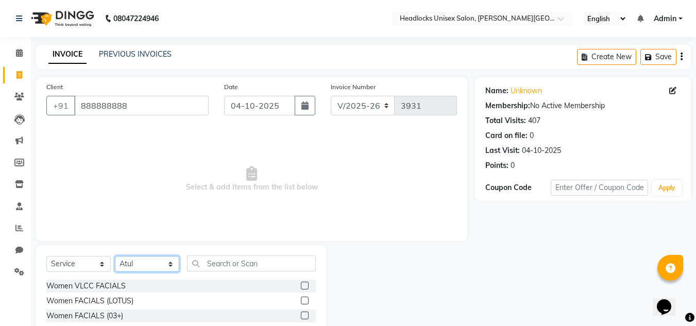
click at [170, 265] on select "Select Stylist Atul Kaif [DATE] [PERSON_NAME] [PERSON_NAME] [PERSON_NAME] [PERS…" at bounding box center [147, 264] width 64 height 16
select select "53627"
click at [115, 256] on select "Select Stylist Atul Kaif [DATE] [PERSON_NAME] [PERSON_NAME] [PERSON_NAME] [PERS…" at bounding box center [147, 264] width 64 height 16
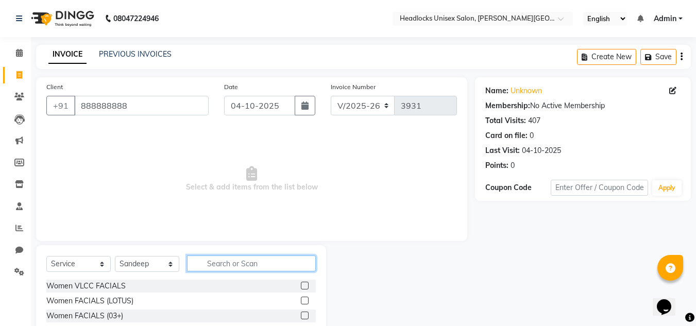
click at [244, 270] on input "text" at bounding box center [251, 263] width 129 height 16
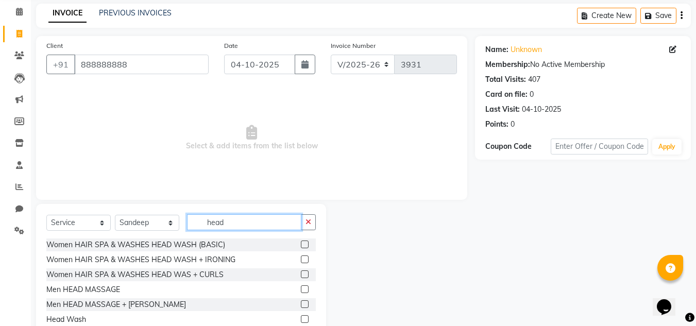
scroll to position [85, 0]
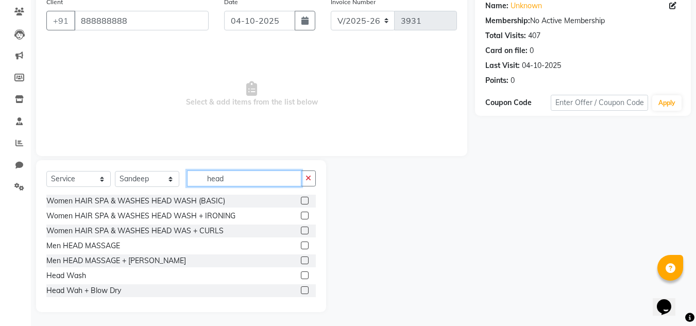
type input "head"
click at [301, 289] on label at bounding box center [305, 290] width 8 height 8
click at [301, 289] on input "checkbox" at bounding box center [304, 290] width 7 height 7
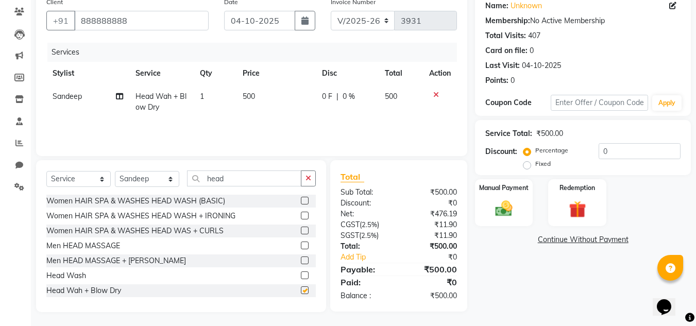
checkbox input "false"
click at [122, 94] on icon at bounding box center [119, 96] width 7 height 7
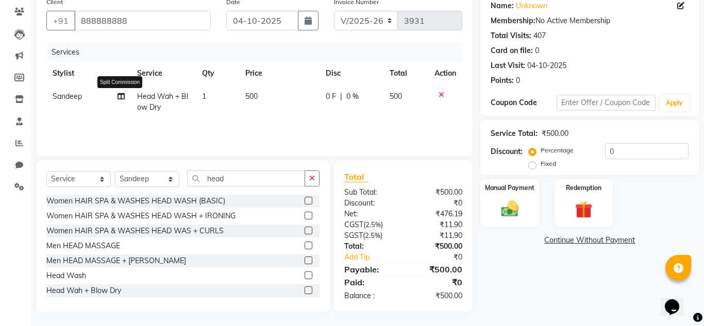
select select "53627"
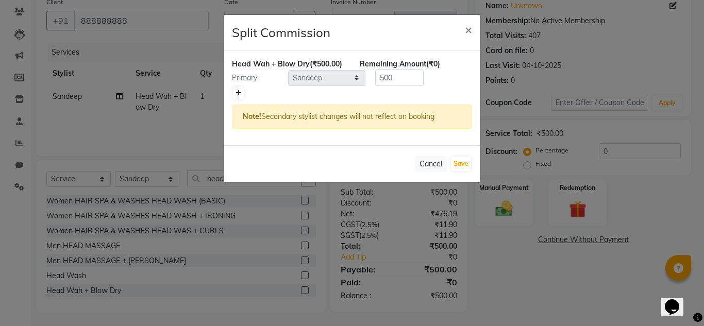
click at [240, 90] on icon at bounding box center [238, 93] width 6 height 6
type input "250"
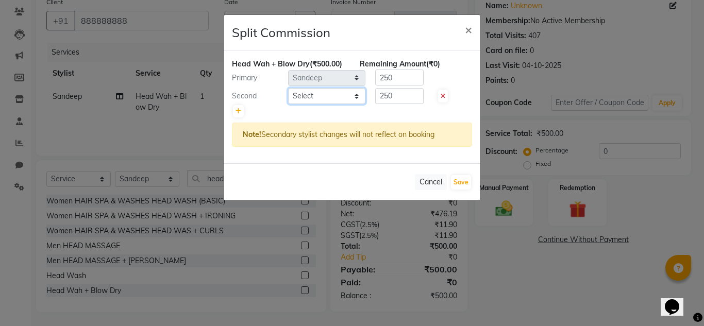
click at [356, 91] on select "Select Atul Kaif [PERSON_NAME] [PERSON_NAME] [PERSON_NAME] [PERSON_NAME] [PERSO…" at bounding box center [326, 96] width 77 height 16
select select "53613"
click at [288, 88] on select "Select Atul Kaif [PERSON_NAME] [PERSON_NAME] [PERSON_NAME] [PERSON_NAME] [PERSO…" at bounding box center [326, 96] width 77 height 16
click at [389, 83] on input "250" at bounding box center [399, 78] width 48 height 16
type input "200"
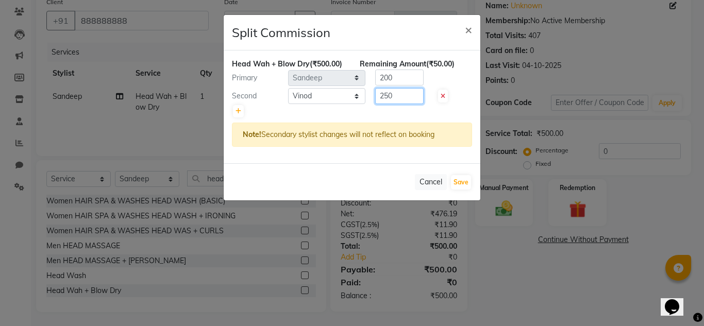
click at [388, 95] on input "250" at bounding box center [399, 96] width 48 height 16
type input "300"
click at [458, 180] on button "Save" at bounding box center [461, 182] width 20 height 14
select select "Select"
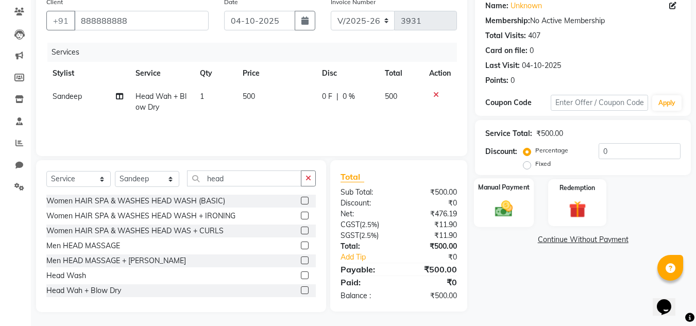
click at [501, 207] on img at bounding box center [503, 208] width 29 height 21
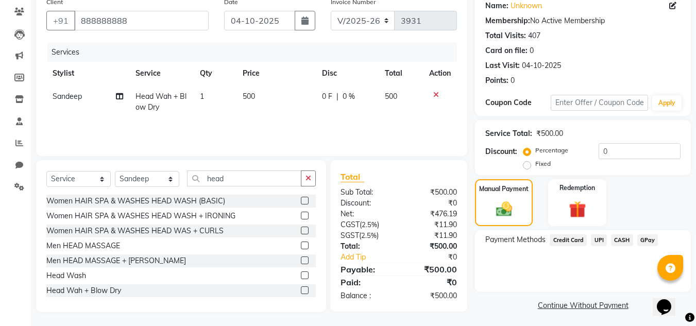
click at [617, 241] on span "CASH" at bounding box center [622, 240] width 22 height 12
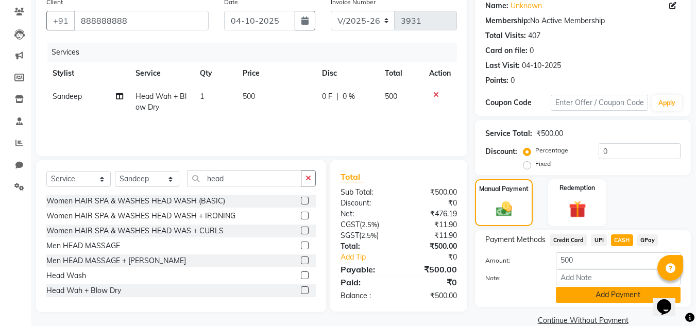
click at [591, 292] on button "Add Payment" at bounding box center [618, 295] width 125 height 16
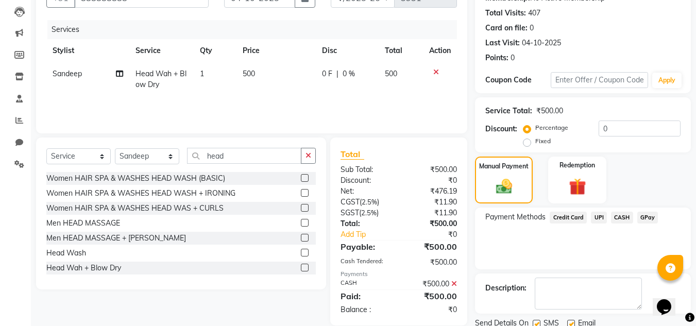
scroll to position [143, 0]
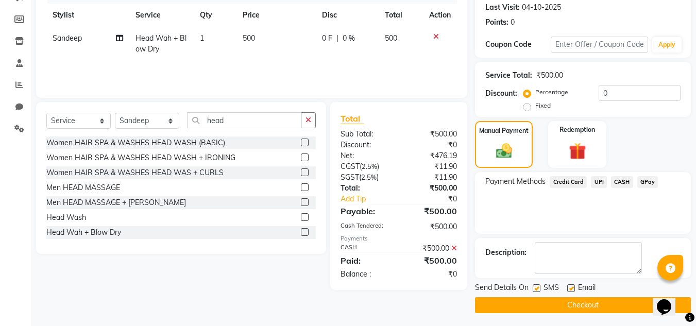
click at [546, 300] on button "Checkout" at bounding box center [583, 305] width 216 height 16
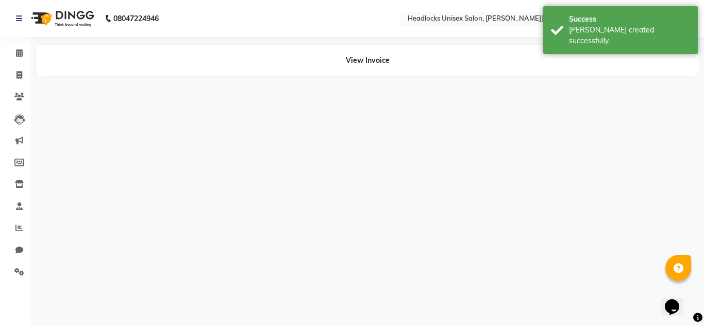
select select "53627"
select select "53613"
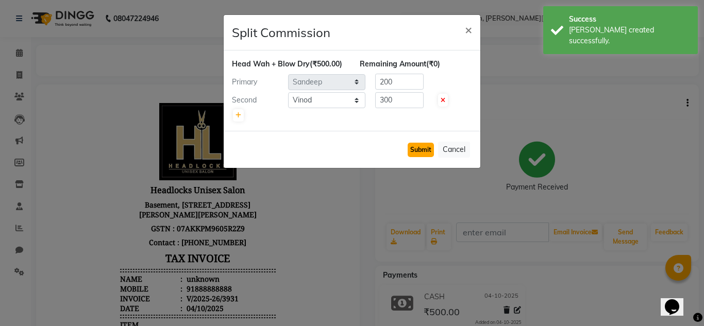
click at [426, 149] on button "Submit" at bounding box center [420, 150] width 26 height 14
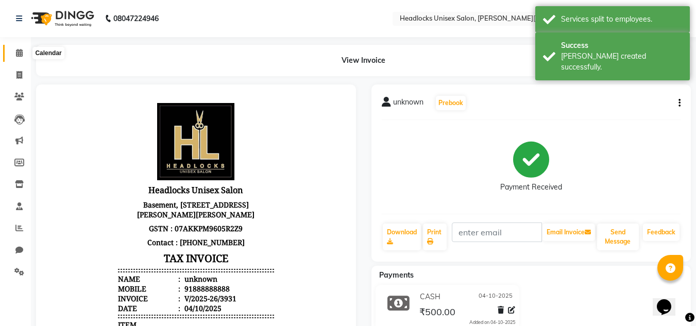
click at [17, 54] on icon at bounding box center [19, 53] width 7 height 8
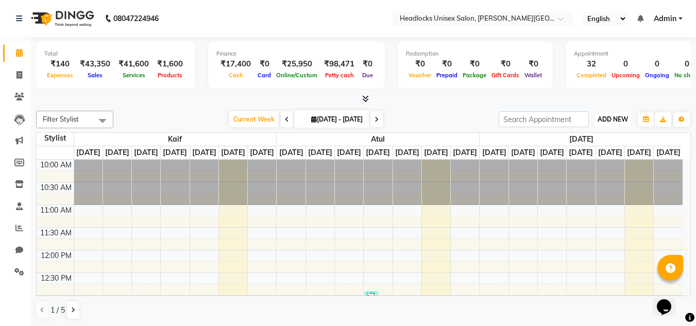
click at [611, 116] on span "ADD NEW" at bounding box center [613, 119] width 30 height 8
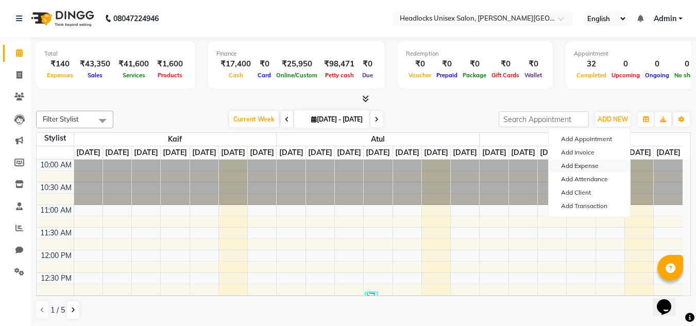
click at [572, 165] on link "Add Expense" at bounding box center [589, 165] width 81 height 13
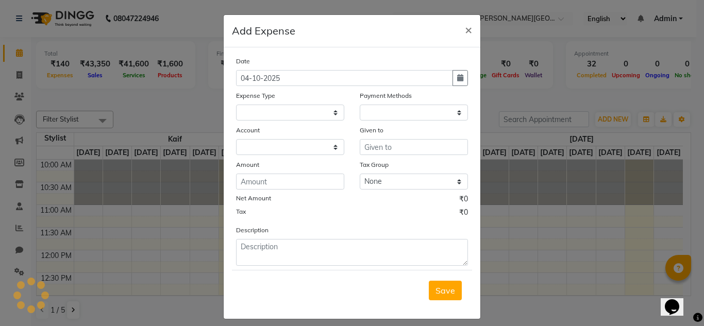
select select
select select "1"
select select "5907"
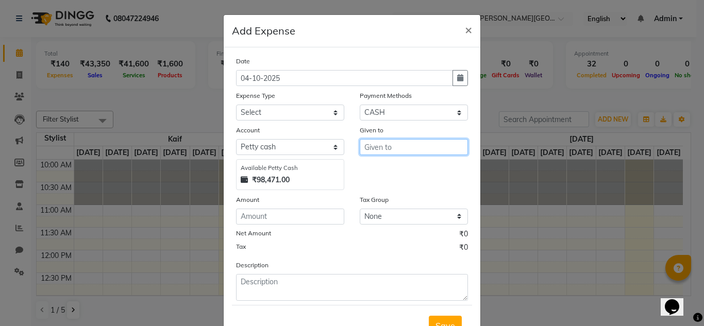
click at [372, 146] on input "text" at bounding box center [414, 147] width 108 height 16
type input "Shankar"
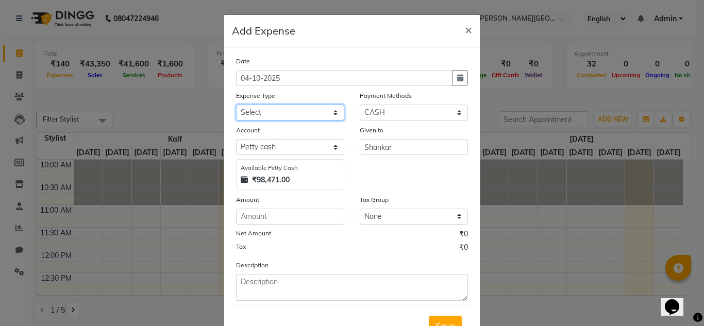
click at [332, 110] on select "Select Advance Salary Bank charges Car maintenance Cash transfer to bank Cash t…" at bounding box center [290, 113] width 108 height 16
select select "16776"
click at [236, 105] on select "Select Advance Salary Bank charges Car maintenance Cash transfer to bank Cash t…" at bounding box center [290, 113] width 108 height 16
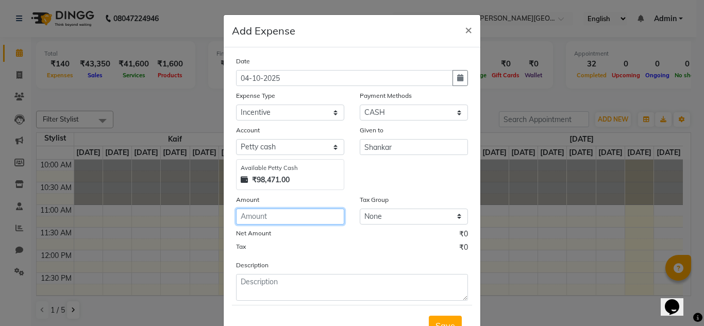
click at [290, 213] on input "number" at bounding box center [290, 217] width 108 height 16
type input "200"
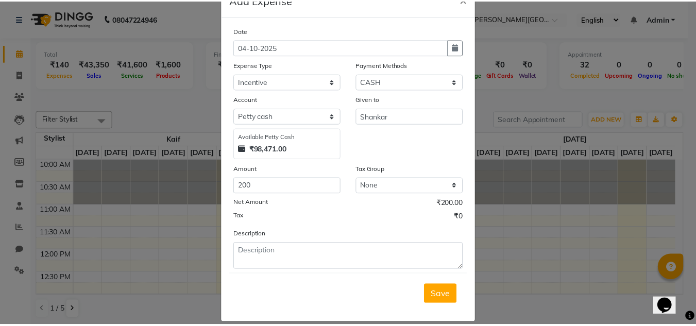
scroll to position [40, 0]
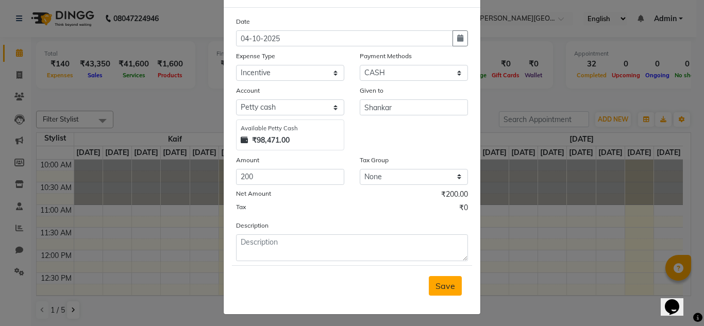
click at [452, 282] on button "Save" at bounding box center [445, 286] width 33 height 20
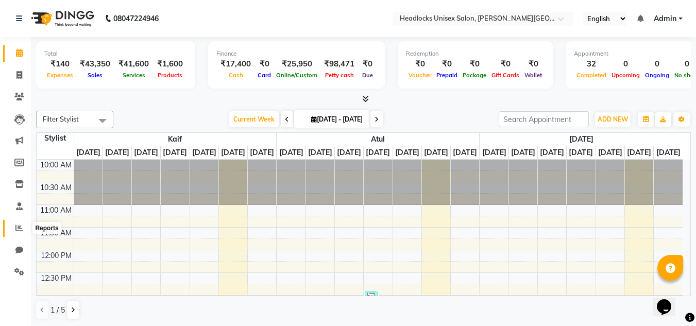
click at [19, 228] on icon at bounding box center [19, 228] width 8 height 8
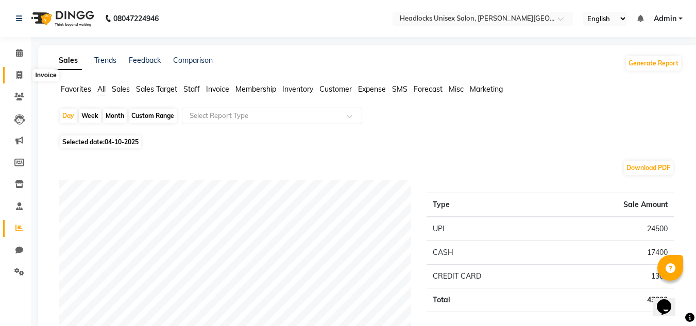
click at [15, 72] on span at bounding box center [19, 76] width 18 height 12
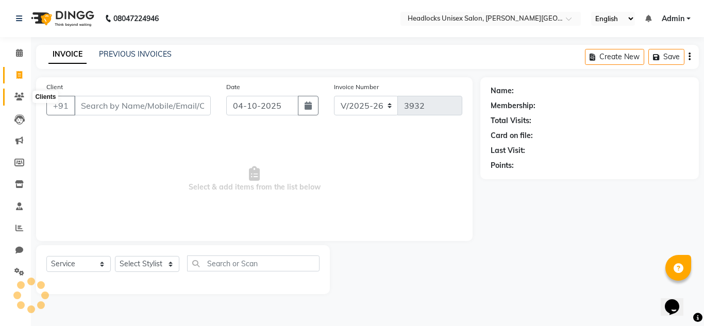
click at [20, 93] on icon at bounding box center [19, 97] width 10 height 8
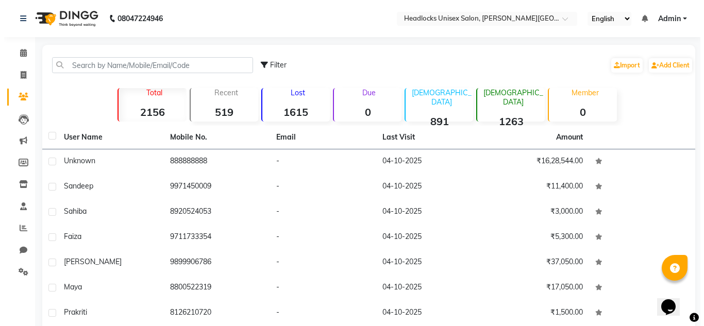
scroll to position [120, 0]
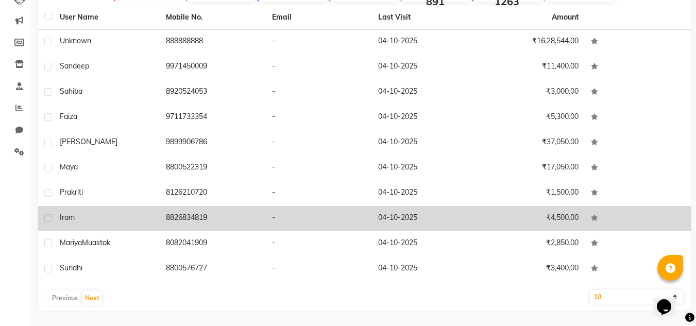
click at [648, 231] on td at bounding box center [638, 218] width 106 height 25
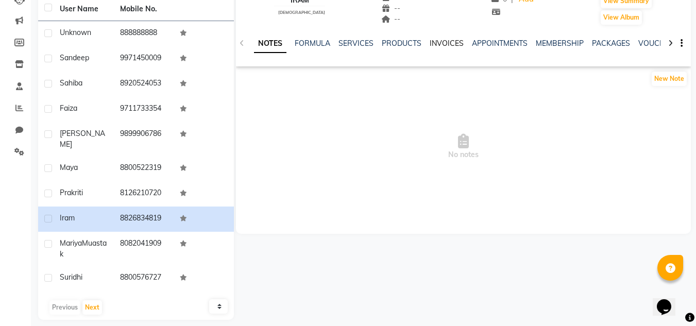
click at [440, 42] on link "INVOICES" at bounding box center [447, 43] width 34 height 9
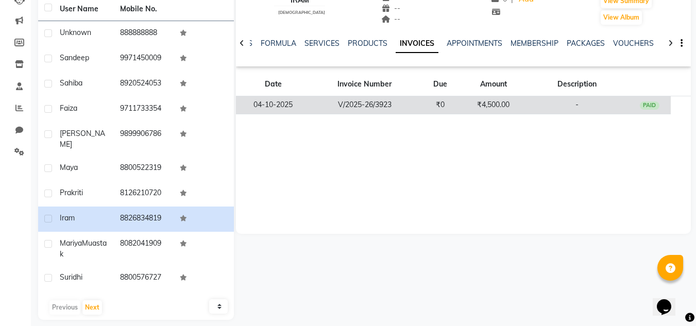
click at [654, 108] on div "PAID" at bounding box center [650, 105] width 20 height 8
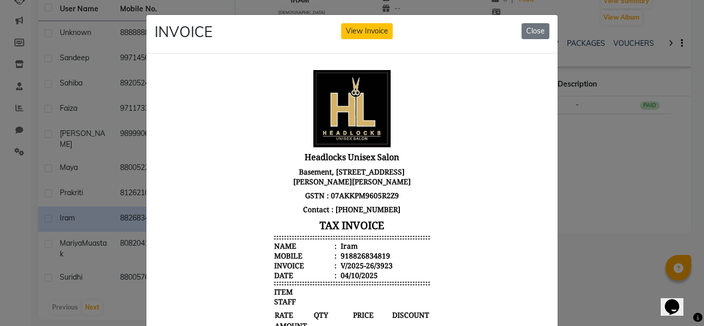
scroll to position [213, 0]
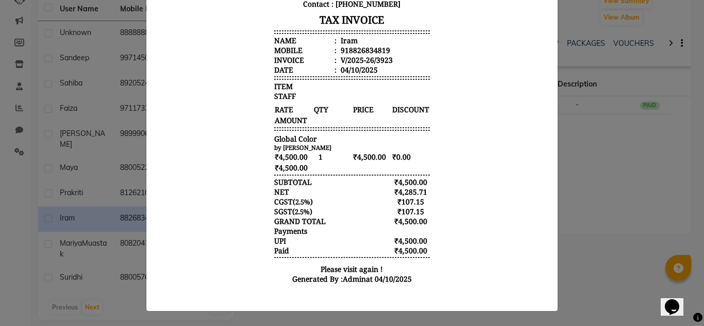
click at [692, 61] on ngb-modal-window "INVOICE View Invoice Close" at bounding box center [352, 163] width 704 height 326
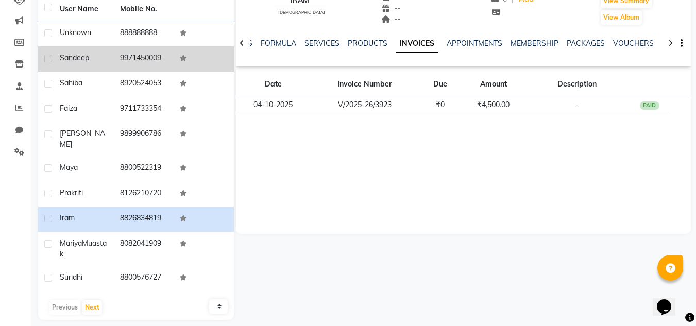
click at [127, 59] on td "9971450009" at bounding box center [144, 58] width 60 height 25
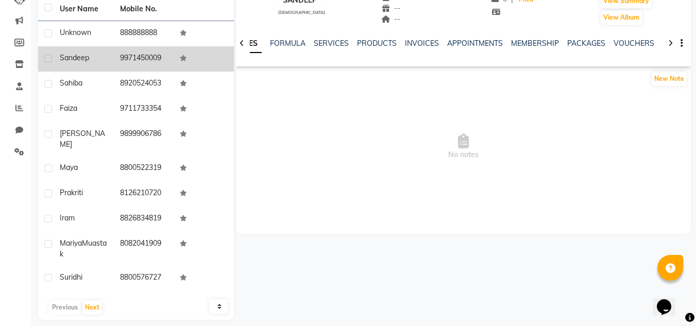
click at [127, 59] on td "9971450009" at bounding box center [144, 58] width 60 height 25
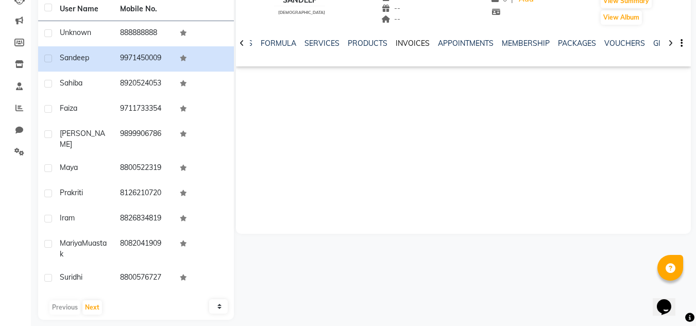
click at [396, 46] on link "INVOICES" at bounding box center [413, 43] width 34 height 9
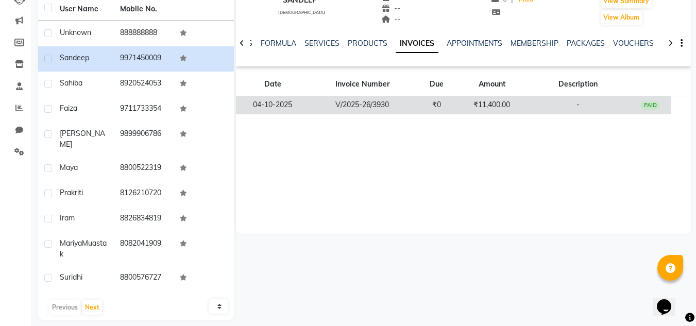
click at [652, 110] on td "PAID" at bounding box center [650, 105] width 42 height 18
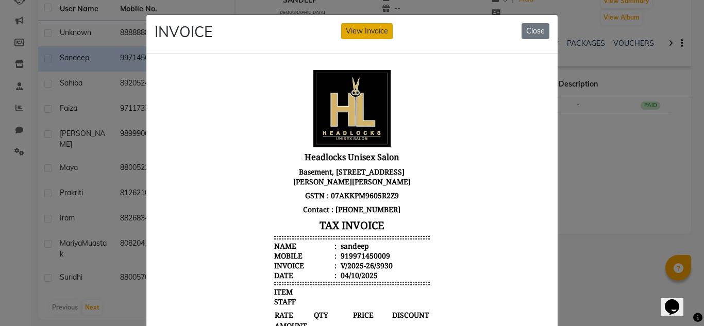
click at [357, 34] on button "View Invoice" at bounding box center [367, 31] width 52 height 16
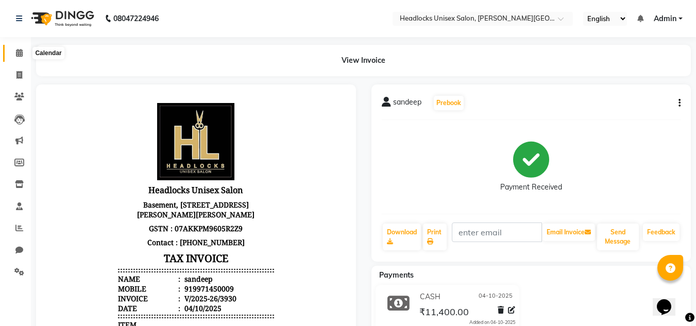
click at [20, 55] on icon at bounding box center [19, 53] width 7 height 8
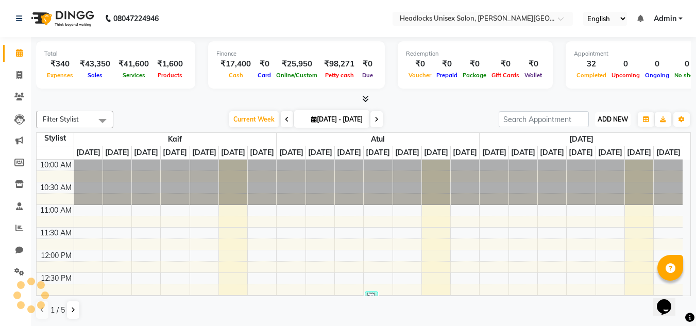
click at [612, 117] on span "ADD NEW" at bounding box center [613, 119] width 30 height 8
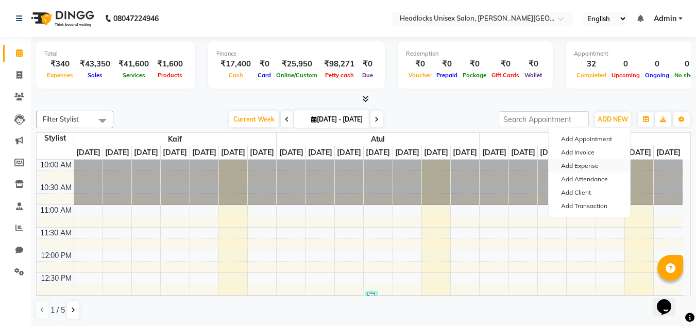
click at [566, 165] on link "Add Expense" at bounding box center [589, 165] width 81 height 13
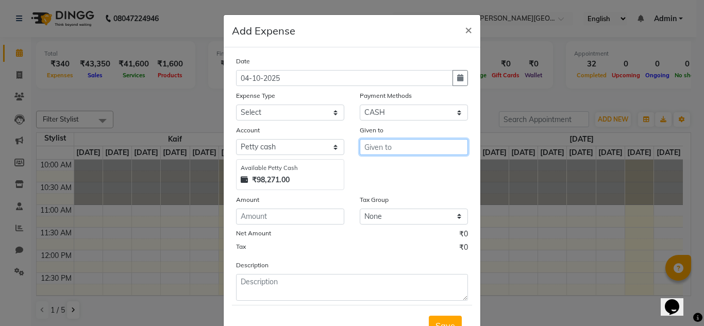
click at [411, 142] on input "text" at bounding box center [414, 147] width 108 height 16
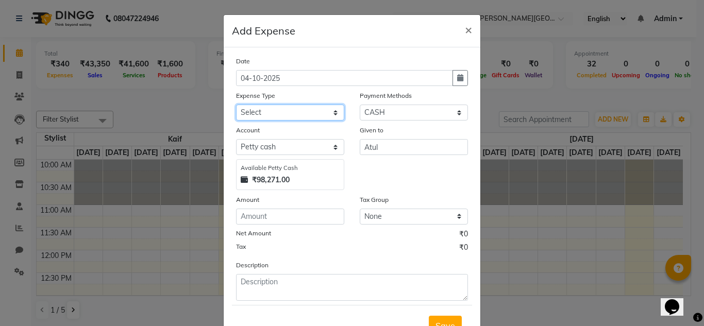
click at [329, 110] on select "Select Advance Salary Bank charges Car maintenance Cash transfer to bank Cash t…" at bounding box center [290, 113] width 108 height 16
click at [236, 105] on select "Select Advance Salary Bank charges Car maintenance Cash transfer to bank Cash t…" at bounding box center [290, 113] width 108 height 16
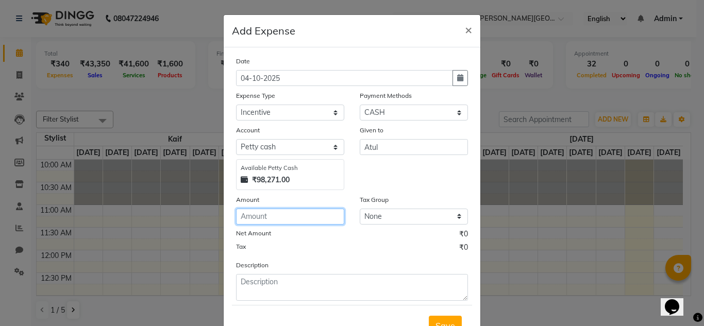
click at [252, 216] on input "number" at bounding box center [290, 217] width 108 height 16
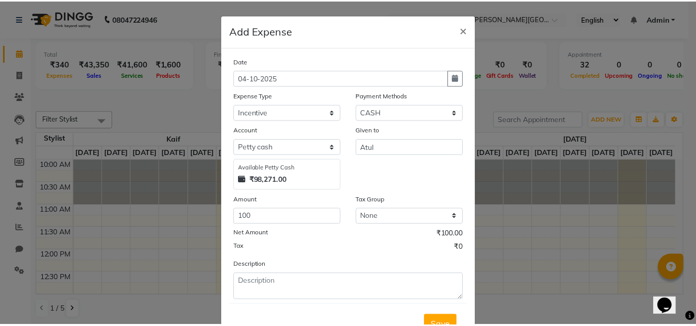
scroll to position [39, 0]
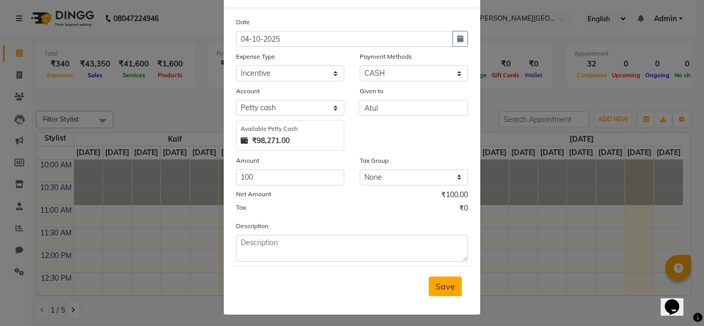
click at [436, 282] on span "Save" at bounding box center [445, 286] width 20 height 10
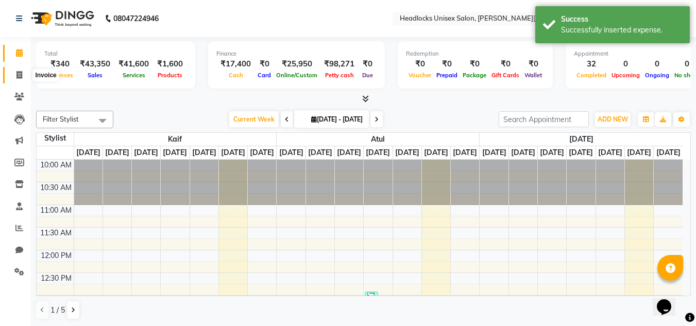
click at [18, 70] on span at bounding box center [19, 76] width 18 height 12
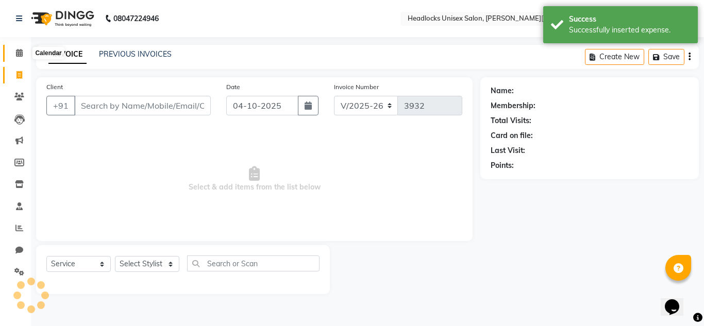
click at [19, 52] on icon at bounding box center [19, 53] width 7 height 8
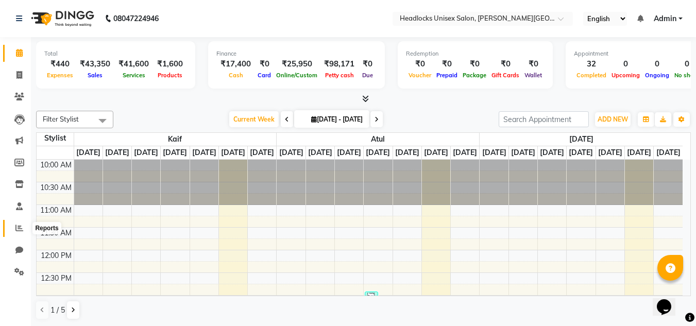
click at [23, 228] on icon at bounding box center [19, 228] width 8 height 8
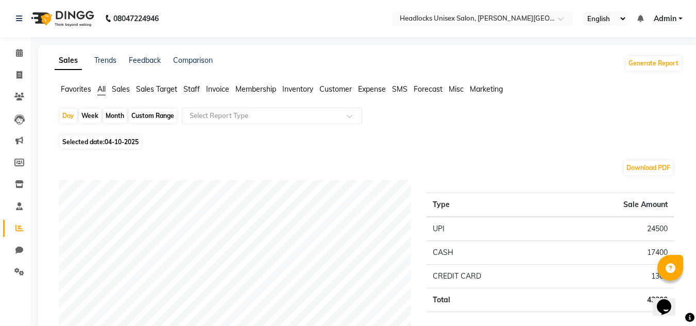
drag, startPoint x: 703, startPoint y: 250, endPoint x: 350, endPoint y: 174, distance: 361.0
click at [350, 174] on div "Download PDF" at bounding box center [366, 168] width 615 height 16
click at [17, 73] on icon at bounding box center [19, 75] width 6 height 8
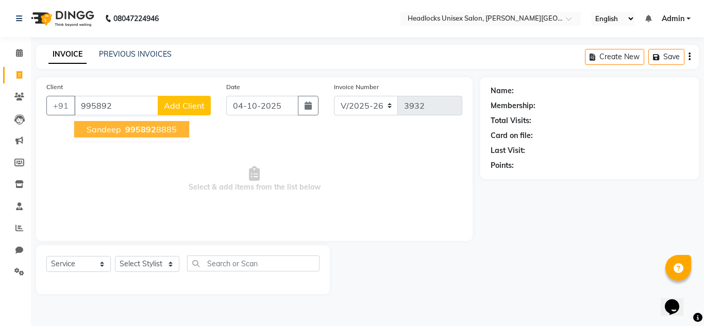
click at [107, 128] on span "Sandeep" at bounding box center [104, 129] width 35 height 10
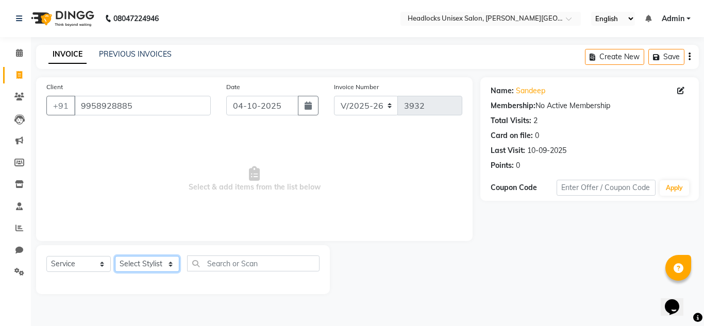
click at [160, 262] on select "Select Stylist Atul Kaif [DATE] [PERSON_NAME] [PERSON_NAME] [PERSON_NAME] [PERS…" at bounding box center [147, 264] width 64 height 16
click at [115, 256] on select "Select Stylist Atul Kaif [DATE] [PERSON_NAME] [PERSON_NAME] [PERSON_NAME] [PERS…" at bounding box center [147, 264] width 64 height 16
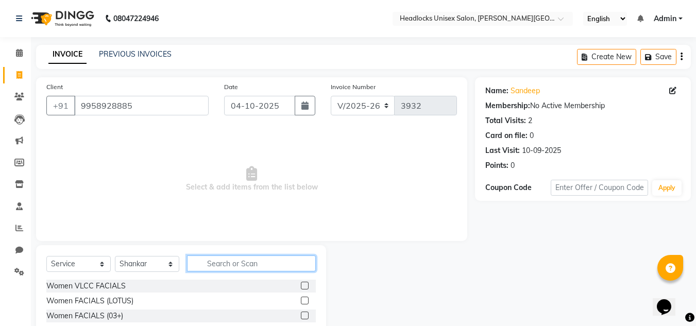
click at [238, 262] on input "text" at bounding box center [251, 263] width 129 height 16
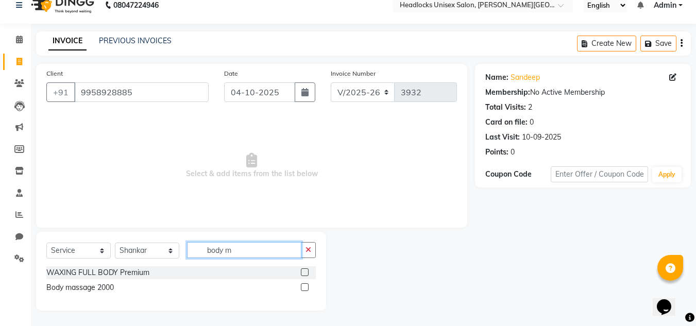
scroll to position [13, 0]
click at [306, 286] on label at bounding box center [305, 287] width 8 height 8
click at [306, 286] on input "checkbox" at bounding box center [304, 287] width 7 height 7
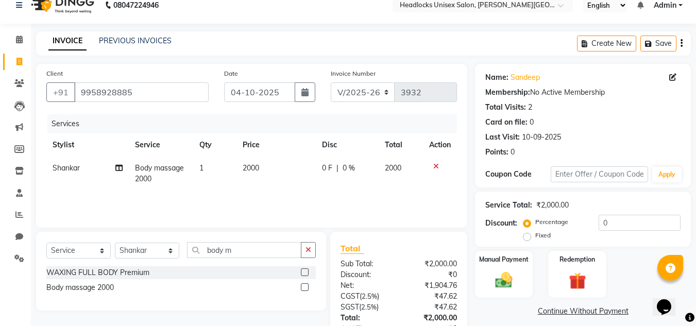
click at [250, 164] on span "2000" at bounding box center [251, 167] width 16 height 9
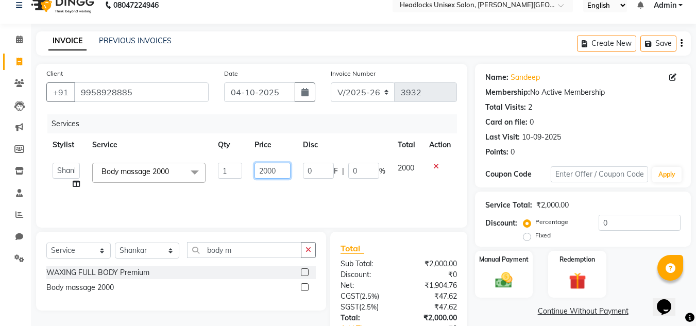
click at [269, 171] on input "2000" at bounding box center [272, 171] width 36 height 16
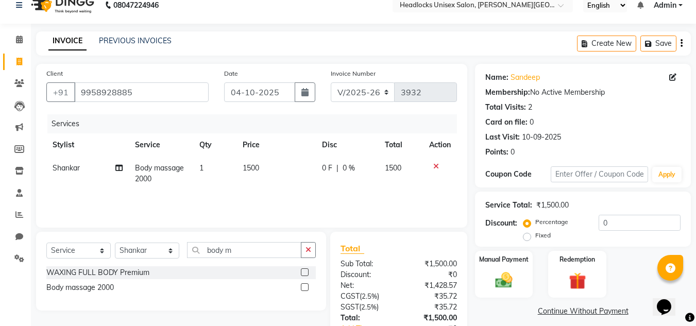
click at [630, 289] on div "Manual Payment Redemption" at bounding box center [582, 274] width 231 height 47
click at [167, 248] on select "Select Stylist Atul Kaif [DATE] [PERSON_NAME] [PERSON_NAME] [PERSON_NAME] [PERS…" at bounding box center [147, 251] width 64 height 16
click at [115, 243] on select "Select Stylist Atul Kaif [DATE] [PERSON_NAME] [PERSON_NAME] [PERSON_NAME] [PERS…" at bounding box center [147, 251] width 64 height 16
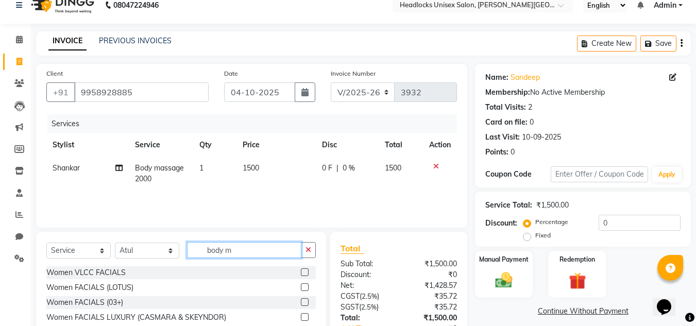
click at [237, 251] on input "body m" at bounding box center [244, 250] width 114 height 16
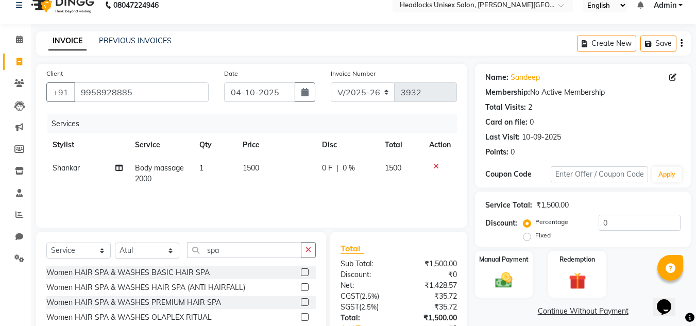
click at [301, 302] on label at bounding box center [305, 302] width 8 height 8
click at [301, 302] on input "checkbox" at bounding box center [304, 302] width 7 height 7
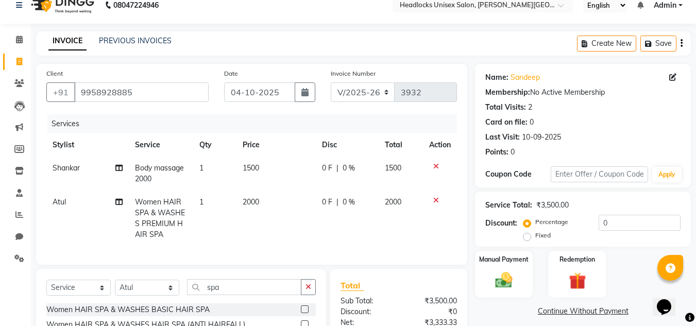
click at [251, 202] on span "2000" at bounding box center [251, 201] width 16 height 9
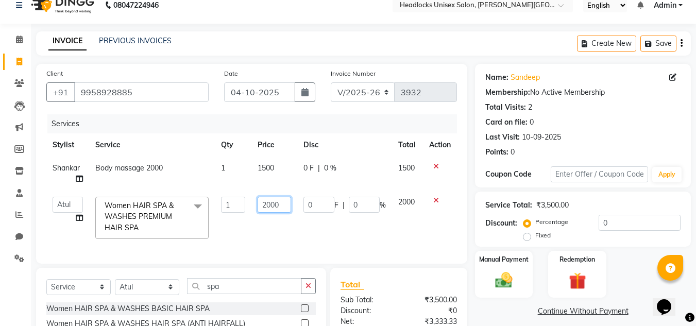
click at [270, 205] on input "2000" at bounding box center [275, 205] width 34 height 16
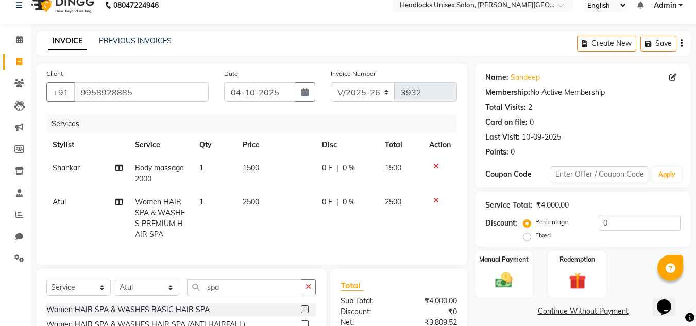
click at [636, 279] on div "Manual Payment Redemption" at bounding box center [582, 274] width 231 height 47
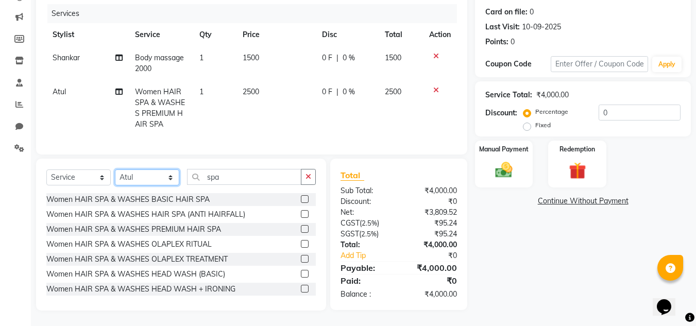
click at [172, 178] on select "Select Stylist Atul Kaif [DATE] [PERSON_NAME] [PERSON_NAME] [PERSON_NAME] [PERS…" at bounding box center [147, 177] width 64 height 16
click at [115, 169] on select "Select Stylist Atul Kaif [DATE] [PERSON_NAME] [PERSON_NAME] [PERSON_NAME] [PERS…" at bounding box center [147, 177] width 64 height 16
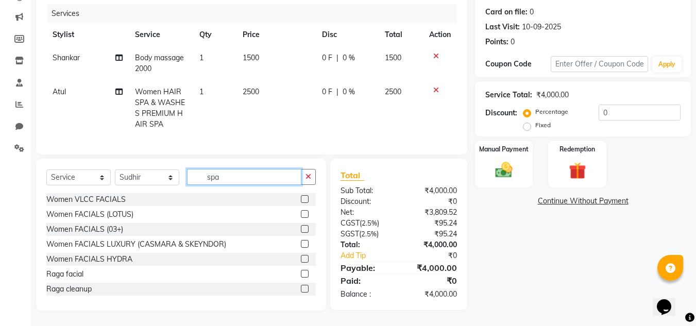
click at [227, 179] on input "spa" at bounding box center [244, 177] width 114 height 16
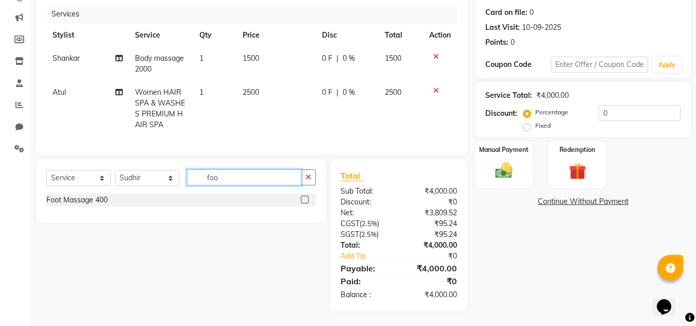
scroll to position [131, 0]
click at [303, 201] on label at bounding box center [305, 200] width 8 height 8
click at [303, 201] on input "checkbox" at bounding box center [304, 200] width 7 height 7
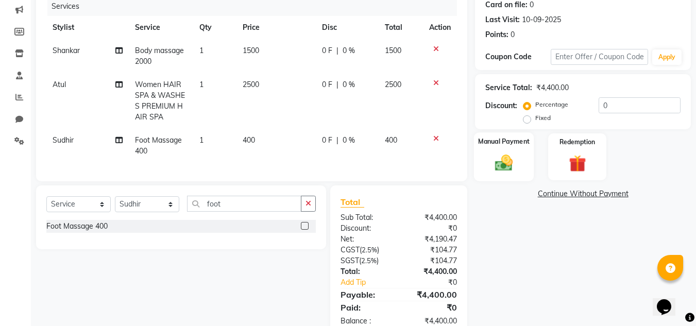
click at [503, 164] on img at bounding box center [503, 162] width 29 height 21
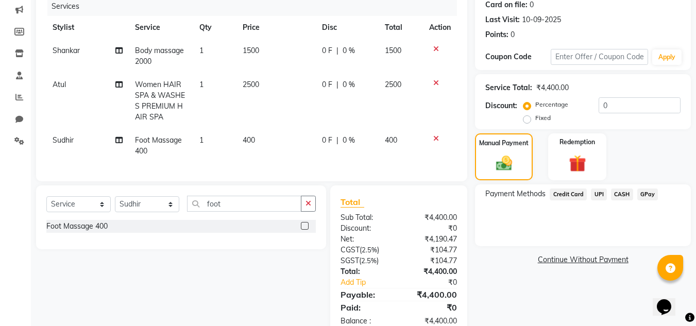
click at [594, 192] on span "UPI" at bounding box center [599, 195] width 16 height 12
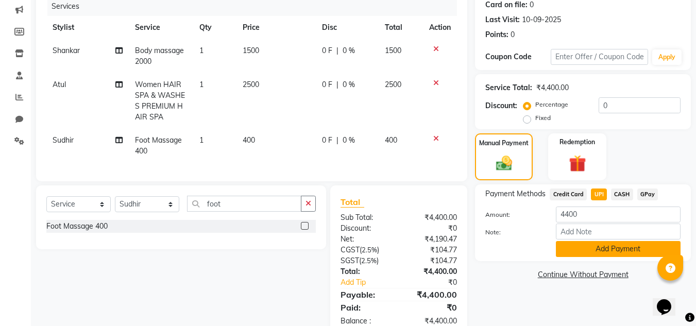
click at [580, 251] on button "Add Payment" at bounding box center [618, 249] width 125 height 16
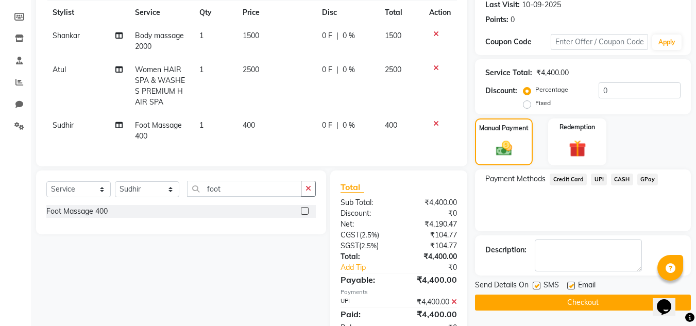
scroll to position [185, 0]
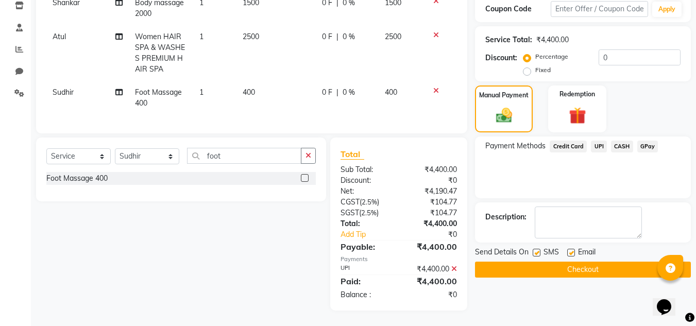
click at [621, 262] on button "Checkout" at bounding box center [583, 270] width 216 height 16
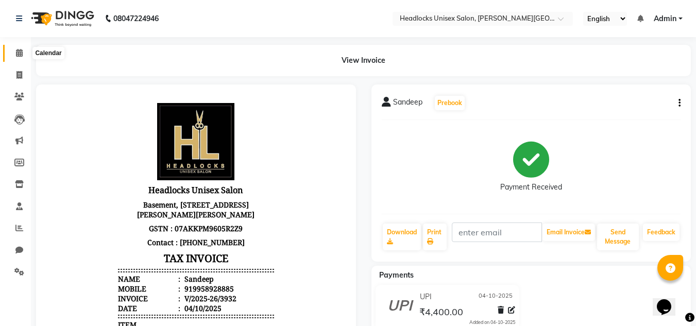
click at [22, 49] on icon at bounding box center [19, 53] width 7 height 8
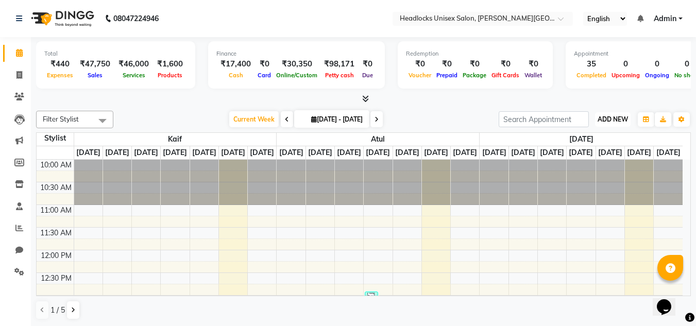
click at [617, 118] on span "ADD NEW" at bounding box center [613, 119] width 30 height 8
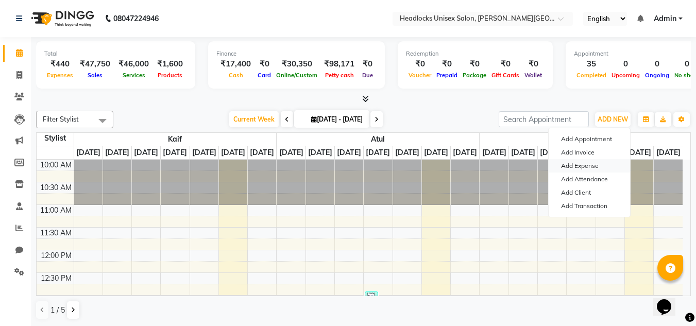
click at [581, 163] on link "Add Expense" at bounding box center [589, 165] width 81 height 13
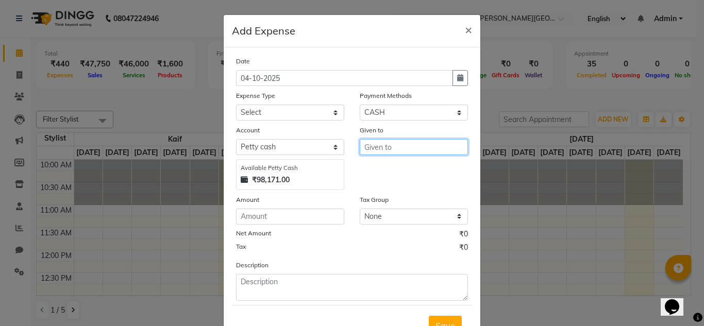
click at [377, 148] on input "text" at bounding box center [414, 147] width 108 height 16
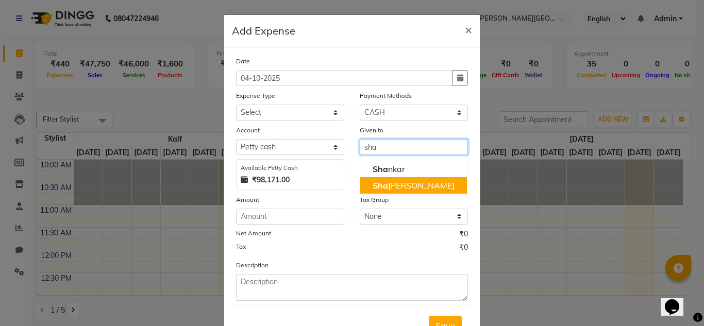
click at [386, 185] on ngb-highlight "[PERSON_NAME]" at bounding box center [413, 185] width 82 height 10
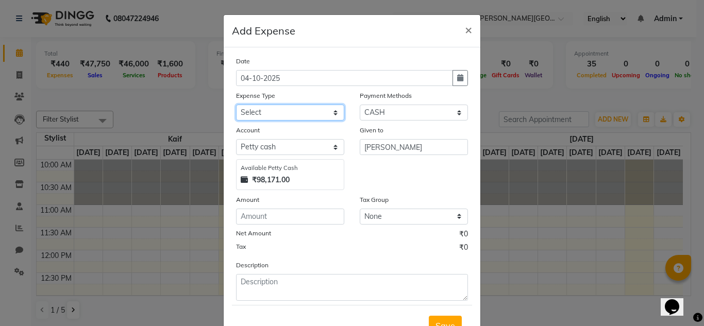
click at [330, 113] on select "Select Advance Salary Bank charges Car maintenance Cash transfer to bank Cash t…" at bounding box center [290, 113] width 108 height 16
click at [236, 105] on select "Select Advance Salary Bank charges Car maintenance Cash transfer to bank Cash t…" at bounding box center [290, 113] width 108 height 16
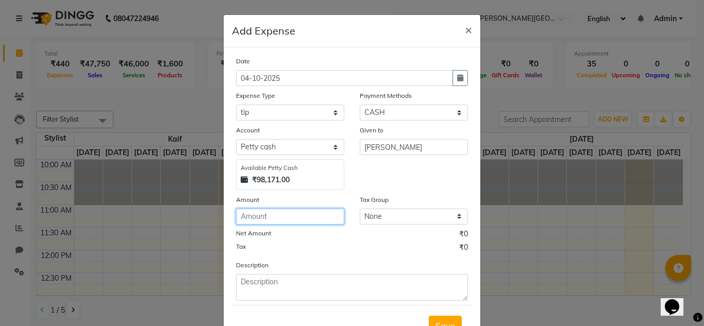
click at [265, 218] on input "number" at bounding box center [290, 217] width 108 height 16
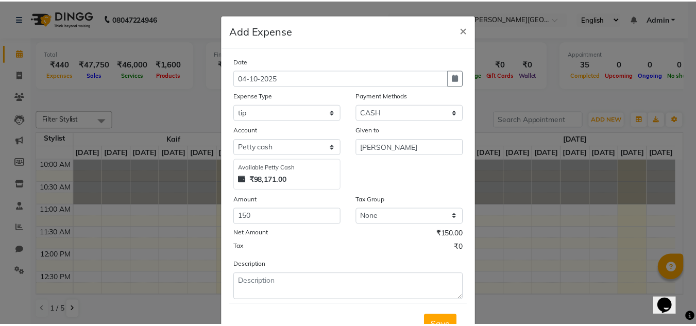
scroll to position [42, 0]
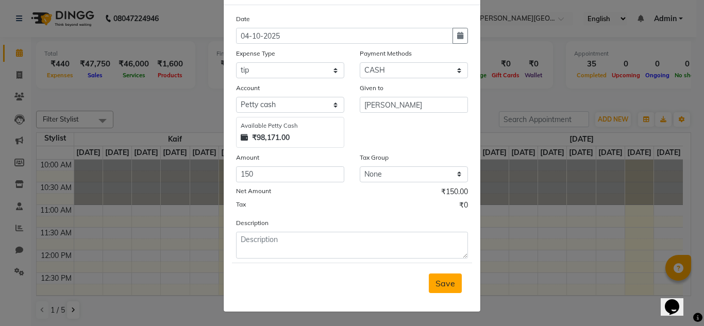
click at [432, 289] on button "Save" at bounding box center [445, 284] width 33 height 20
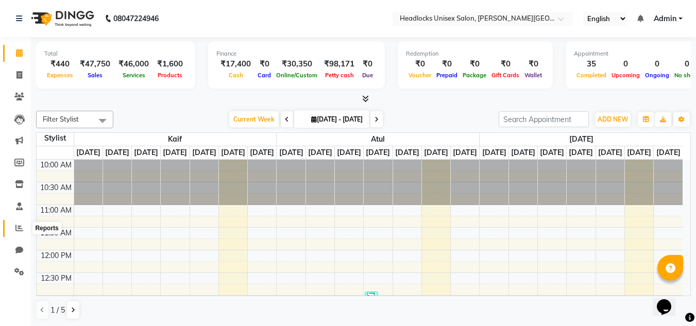
click at [21, 227] on icon at bounding box center [19, 228] width 8 height 8
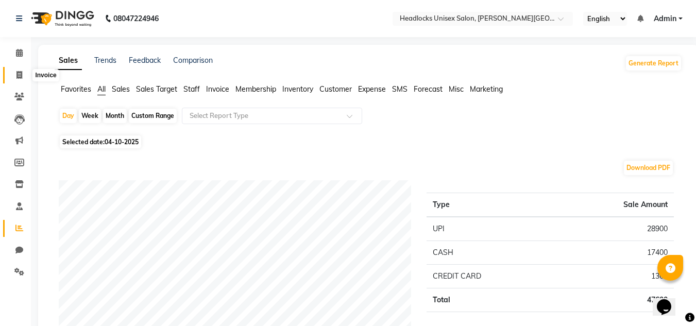
click at [16, 73] on icon at bounding box center [19, 75] width 6 height 8
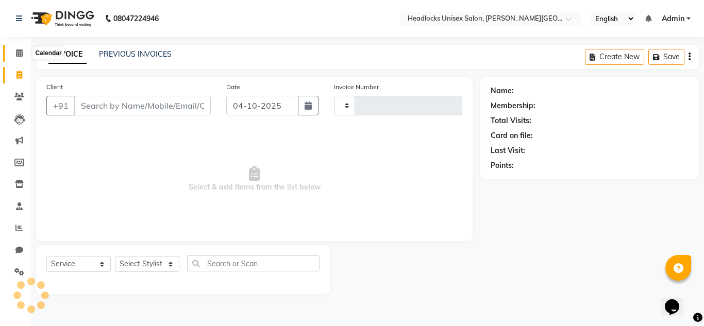
click at [17, 54] on icon at bounding box center [19, 53] width 7 height 8
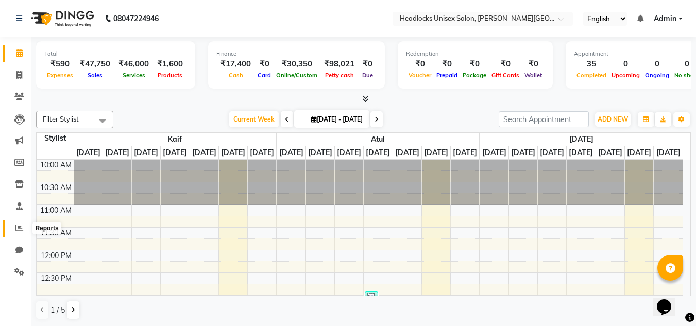
click at [19, 231] on icon at bounding box center [19, 228] width 8 height 8
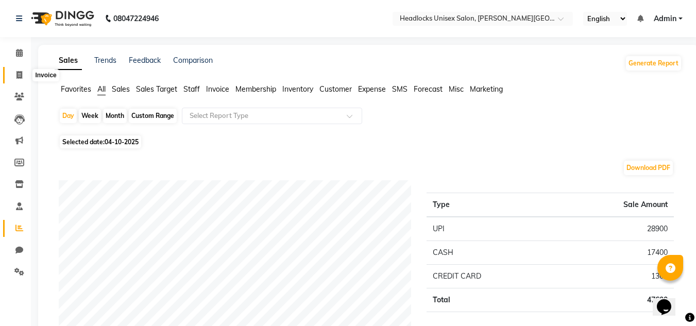
click at [16, 73] on icon at bounding box center [19, 75] width 6 height 8
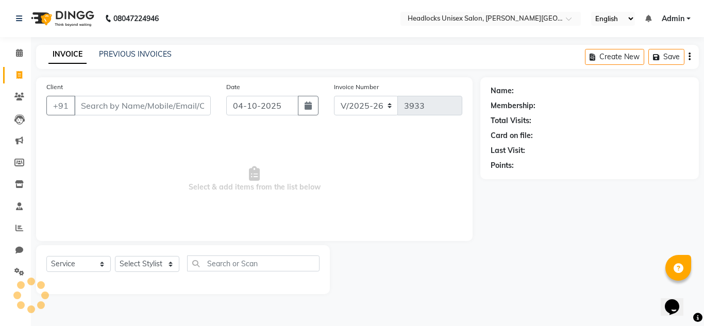
click at [106, 103] on input "Client" at bounding box center [142, 106] width 137 height 20
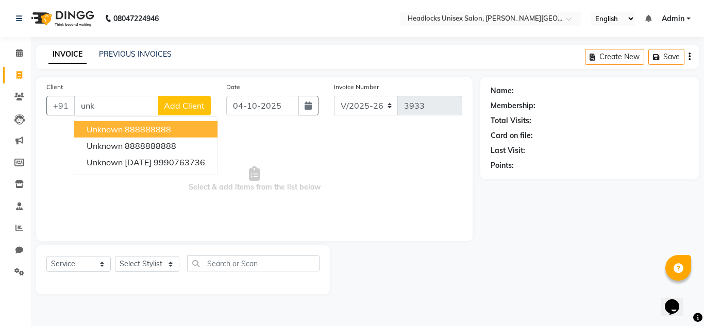
click at [134, 126] on ngb-highlight "888888888" at bounding box center [148, 129] width 46 height 10
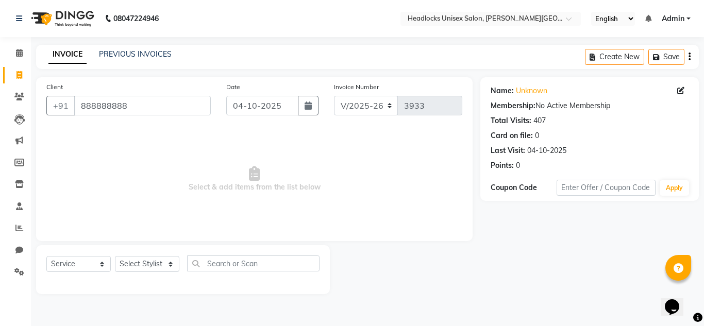
drag, startPoint x: 205, startPoint y: 246, endPoint x: 118, endPoint y: 279, distance: 92.8
click at [118, 279] on div "Select Service Product Membership Package Voucher Prepaid Gift Card Select Styl…" at bounding box center [183, 269] width 294 height 49
click at [149, 268] on select "Select Stylist Atul Kaif [DATE] [PERSON_NAME] [PERSON_NAME] [PERSON_NAME] [PERS…" at bounding box center [147, 264] width 64 height 16
click at [115, 256] on select "Select Stylist Atul Kaif [DATE] [PERSON_NAME] [PERSON_NAME] [PERSON_NAME] [PERS…" at bounding box center [147, 264] width 64 height 16
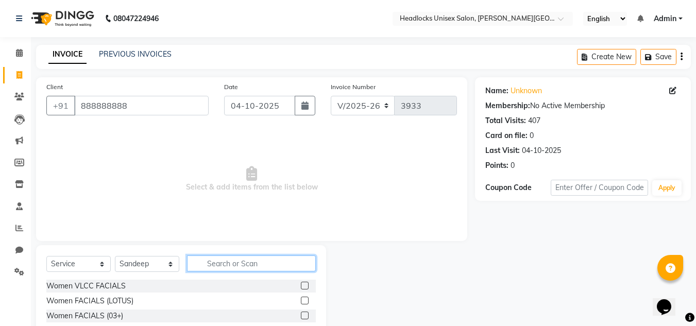
click at [241, 263] on input "text" at bounding box center [251, 263] width 129 height 16
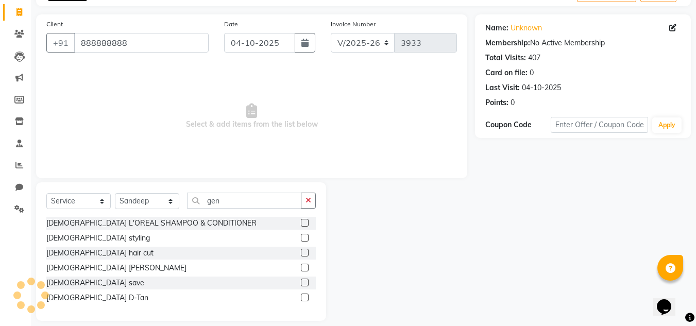
click at [300, 281] on div "[DEMOGRAPHIC_DATA] save" at bounding box center [180, 283] width 269 height 13
click at [308, 282] on label at bounding box center [305, 283] width 8 height 8
click at [308, 282] on input "checkbox" at bounding box center [304, 283] width 7 height 7
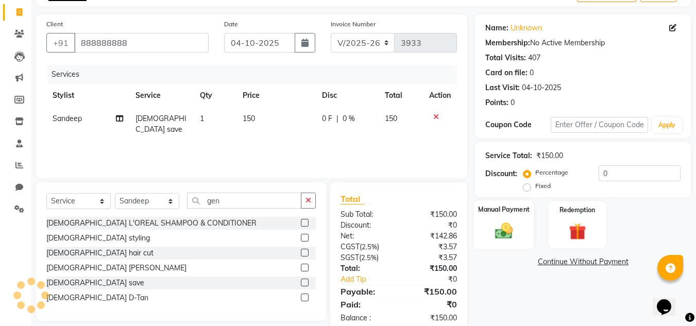
click at [500, 236] on img at bounding box center [503, 230] width 29 height 21
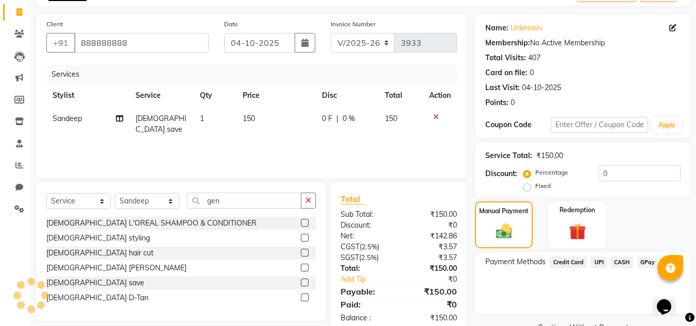
click at [598, 264] on span "UPI" at bounding box center [599, 263] width 16 height 12
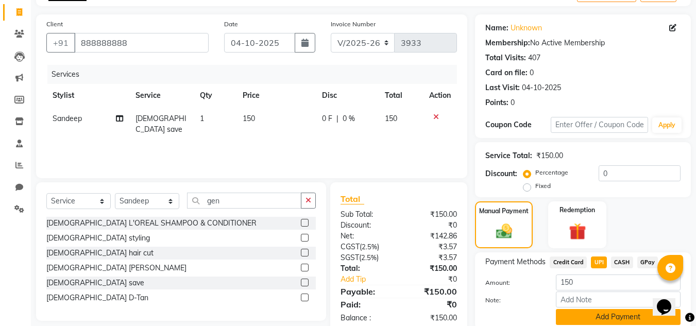
click at [617, 316] on button "Add Payment" at bounding box center [618, 317] width 125 height 16
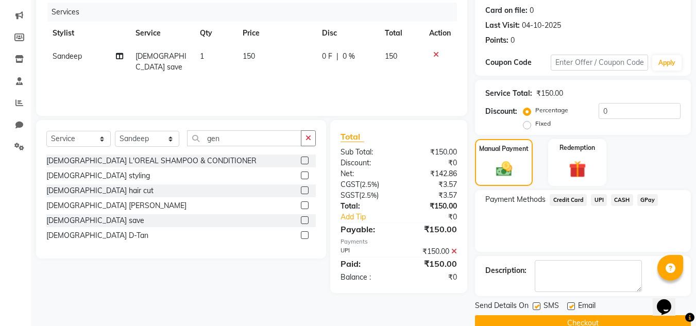
scroll to position [146, 0]
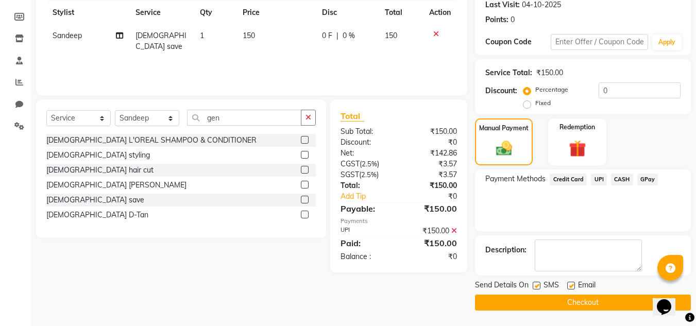
click at [643, 298] on button "Checkout" at bounding box center [583, 303] width 216 height 16
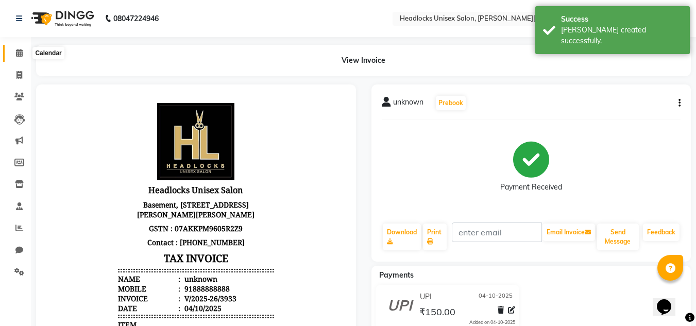
click at [11, 54] on span at bounding box center [19, 53] width 18 height 12
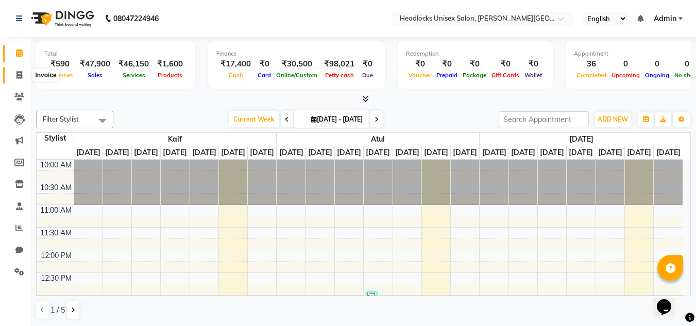
click at [14, 75] on span at bounding box center [19, 76] width 18 height 12
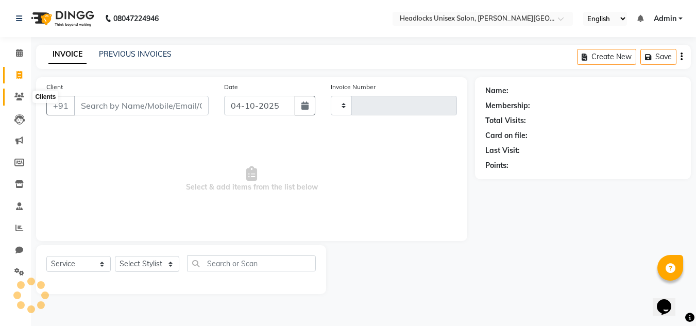
click at [17, 94] on icon at bounding box center [19, 97] width 10 height 8
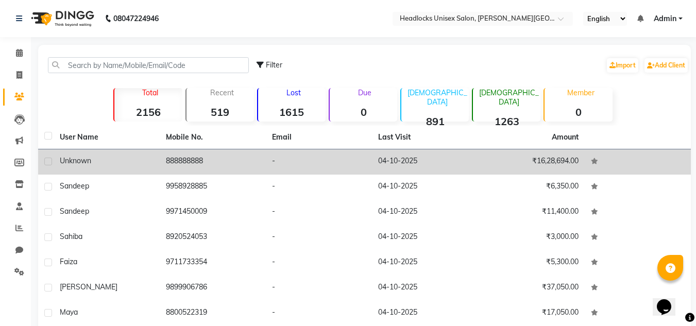
click at [198, 157] on td "888888888" at bounding box center [213, 161] width 106 height 25
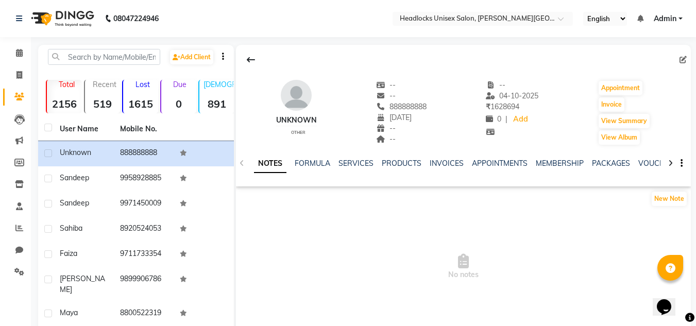
click at [438, 158] on div "NOTES FORMULA SERVICES PRODUCTS INVOICES APPOINTMENTS MEMBERSHIP PACKAGES VOUCH…" at bounding box center [463, 164] width 455 height 36
click at [439, 164] on link "INVOICES" at bounding box center [447, 163] width 34 height 9
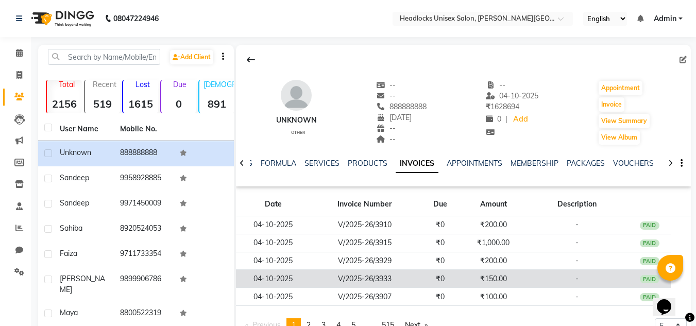
click at [655, 278] on div "PAID" at bounding box center [650, 279] width 20 height 8
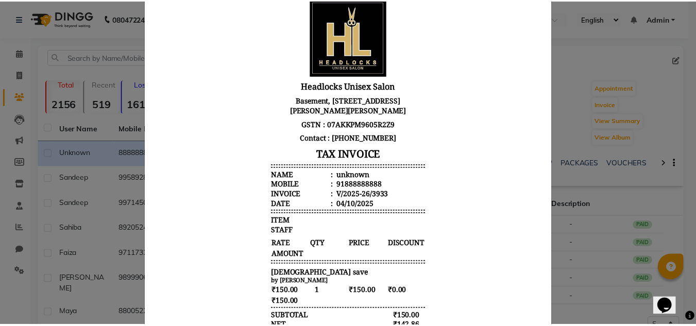
scroll to position [48, 0]
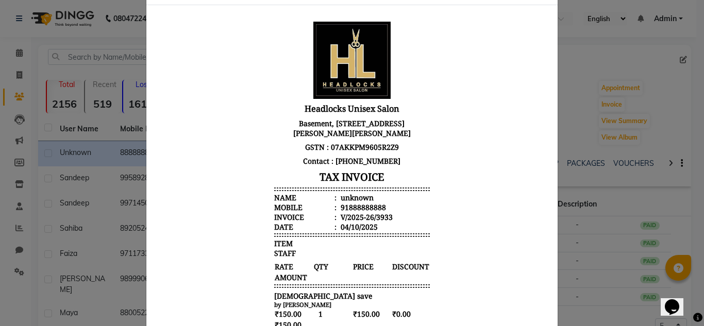
click at [81, 137] on ngb-modal-window "INVOICE View Invoice Close" at bounding box center [352, 163] width 704 height 326
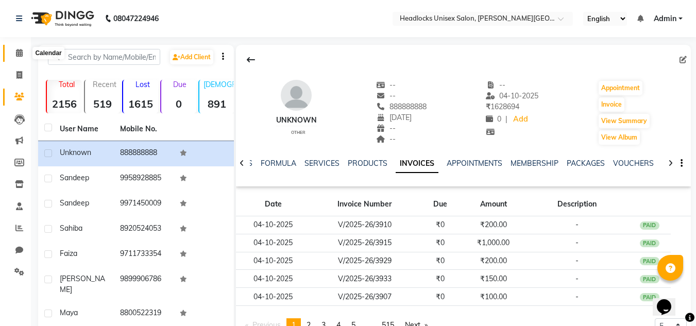
click at [16, 52] on icon at bounding box center [19, 53] width 7 height 8
